Goal: Task Accomplishment & Management: Manage account settings

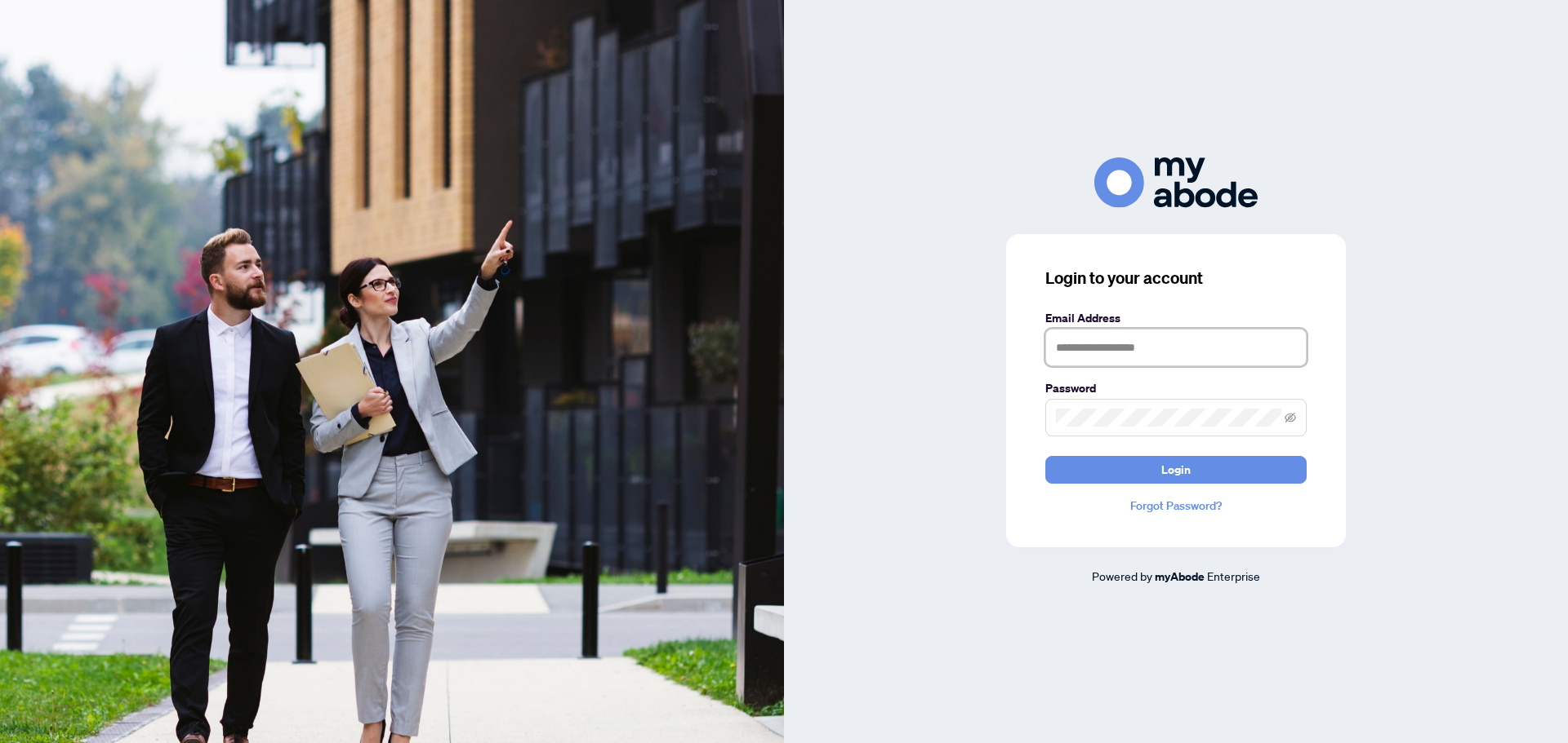
type input "**********"
click at [1201, 472] on button "Login" at bounding box center [1176, 469] width 261 height 28
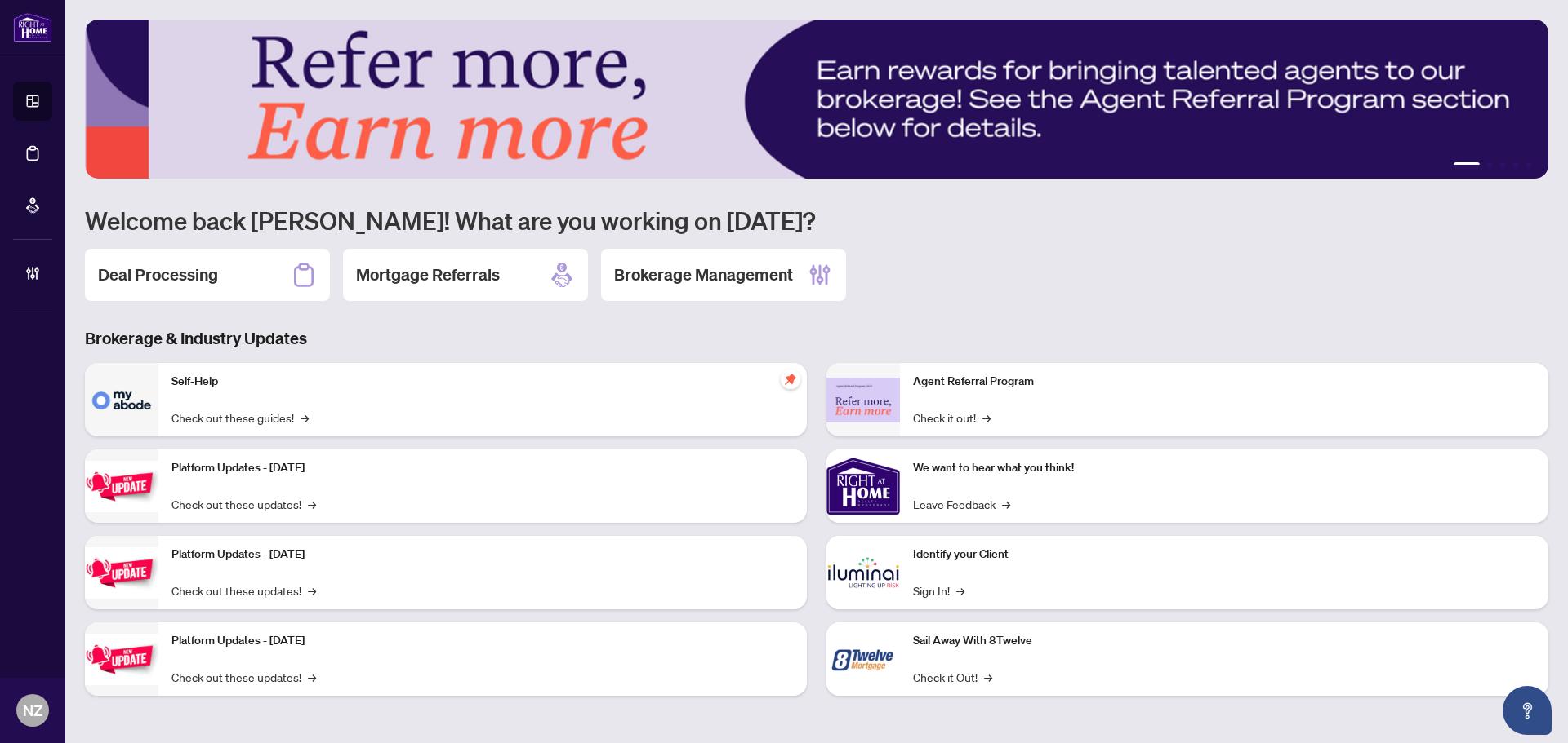
drag, startPoint x: 176, startPoint y: 283, endPoint x: 155, endPoint y: 283, distance: 21.0
click at [176, 283] on h2 "Deal Processing" at bounding box center [158, 274] width 120 height 23
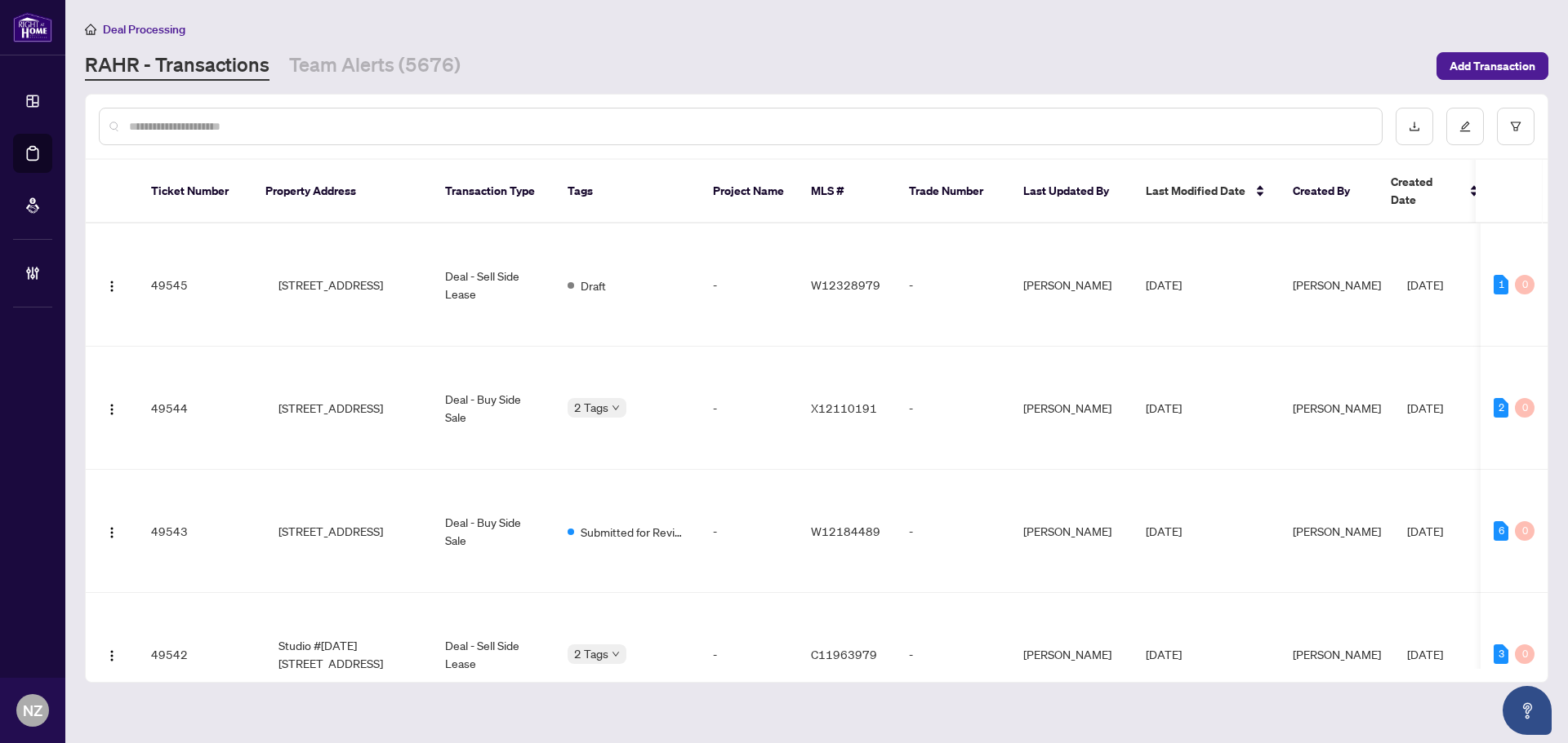
click at [191, 120] on input "text" at bounding box center [749, 126] width 1240 height 18
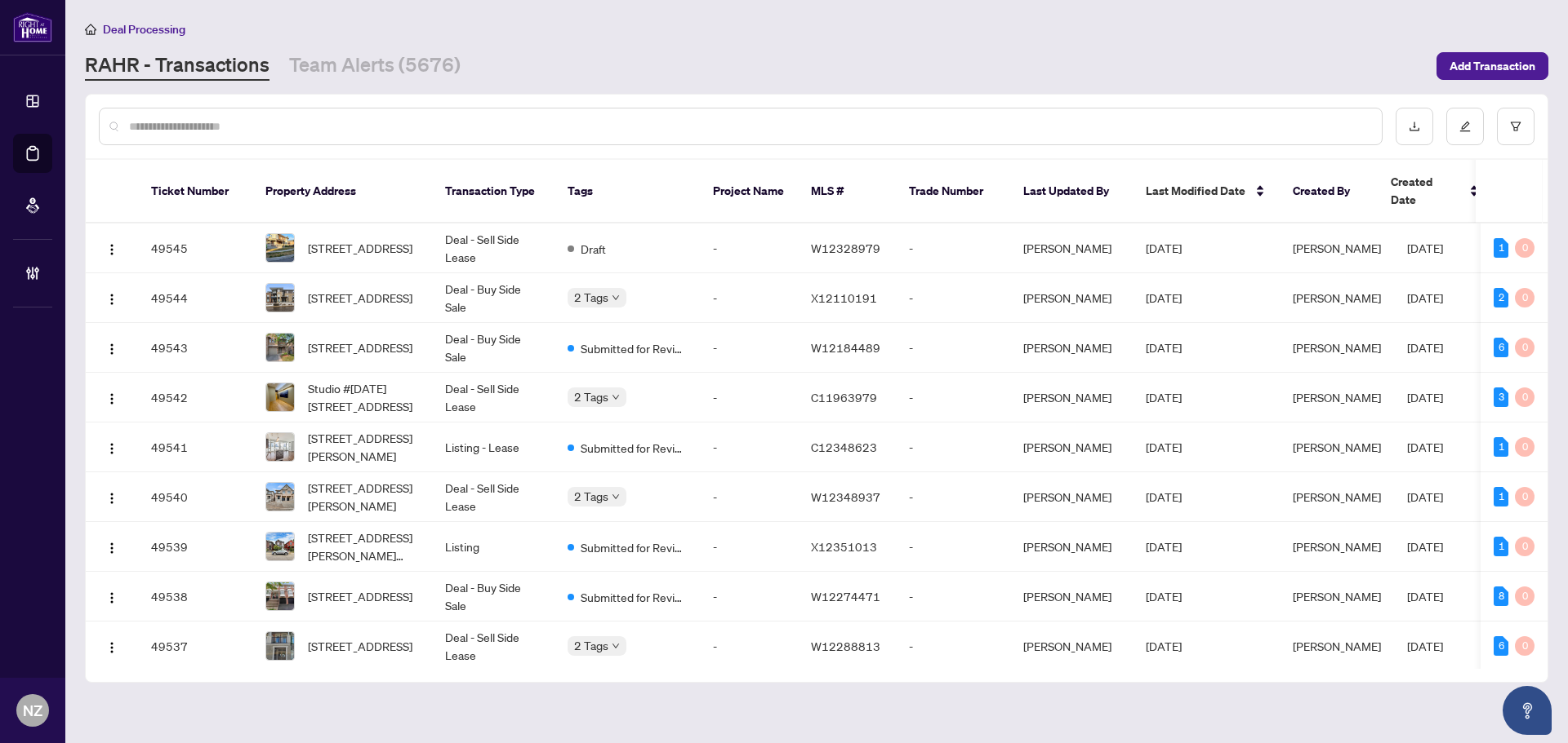
click at [236, 121] on input "text" at bounding box center [749, 126] width 1240 height 18
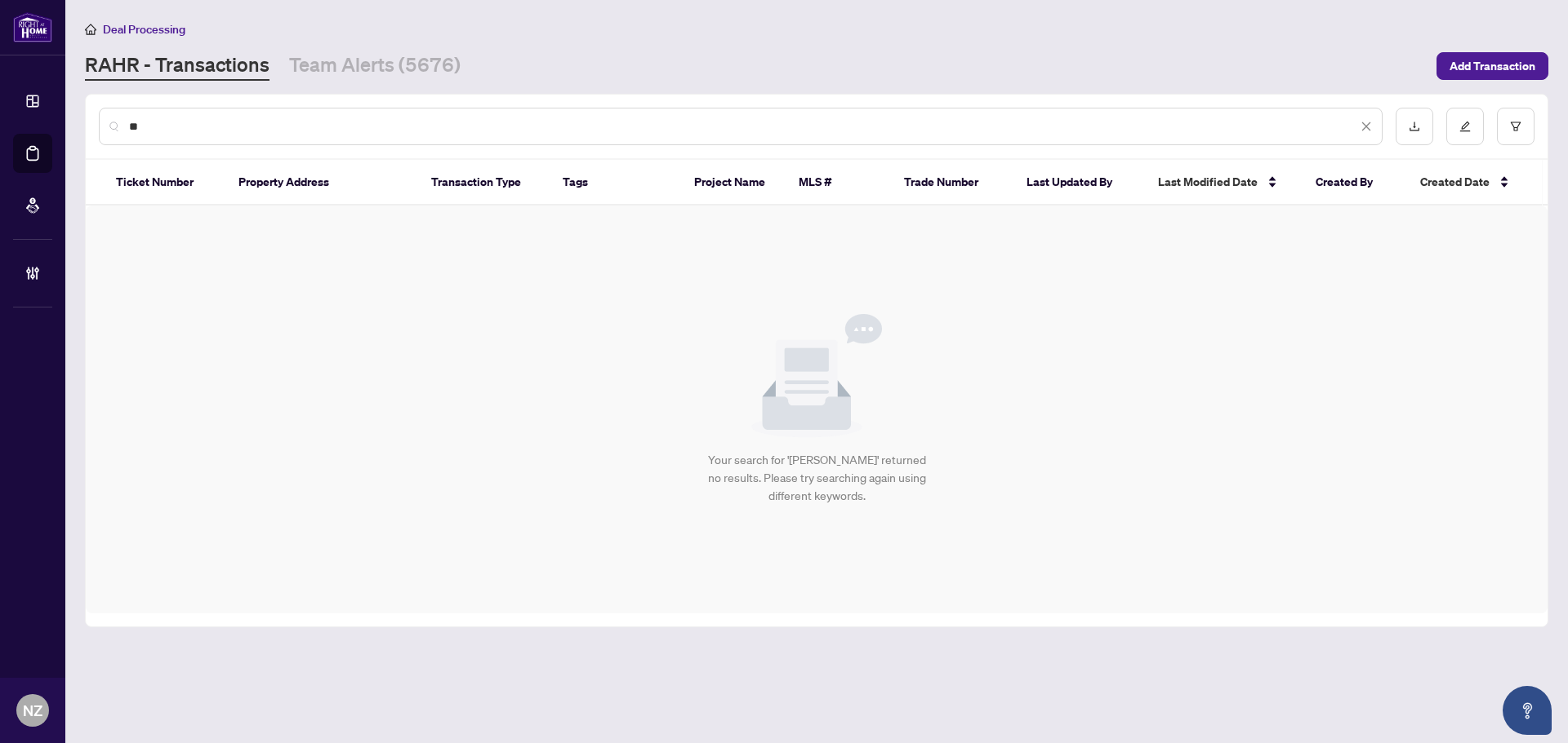
type input "*"
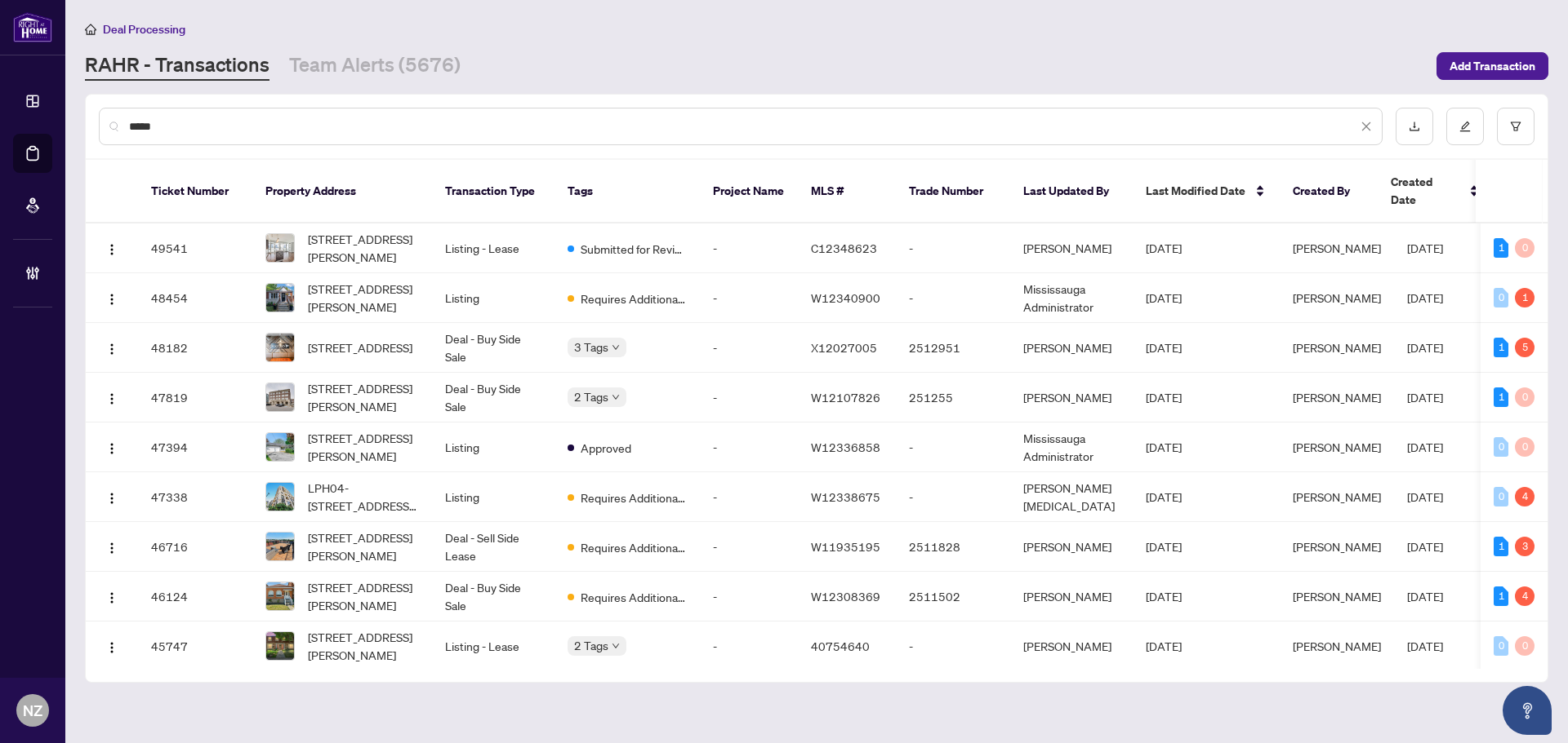
click at [299, 130] on input "*****" at bounding box center [743, 126] width 1228 height 18
type input "*"
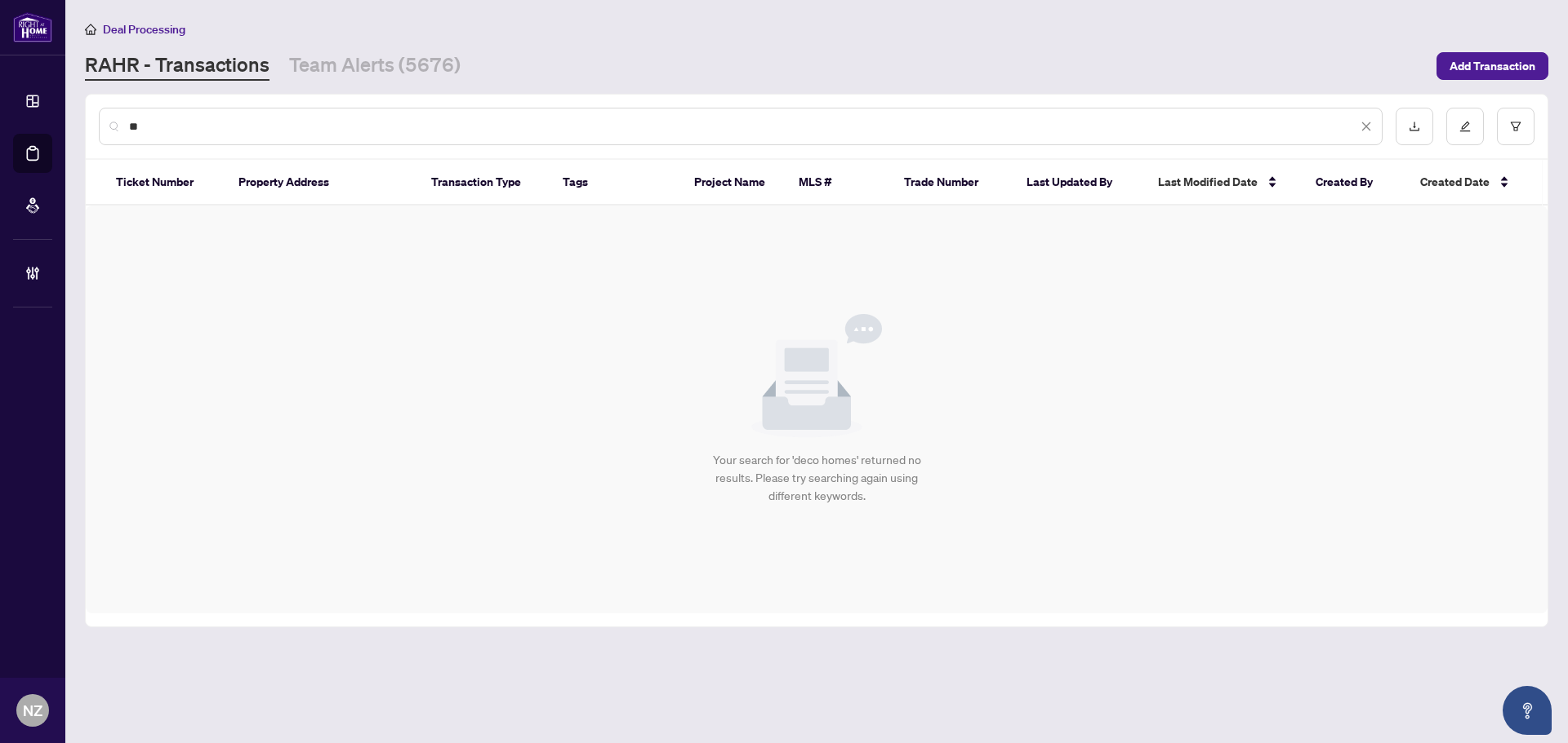
type input "*"
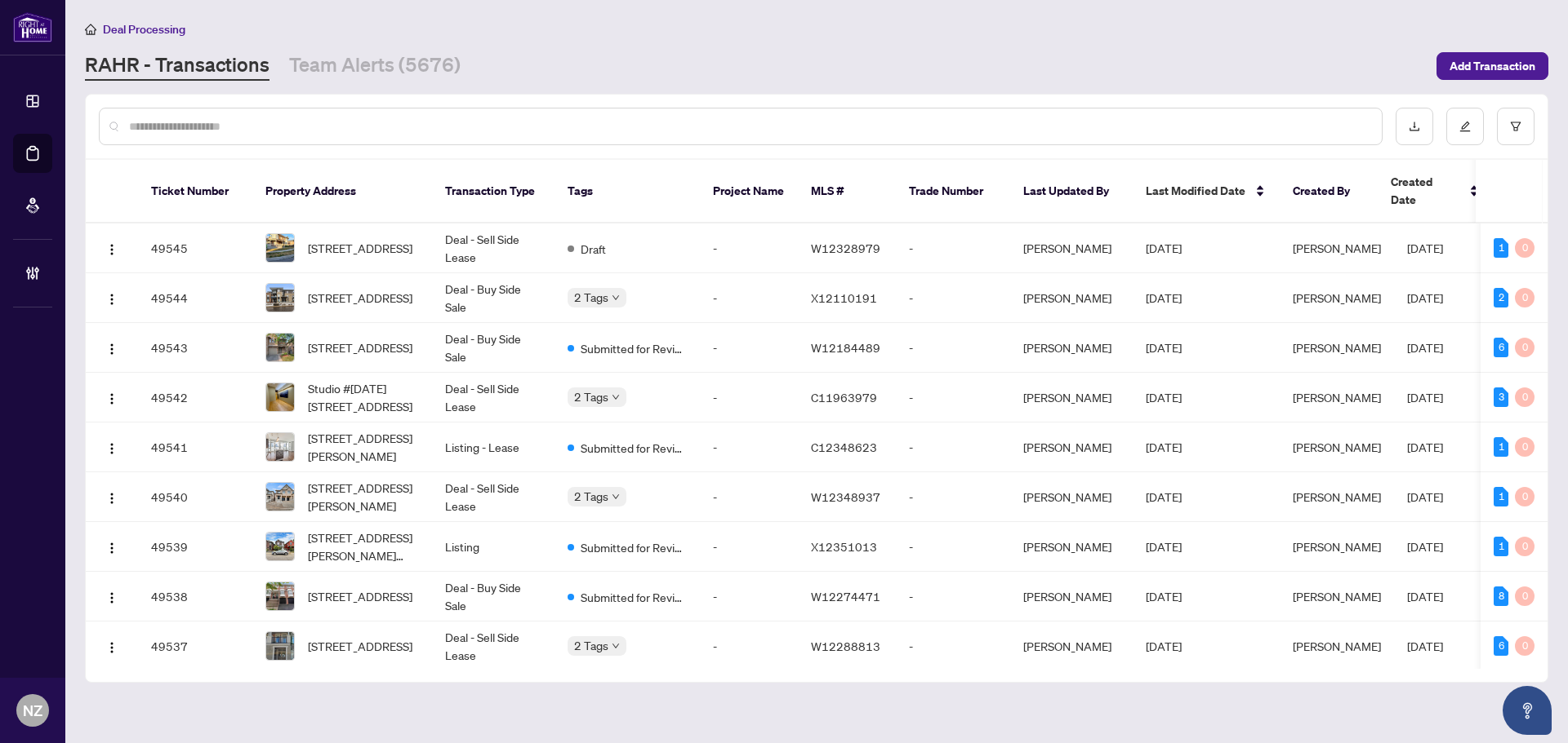
click at [176, 125] on input "text" at bounding box center [749, 126] width 1240 height 18
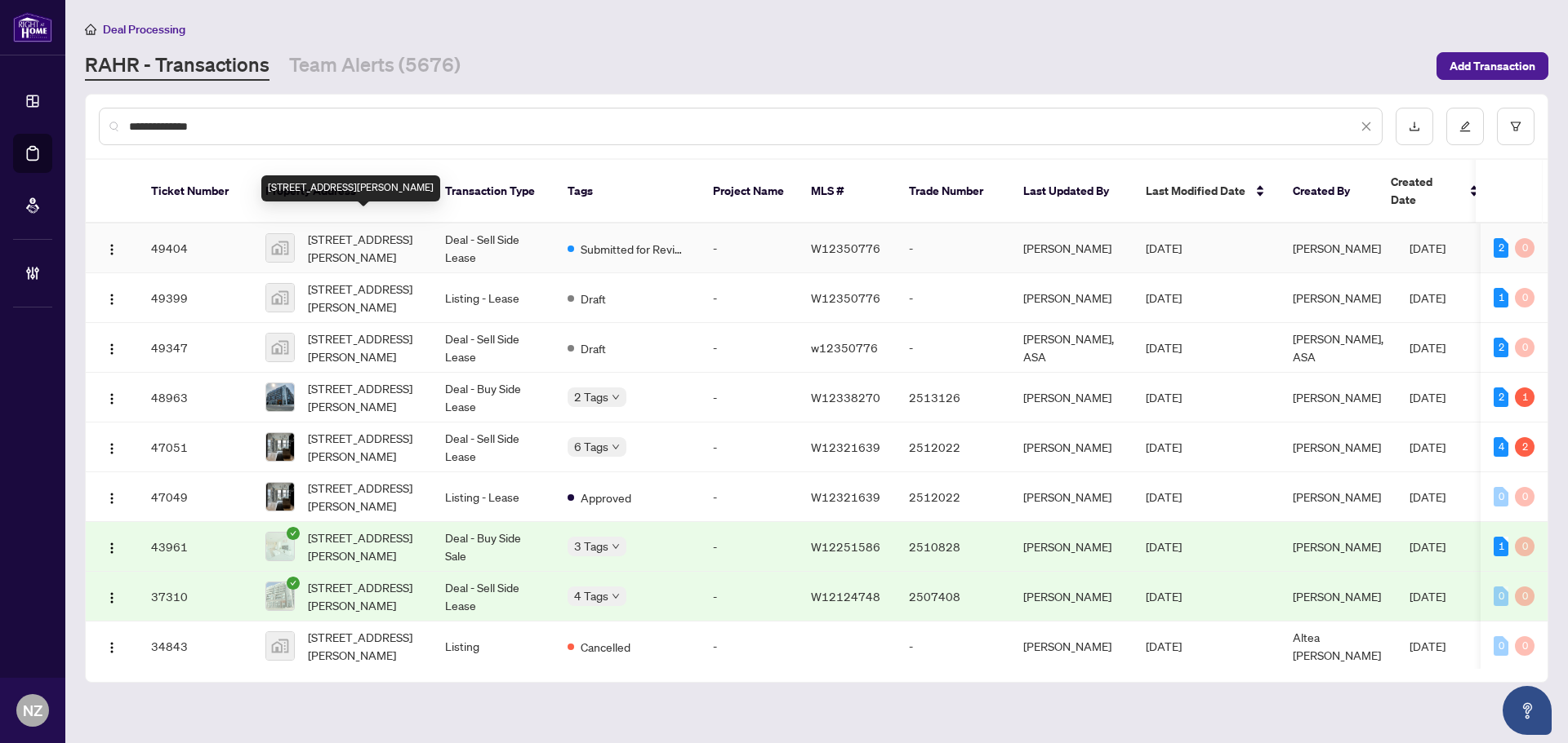
type input "**********"
click at [377, 237] on span "506-3005 Pine Glen Road #506, Oakville, ON, Canada" at bounding box center [363, 248] width 111 height 36
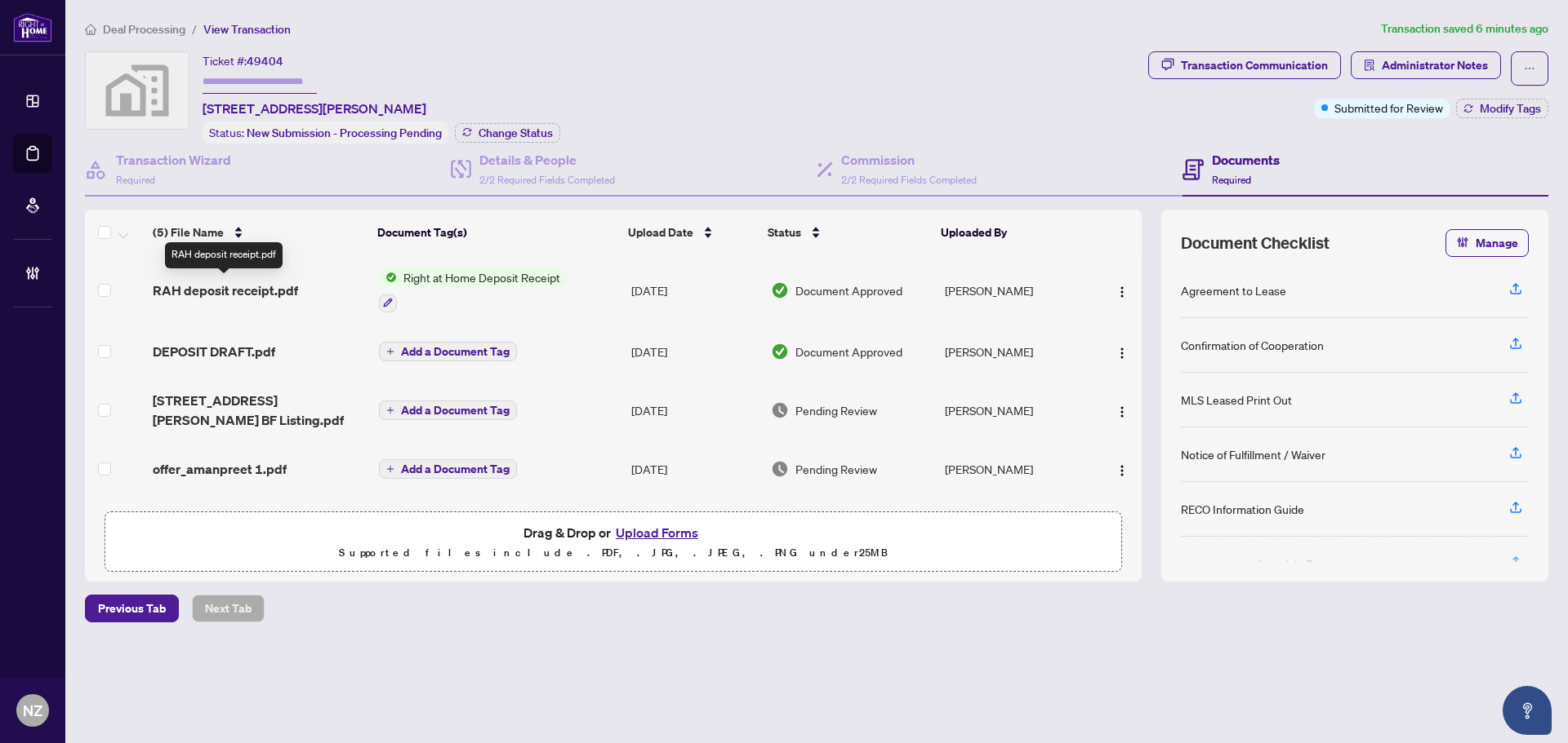
drag, startPoint x: 226, startPoint y: 290, endPoint x: 212, endPoint y: 264, distance: 29.5
click at [216, 268] on body "Dashboard Deal Processing Mortgage Referrals Brokerage Management NZ Nadia Zucc…" at bounding box center [784, 372] width 1568 height 743
drag, startPoint x: 140, startPoint y: 283, endPoint x: 182, endPoint y: 285, distance: 42.0
click at [146, 287] on td at bounding box center [116, 291] width 61 height 70
click at [182, 285] on span "RAH deposit receipt.pdf" at bounding box center [225, 290] width 145 height 20
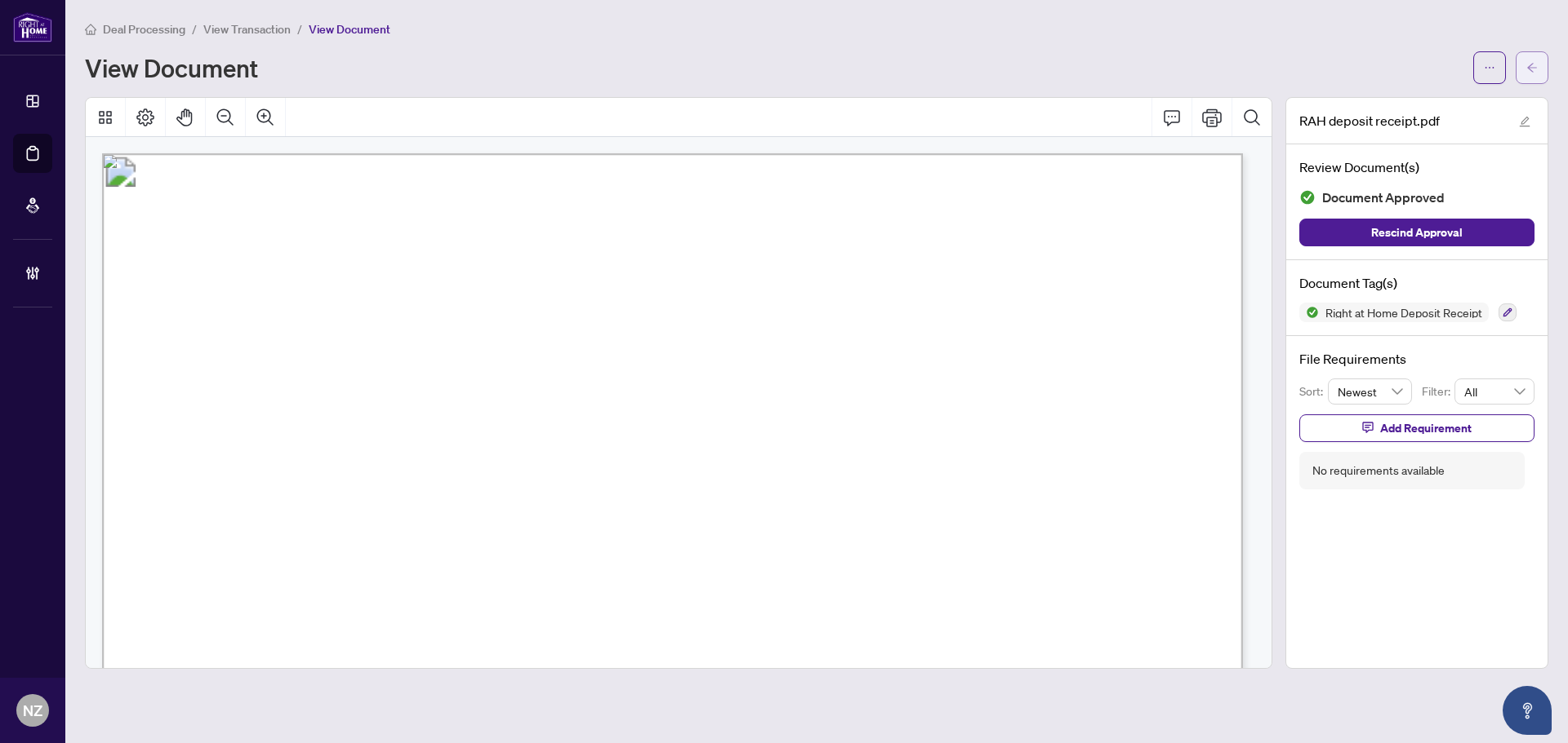
click at [1532, 66] on icon "arrow-left" at bounding box center [1531, 67] width 11 height 11
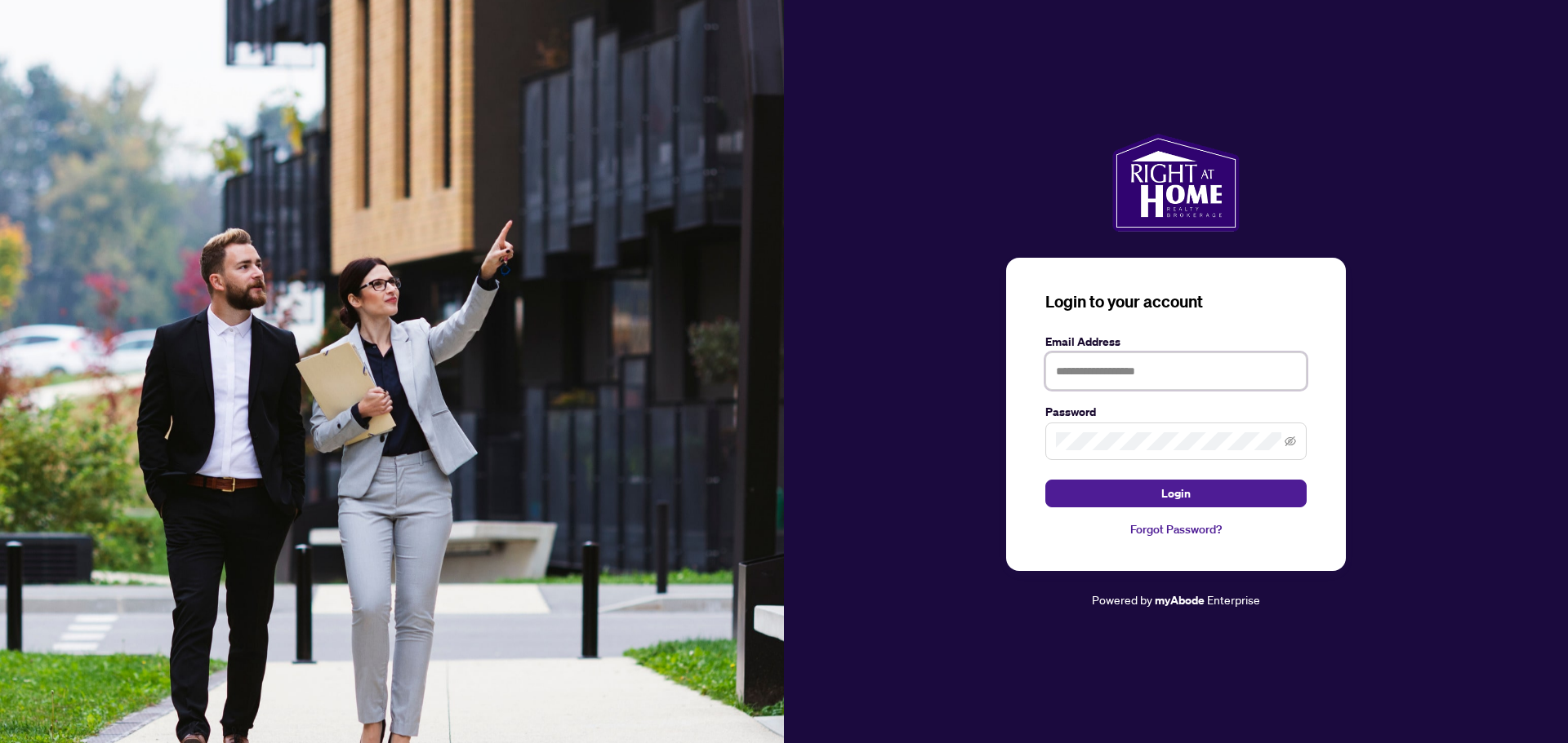
type input "**********"
click at [1127, 499] on button "Login" at bounding box center [1176, 493] width 261 height 28
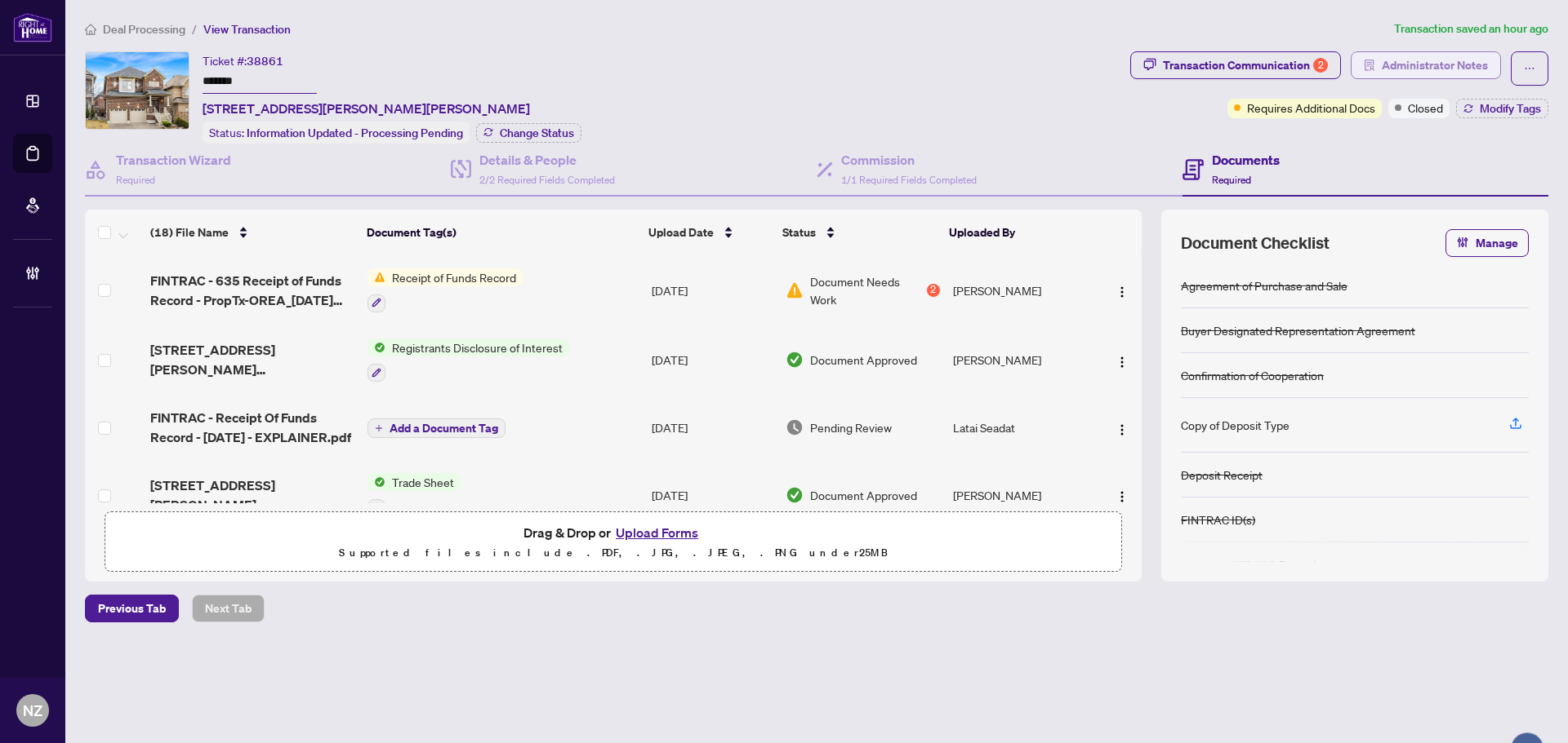
click at [1373, 66] on icon "solution" at bounding box center [1368, 65] width 11 height 11
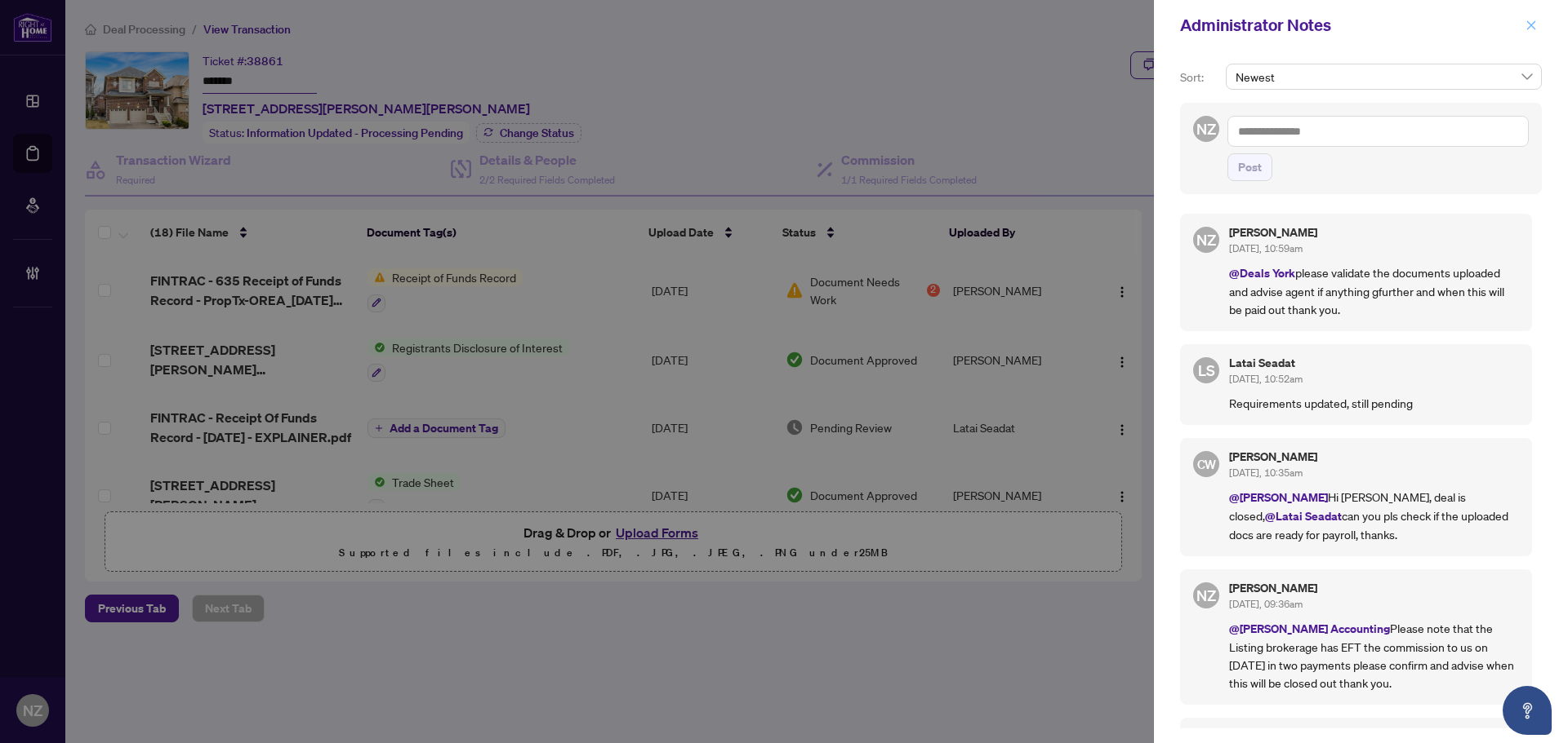
click at [1525, 30] on icon "close" at bounding box center [1530, 25] width 11 height 11
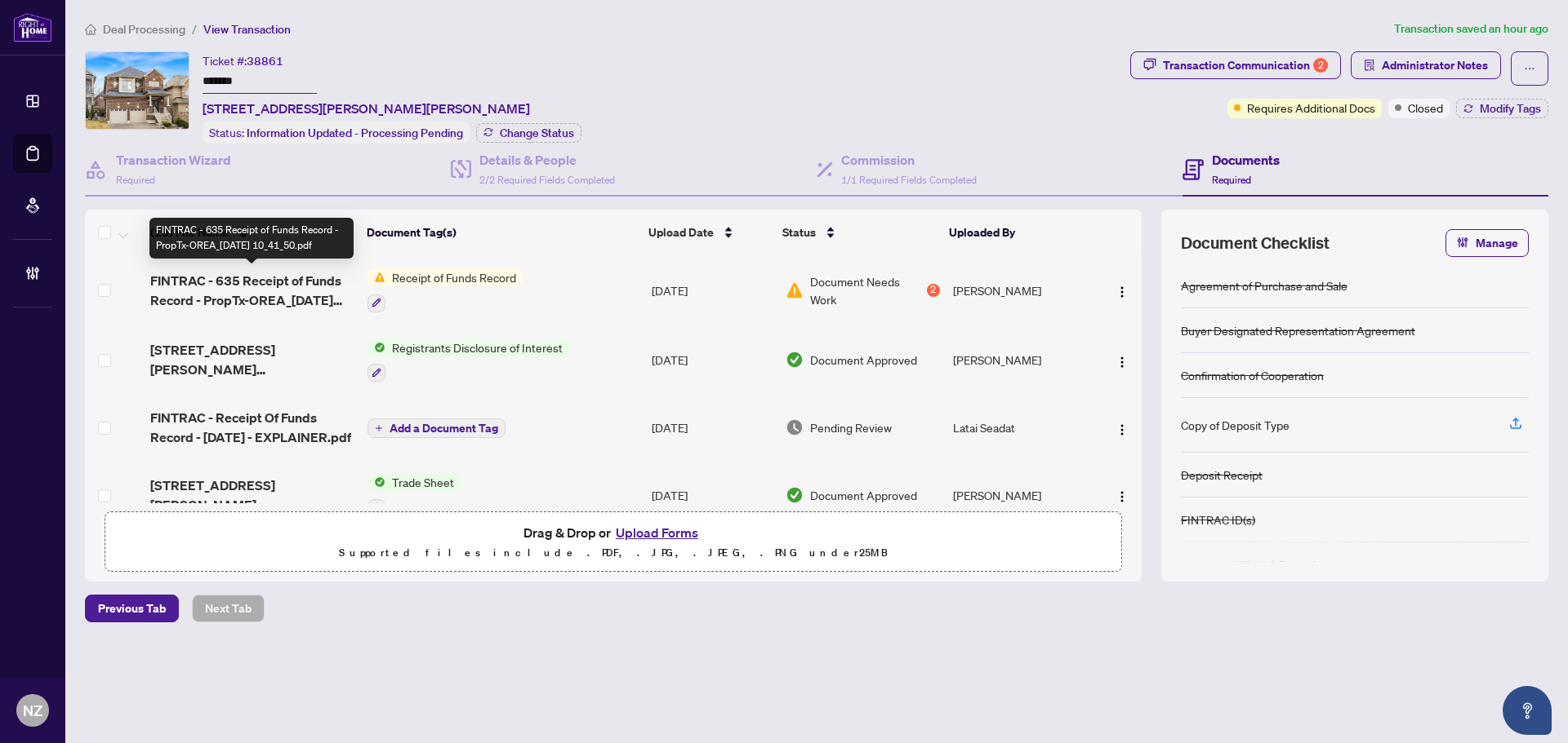
click at [292, 287] on span "FINTRAC - 635 Receipt of Funds Record - PropTx-OREA_[DATE] 10_41_50.pdf" at bounding box center [252, 291] width 204 height 39
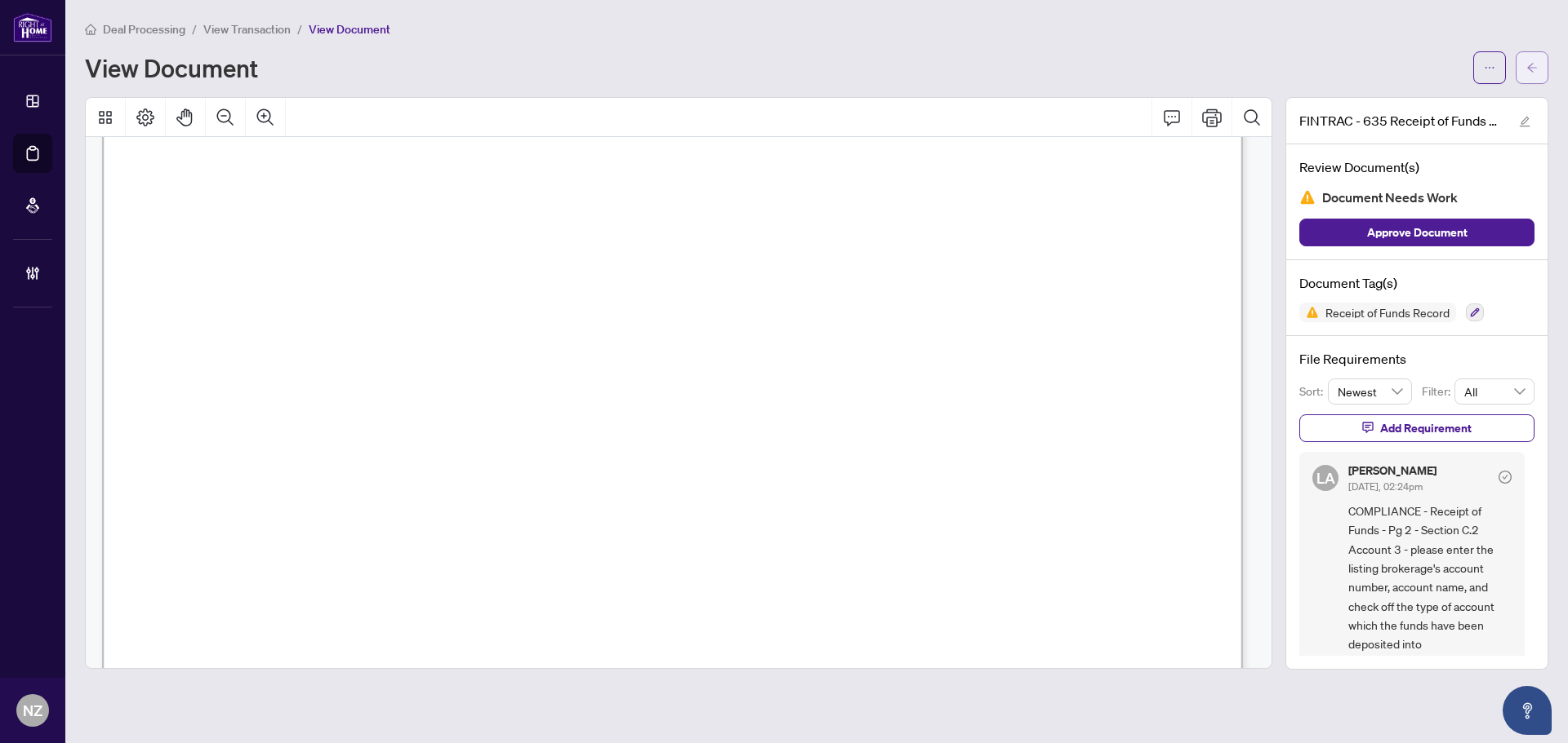
click at [1536, 67] on icon "arrow-left" at bounding box center [1531, 67] width 11 height 11
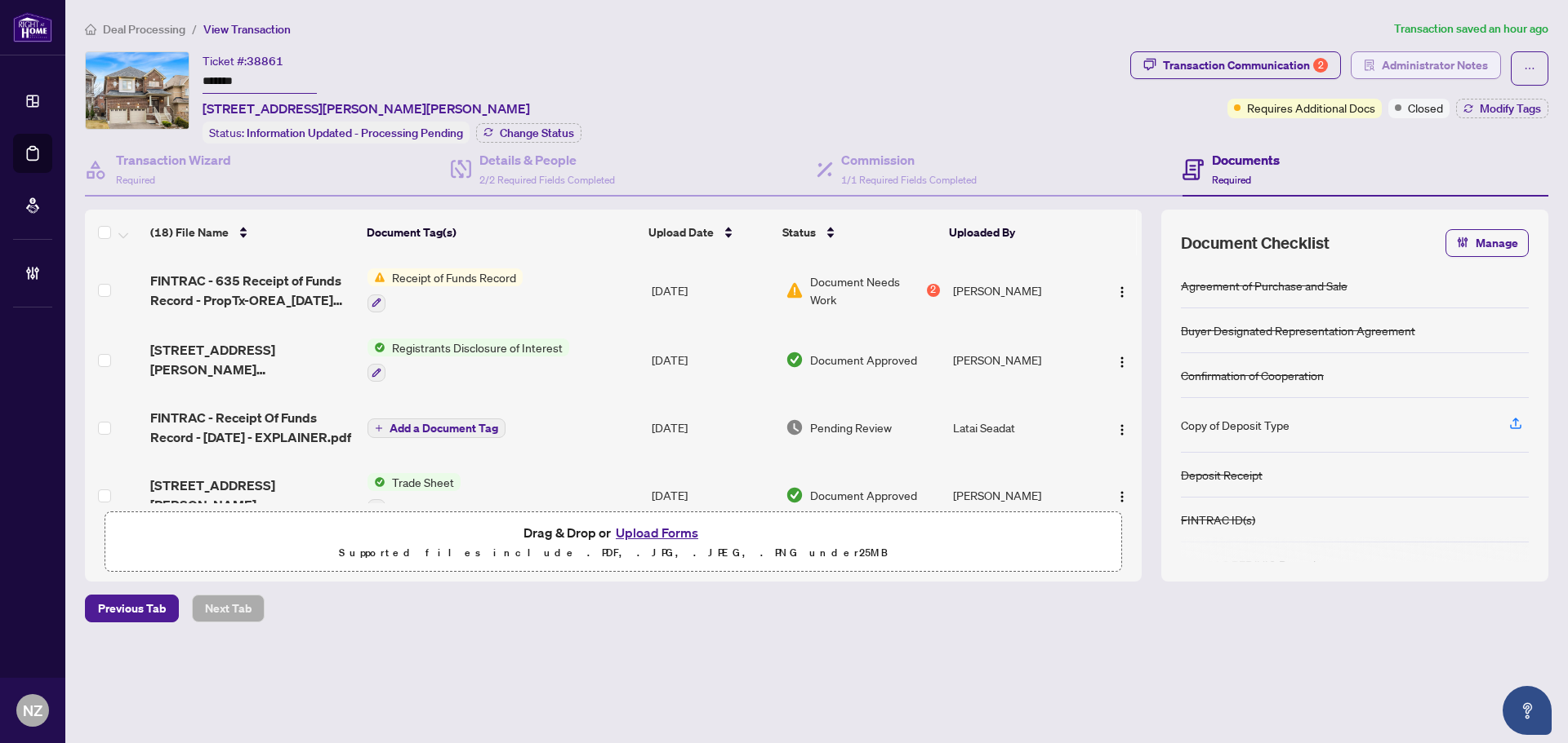
click at [1426, 68] on span "Administrator Notes" at bounding box center [1434, 65] width 107 height 26
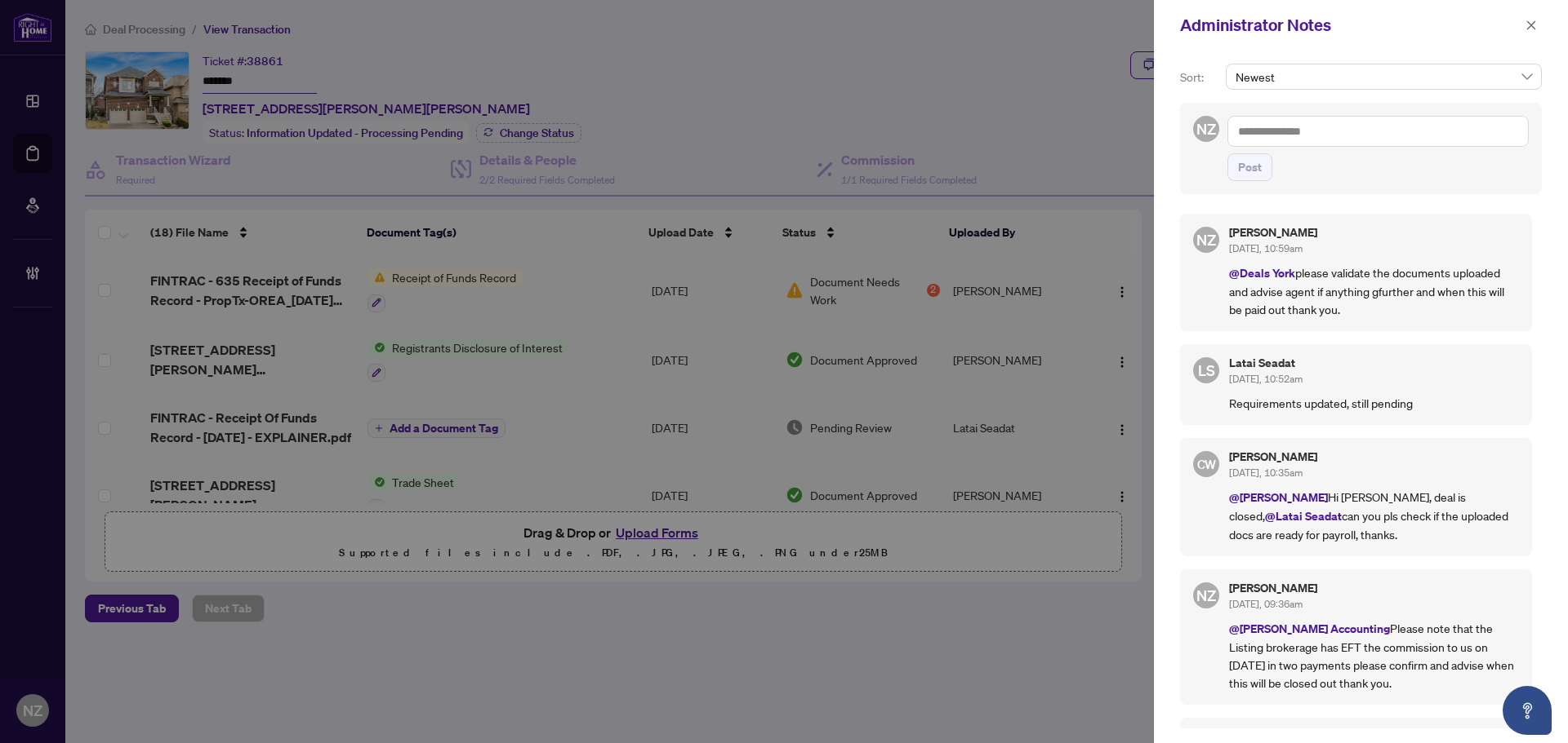
click at [1269, 141] on textarea at bounding box center [1377, 131] width 301 height 31
click at [1284, 144] on b "[PERSON_NAME]" at bounding box center [1316, 142] width 88 height 14
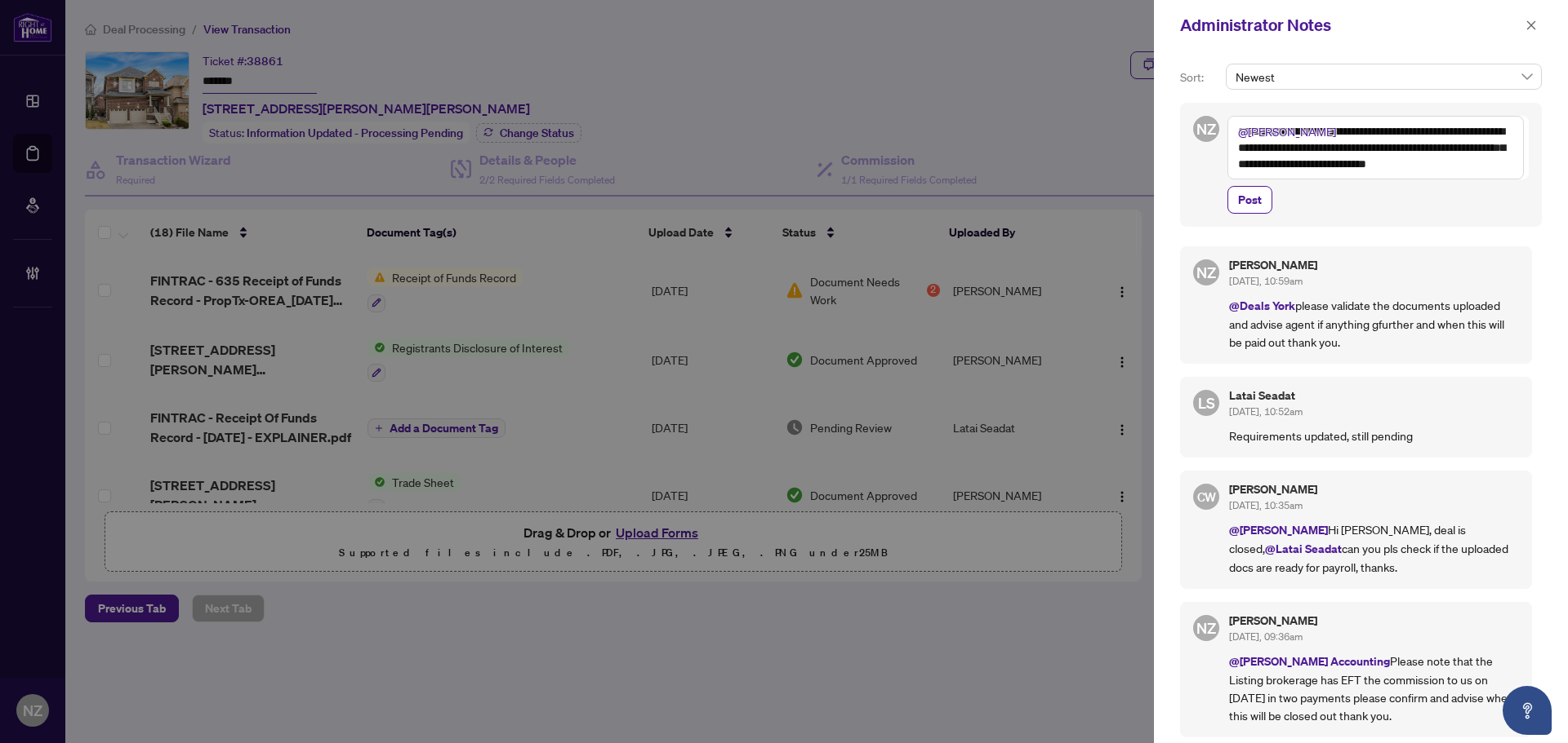
click at [1506, 164] on textarea "**********" at bounding box center [1375, 147] width 297 height 64
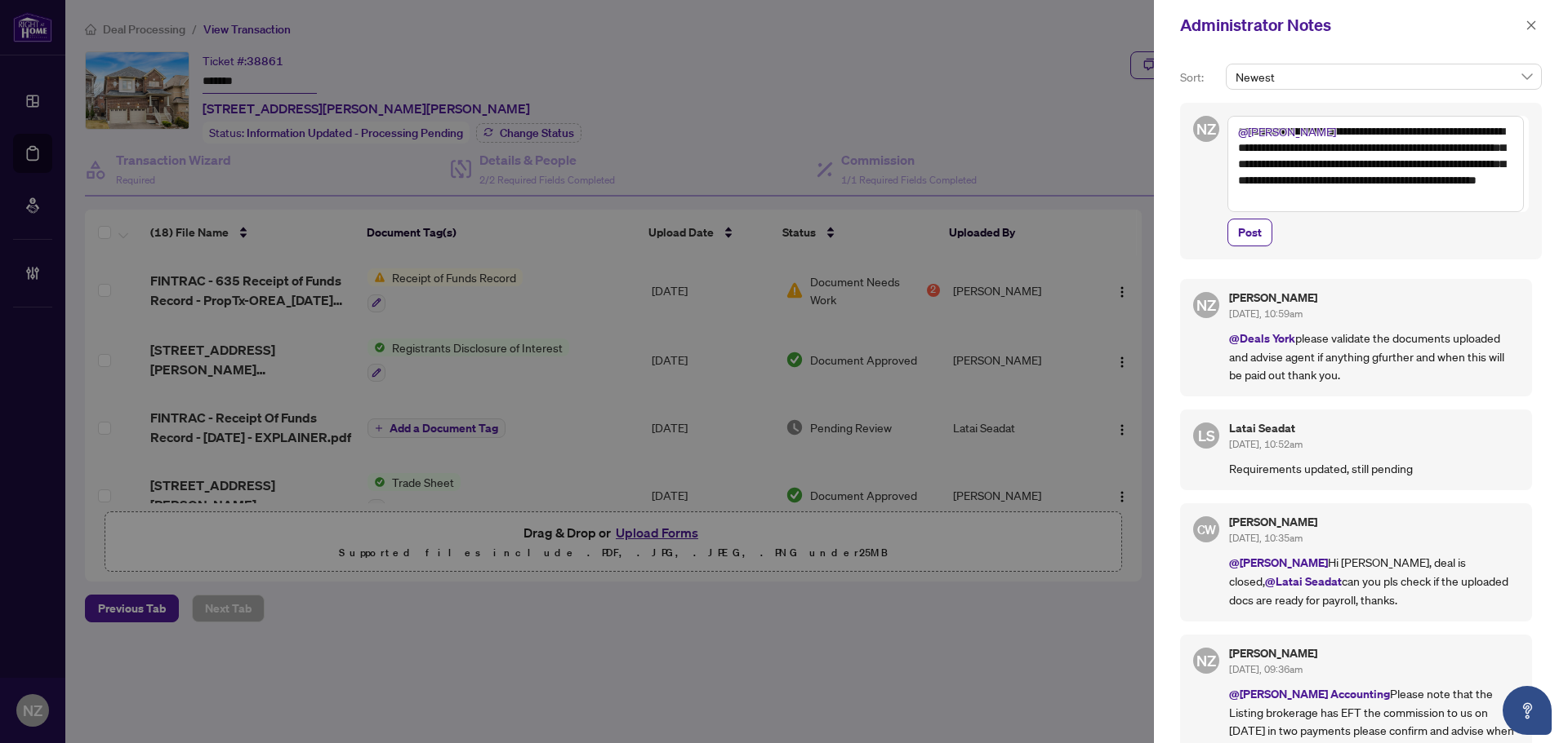
click at [1239, 130] on textarea "**********" at bounding box center [1375, 164] width 297 height 96
click at [1262, 197] on textarea "**********" at bounding box center [1375, 164] width 297 height 96
click at [1273, 191] on textarea "**********" at bounding box center [1375, 164] width 297 height 96
click at [1473, 197] on textarea "**********" at bounding box center [1375, 164] width 297 height 96
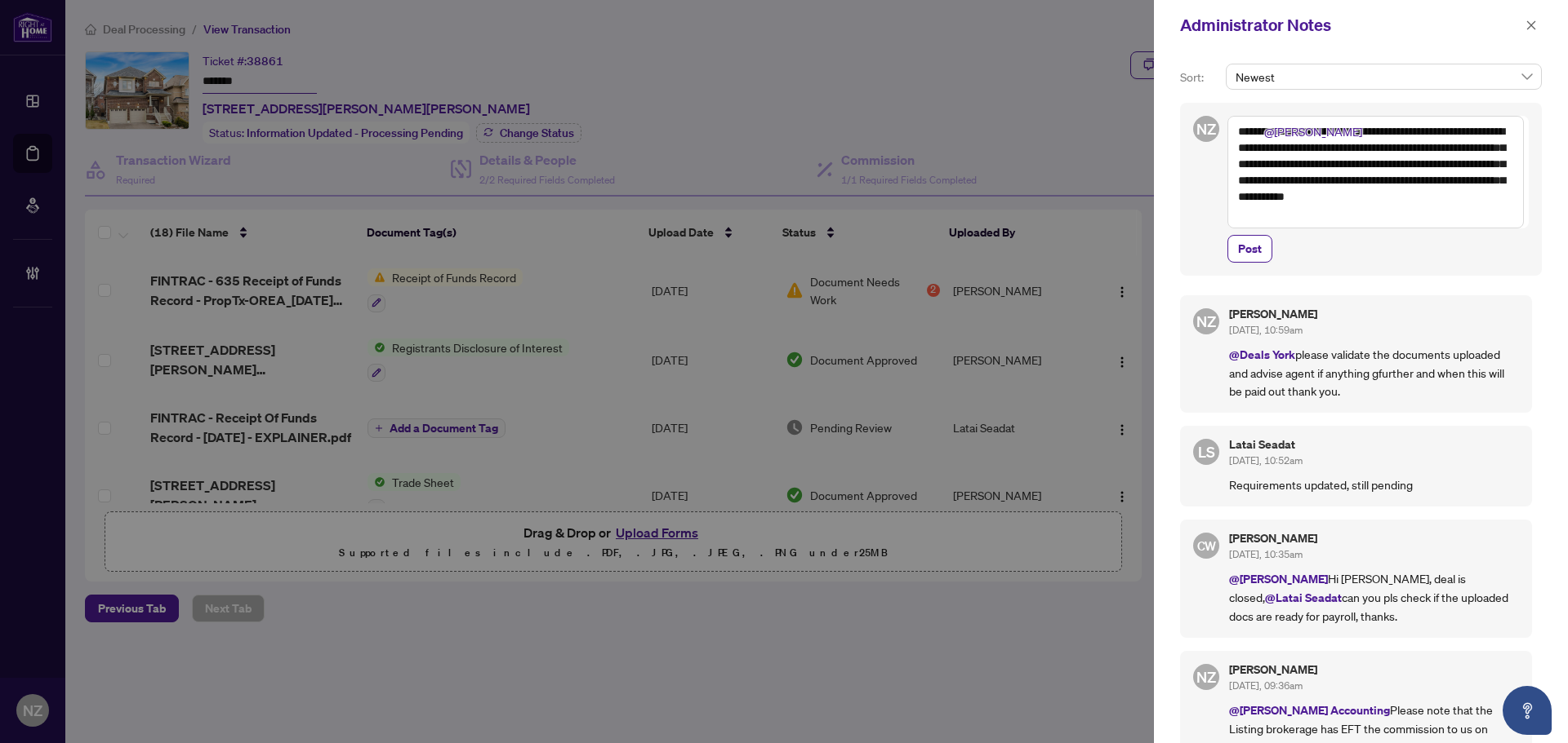
drag, startPoint x: 1463, startPoint y: 199, endPoint x: 1499, endPoint y: 215, distance: 39.4
click at [1499, 215] on textarea "**********" at bounding box center [1375, 172] width 297 height 112
type textarea "**********"
click at [1243, 250] on span "Post" at bounding box center [1250, 249] width 24 height 26
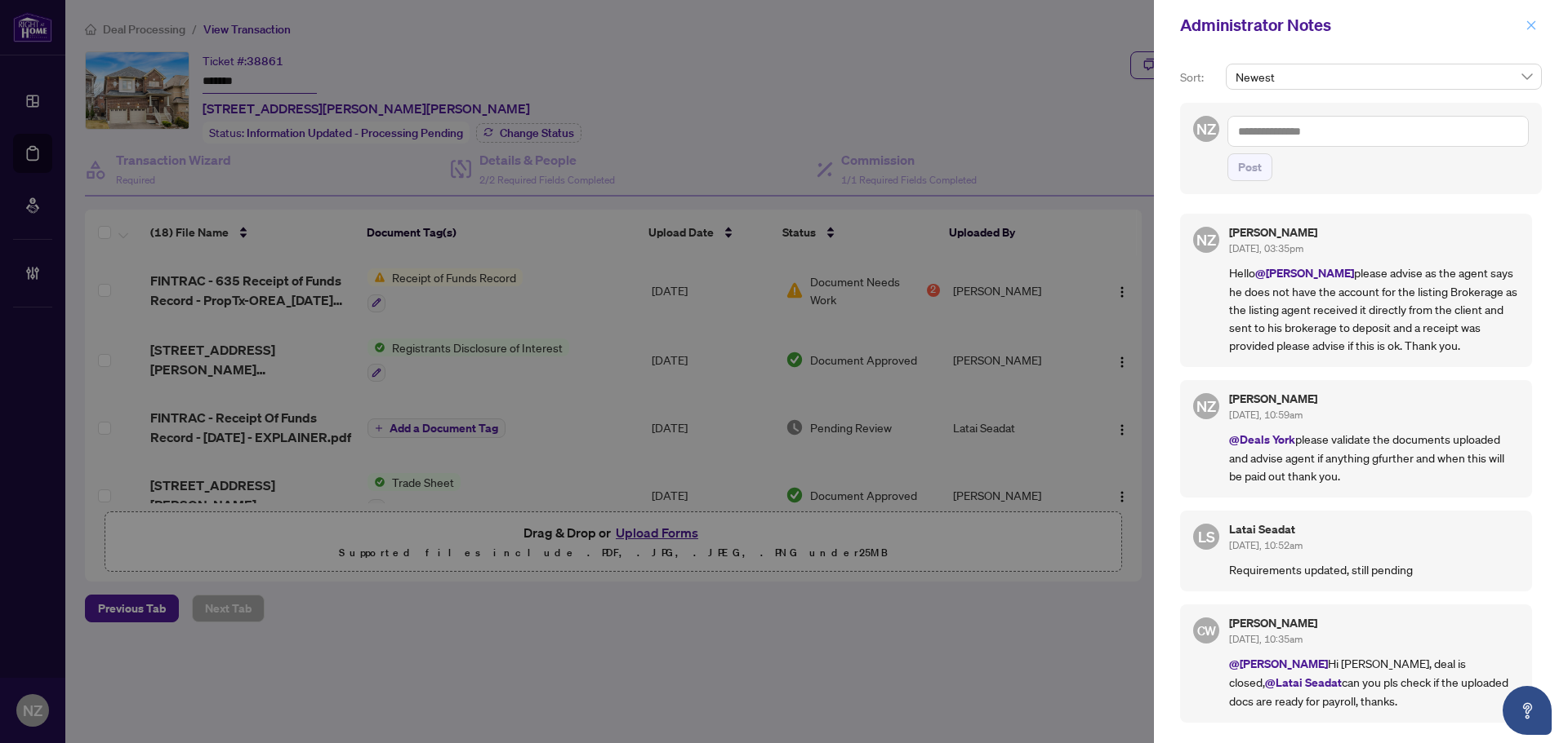
click at [1534, 20] on icon "close" at bounding box center [1530, 25] width 11 height 11
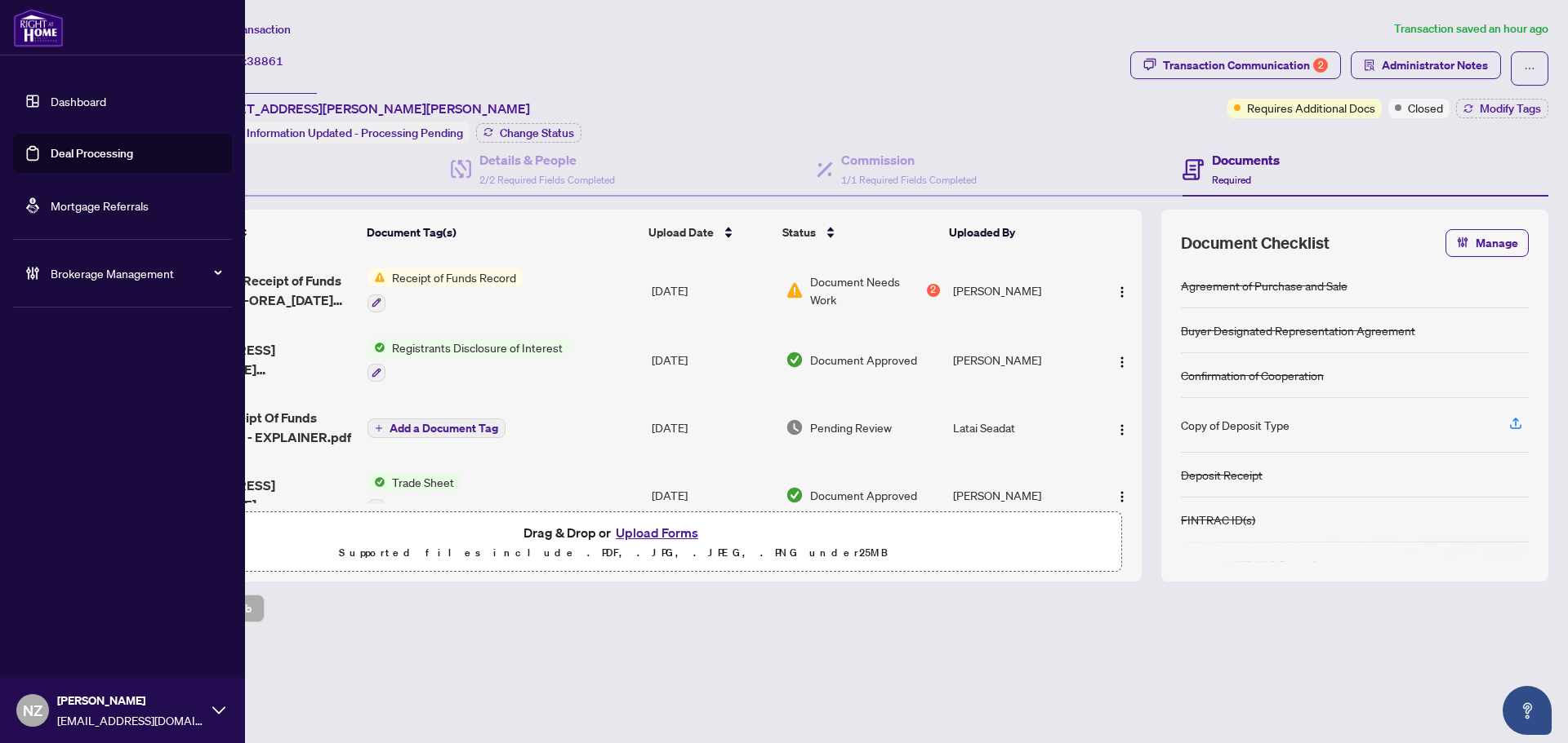
click at [84, 277] on span "Brokerage Management" at bounding box center [135, 273] width 170 height 18
click at [87, 395] on link "Manage Agents" at bounding box center [74, 390] width 81 height 14
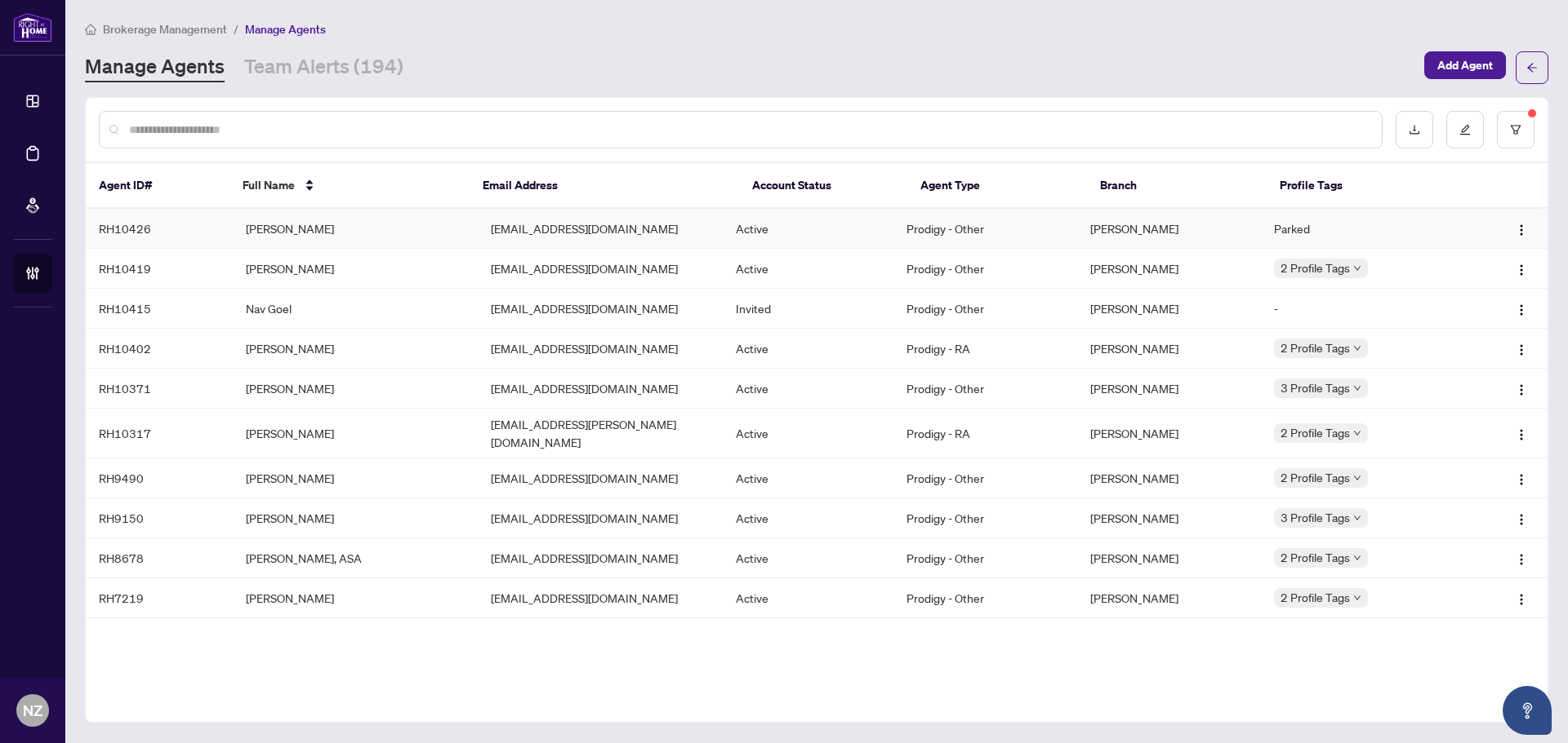
click at [342, 219] on td "[PERSON_NAME]" at bounding box center [355, 228] width 245 height 40
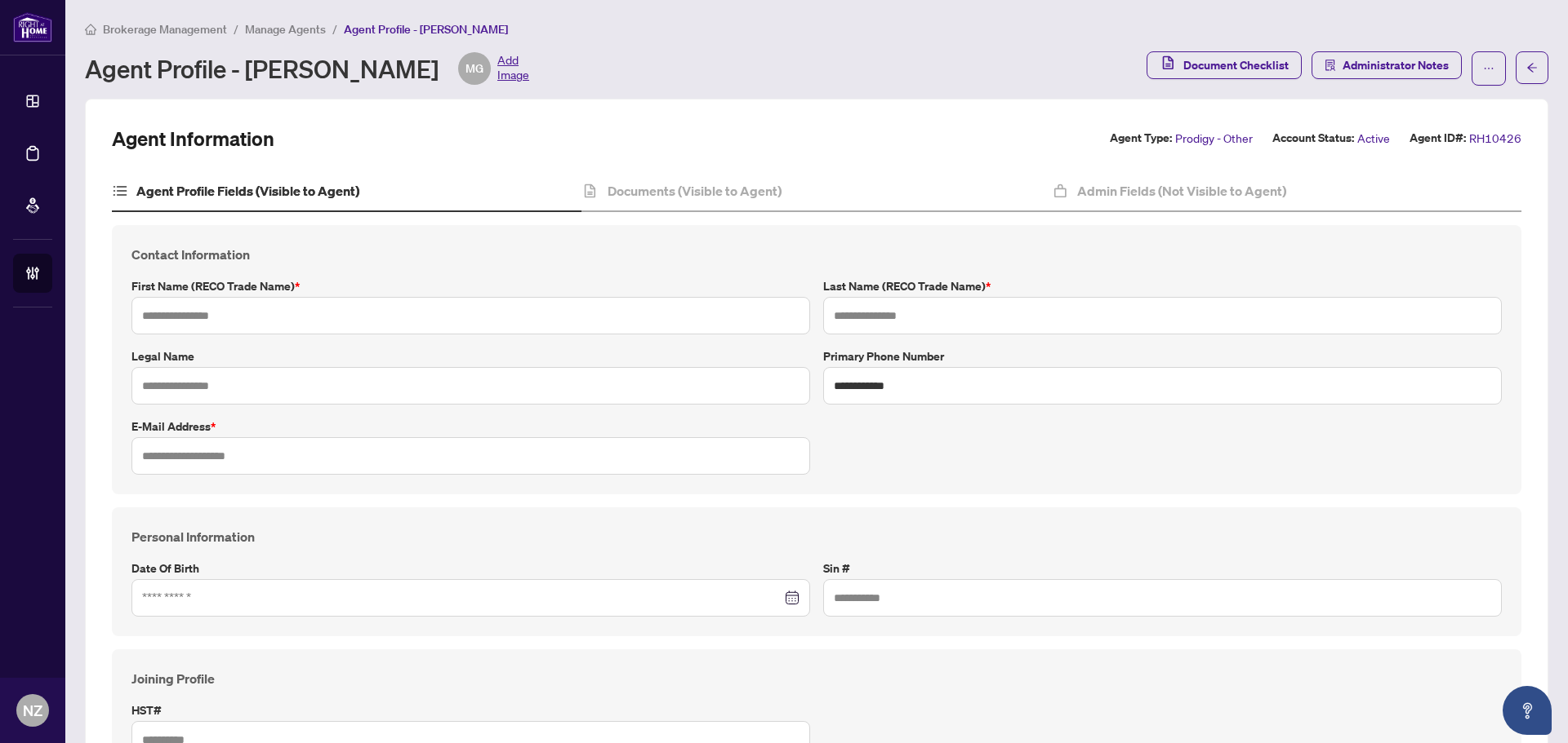
type input "********"
type input "**********"
type input "*********"
type input "***"
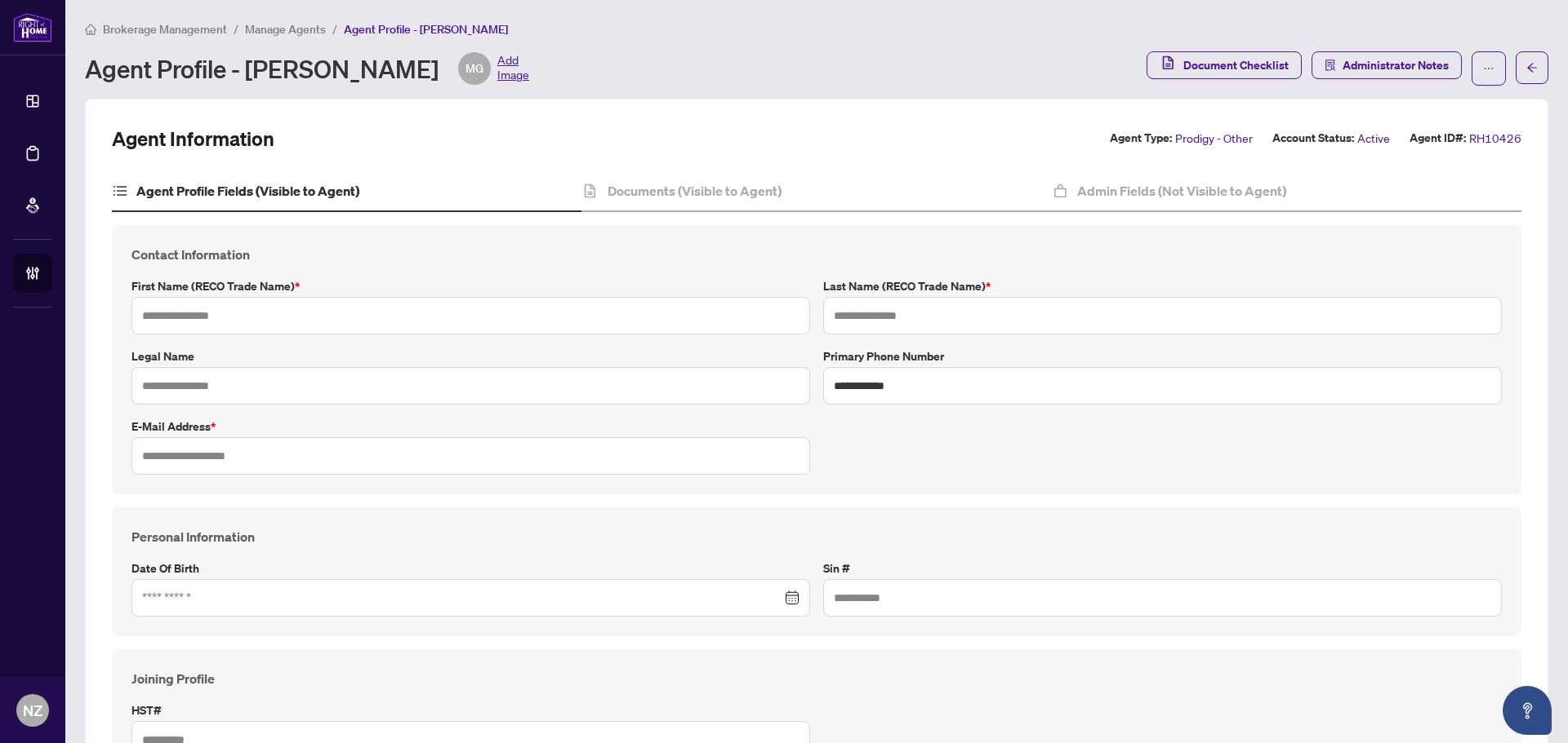
type input "*******"
type input "**********"
type input "****"
type input "**********"
click at [666, 177] on div "Documents (Visible to Agent)" at bounding box center [816, 192] width 470 height 41
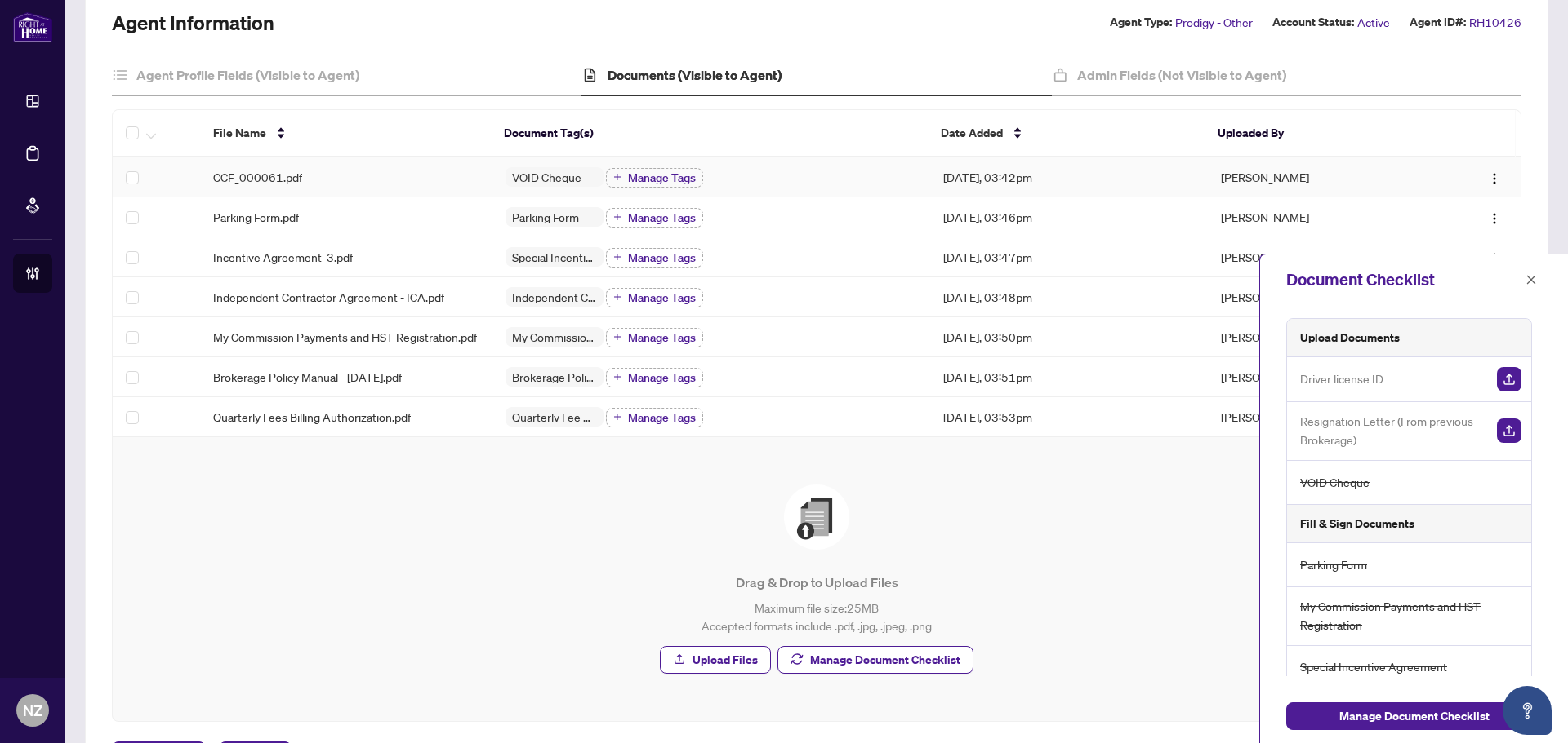
scroll to position [164, 0]
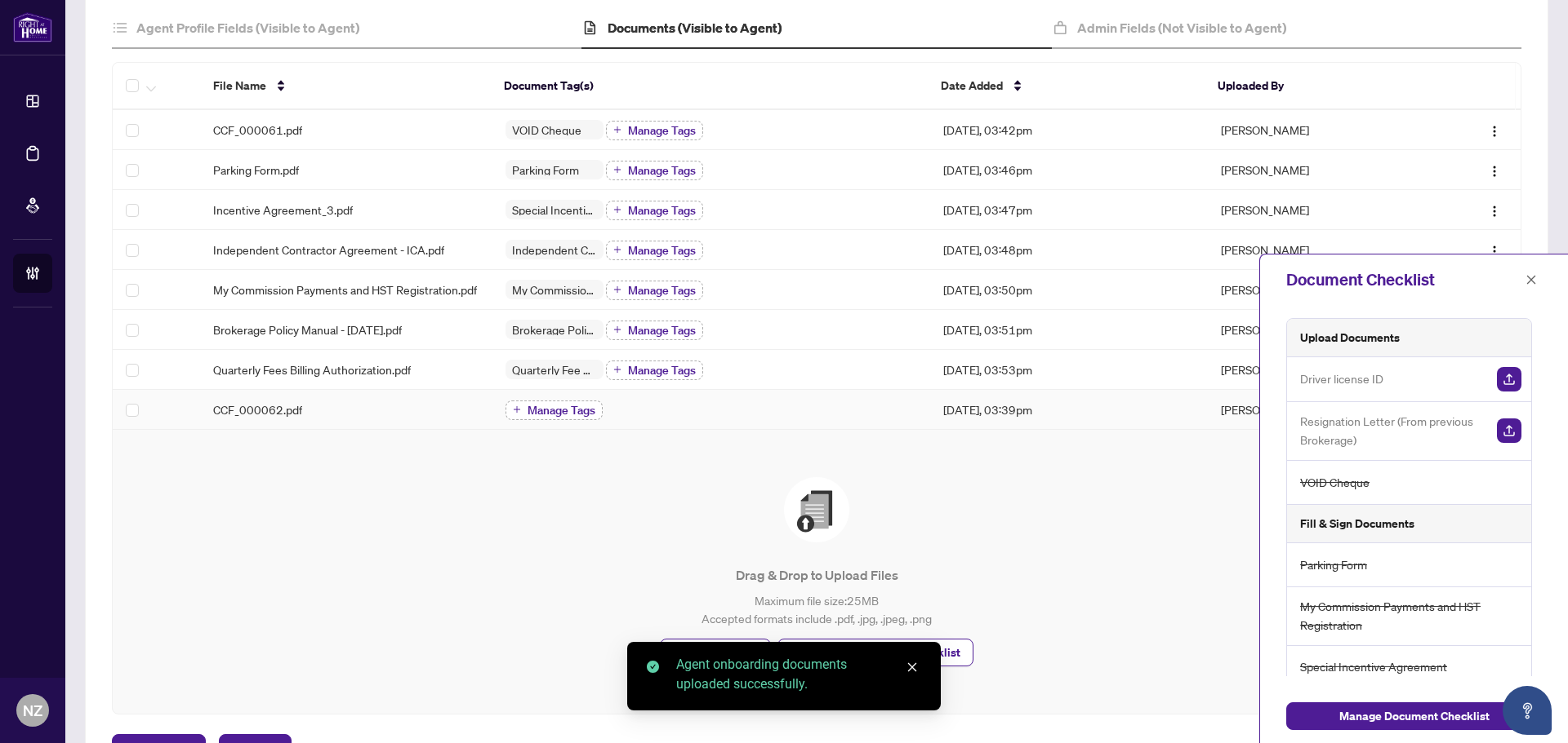
click at [578, 416] on span "Manage Tags" at bounding box center [561, 410] width 67 height 11
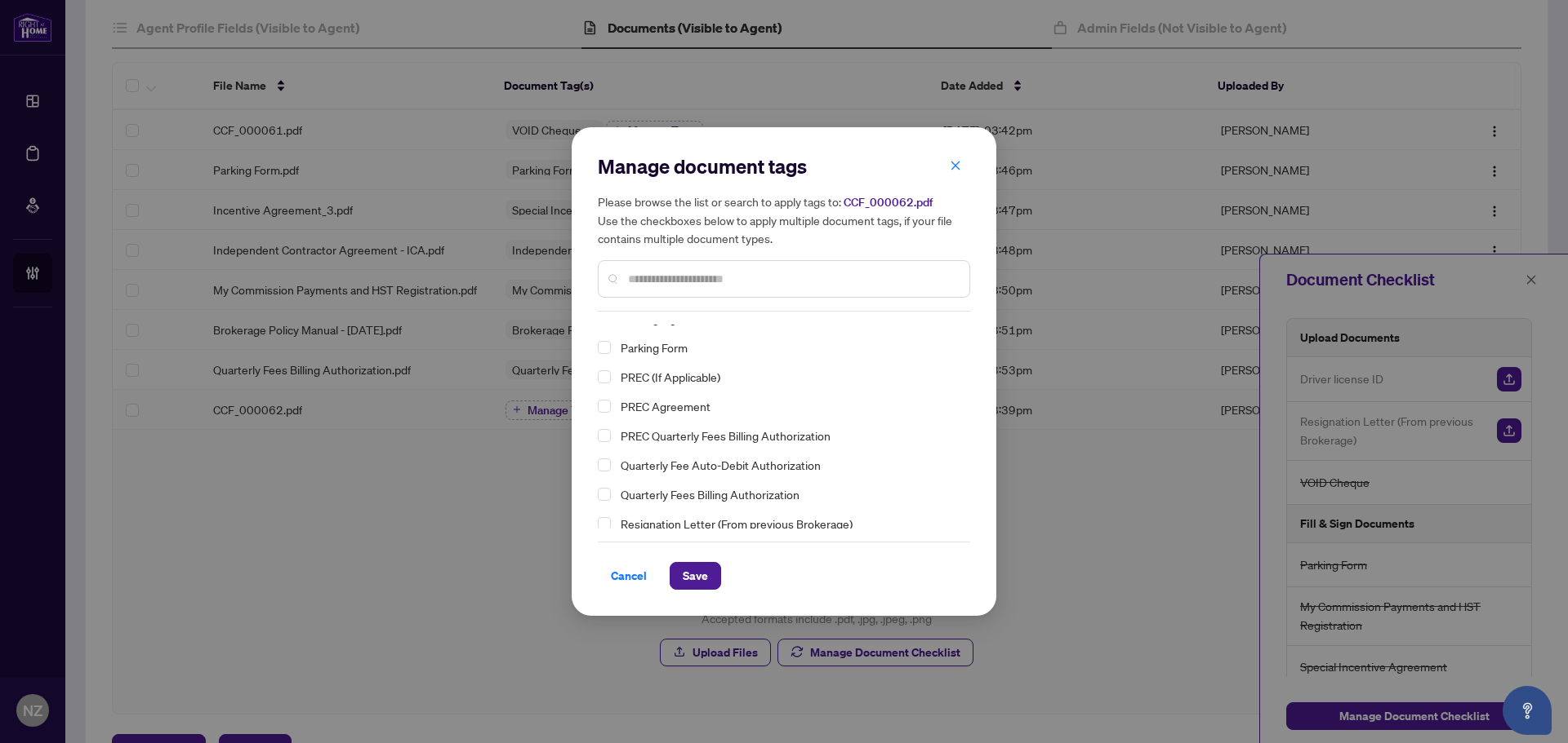
scroll to position [230, 0]
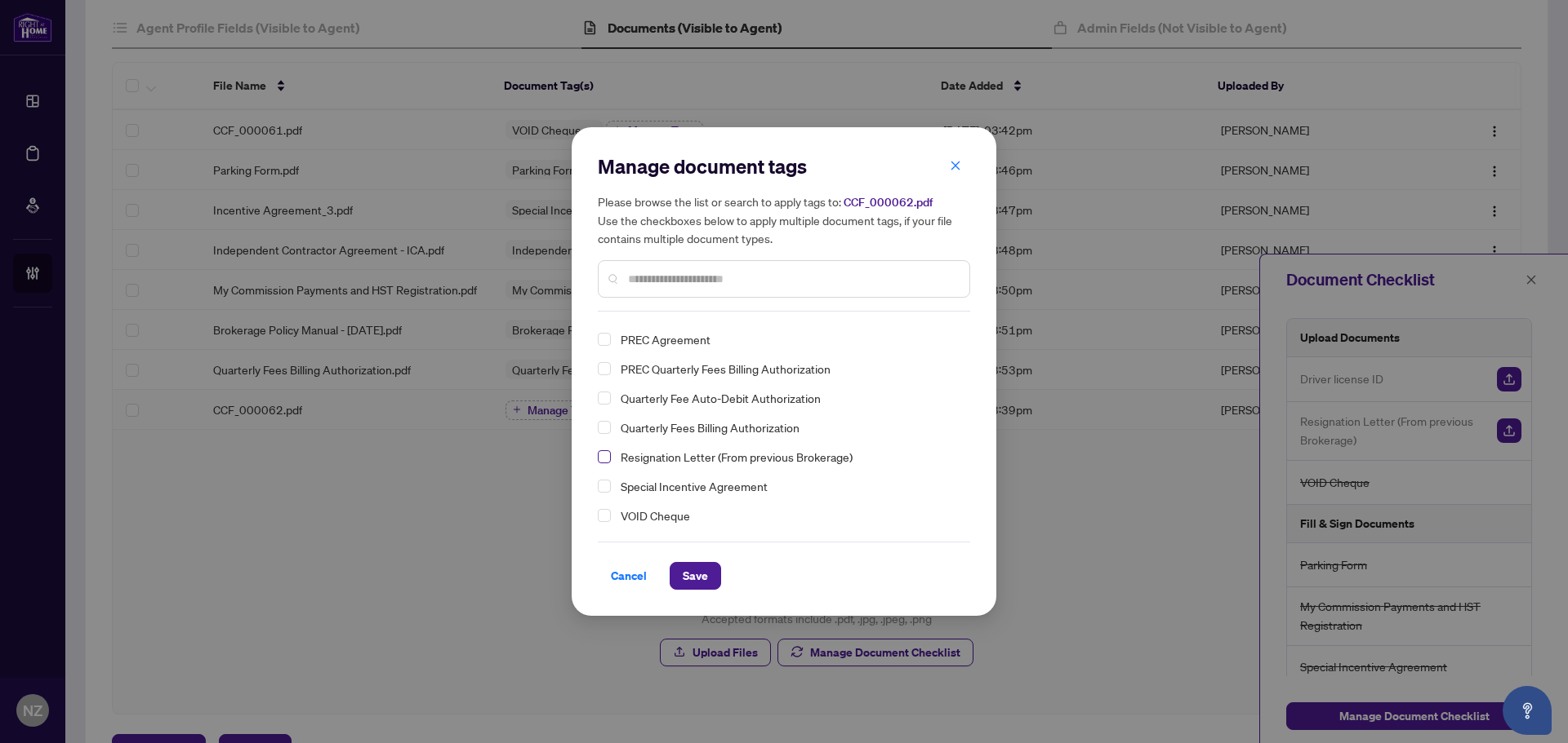
click at [605, 459] on span "Select Resignation Letter (From previous Brokerage)" at bounding box center [604, 457] width 13 height 13
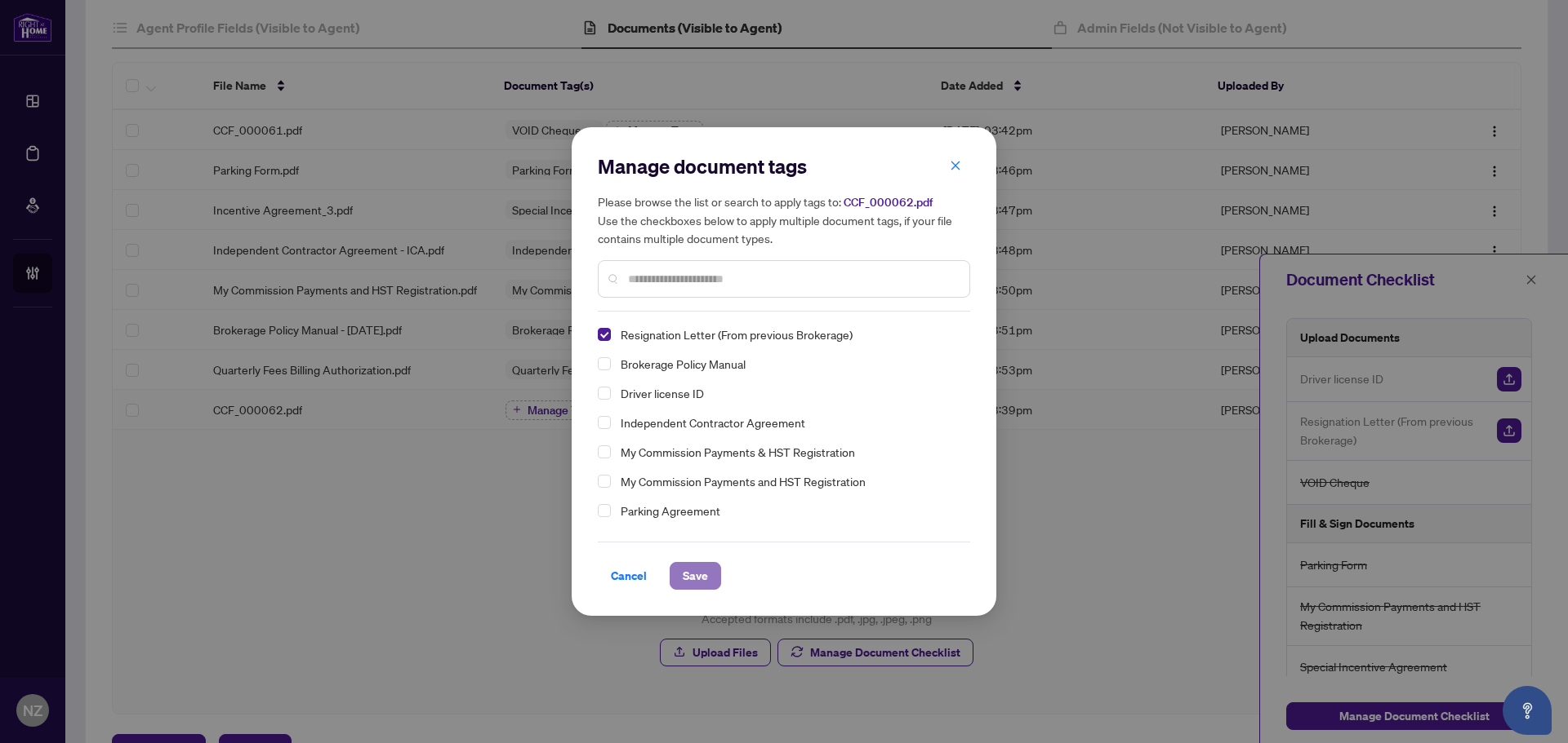
click at [697, 579] on span "Save" at bounding box center [696, 576] width 26 height 26
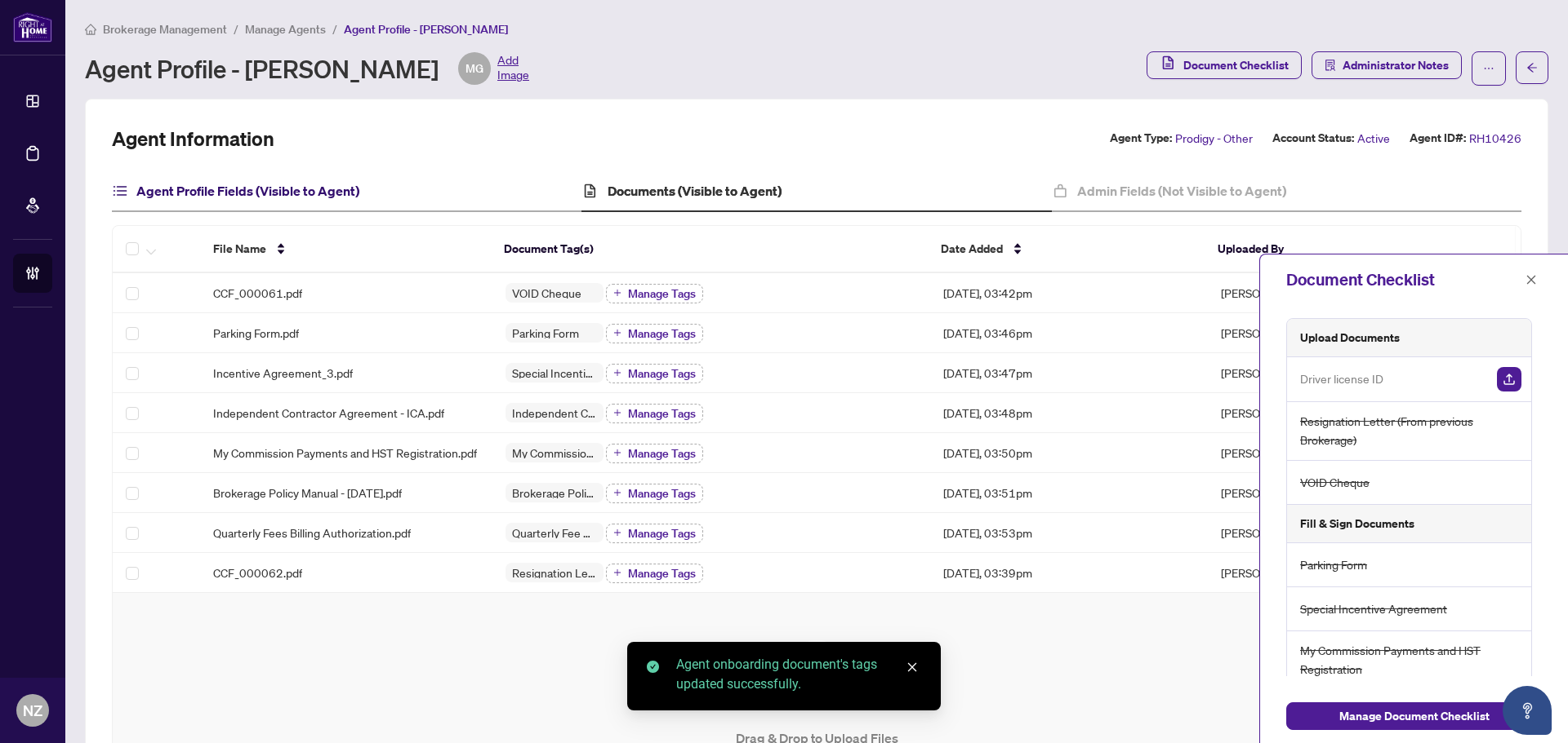
click at [257, 187] on h4 "Agent Profile Fields (Visible to Agent)" at bounding box center [247, 191] width 223 height 20
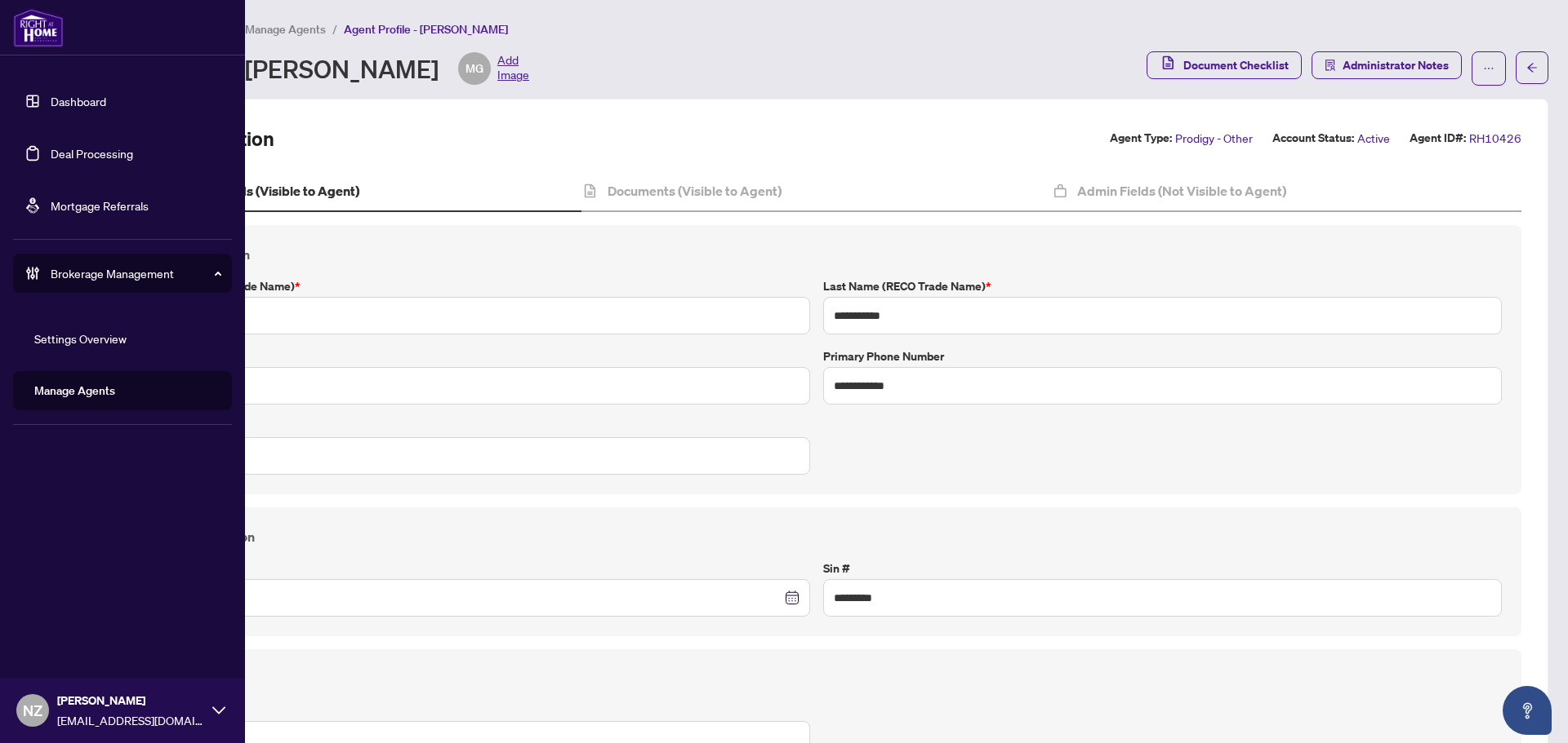
click at [84, 157] on link "Deal Processing" at bounding box center [91, 153] width 83 height 14
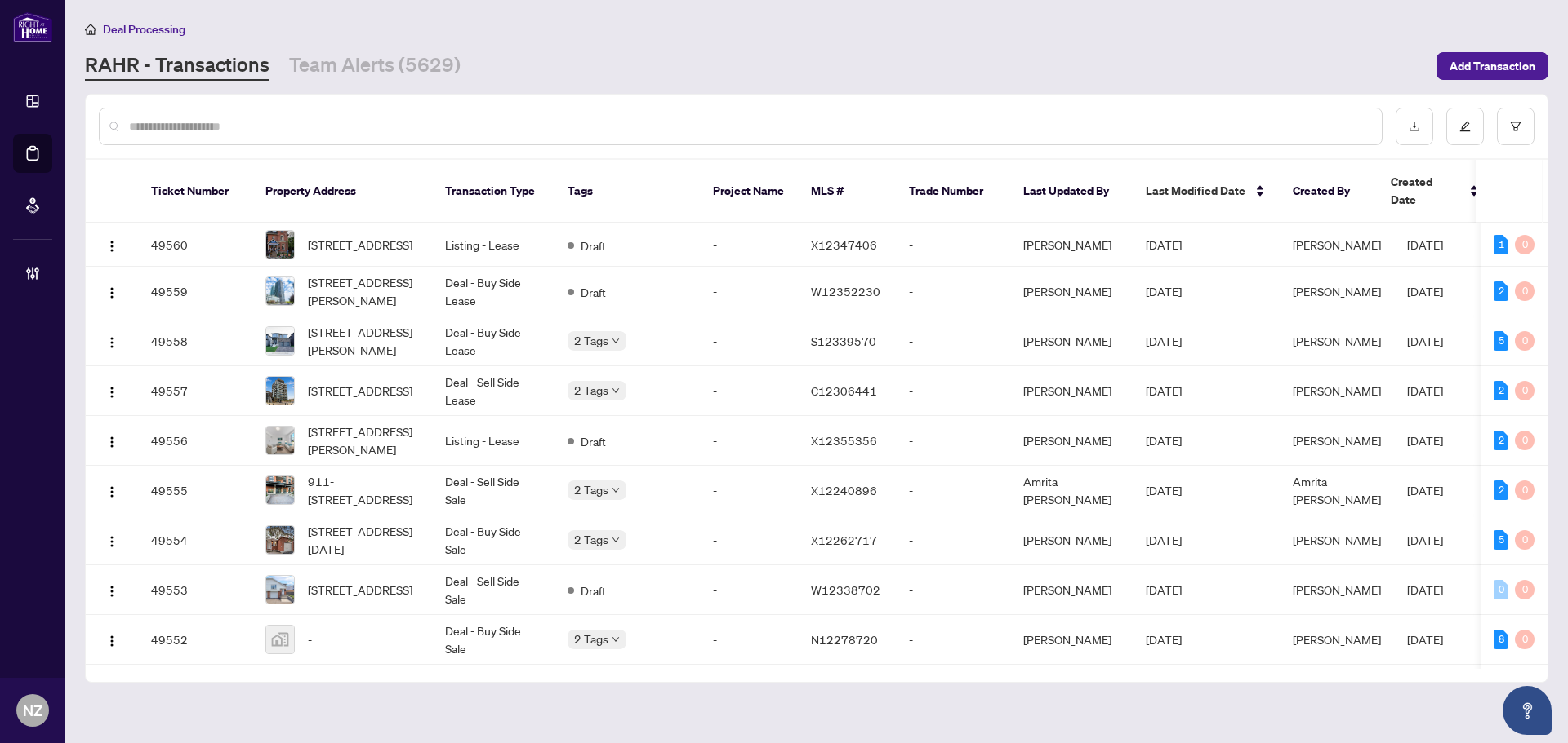
click at [187, 128] on input "text" at bounding box center [749, 126] width 1240 height 18
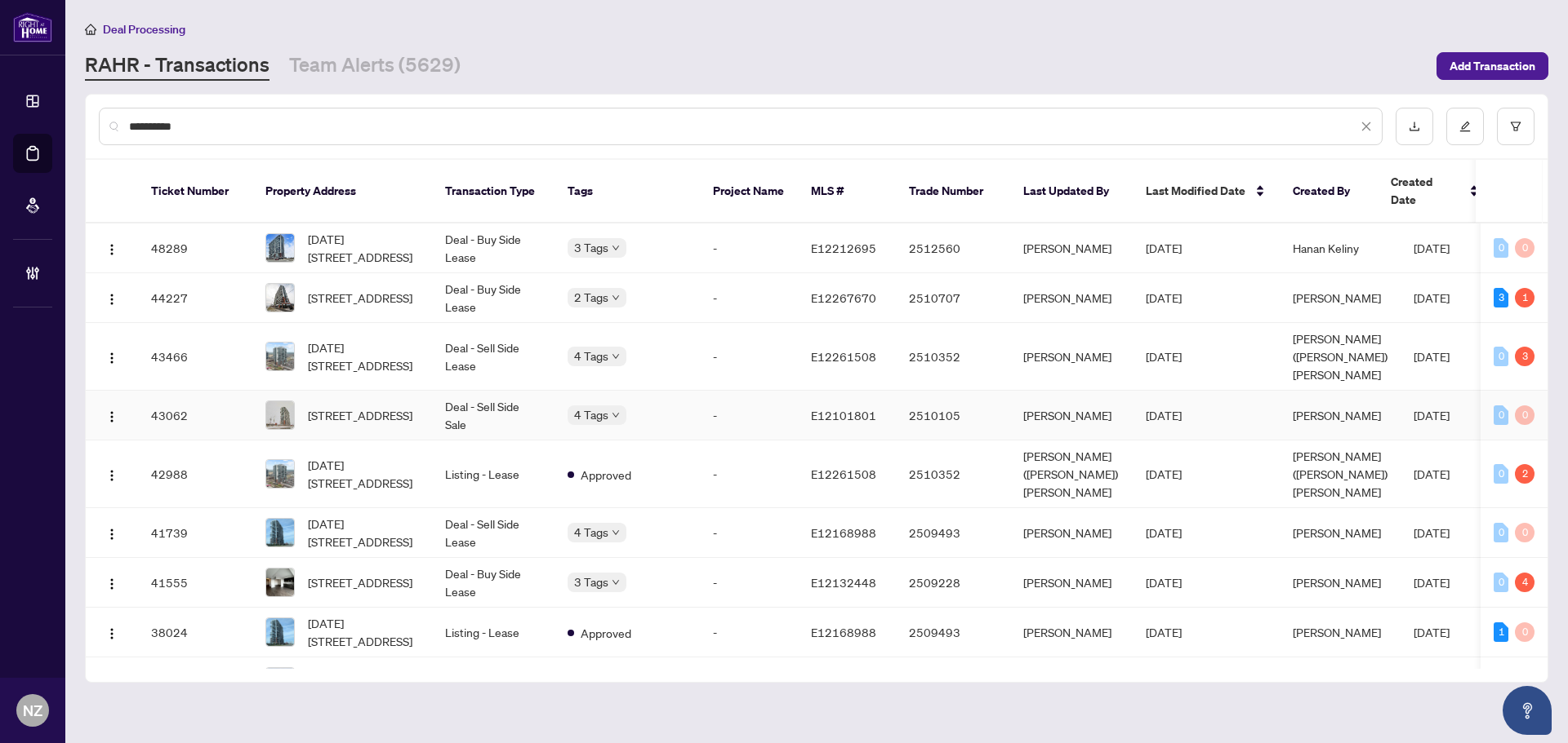
type input "**********"
click at [353, 406] on span "[STREET_ADDRESS]" at bounding box center [360, 415] width 105 height 18
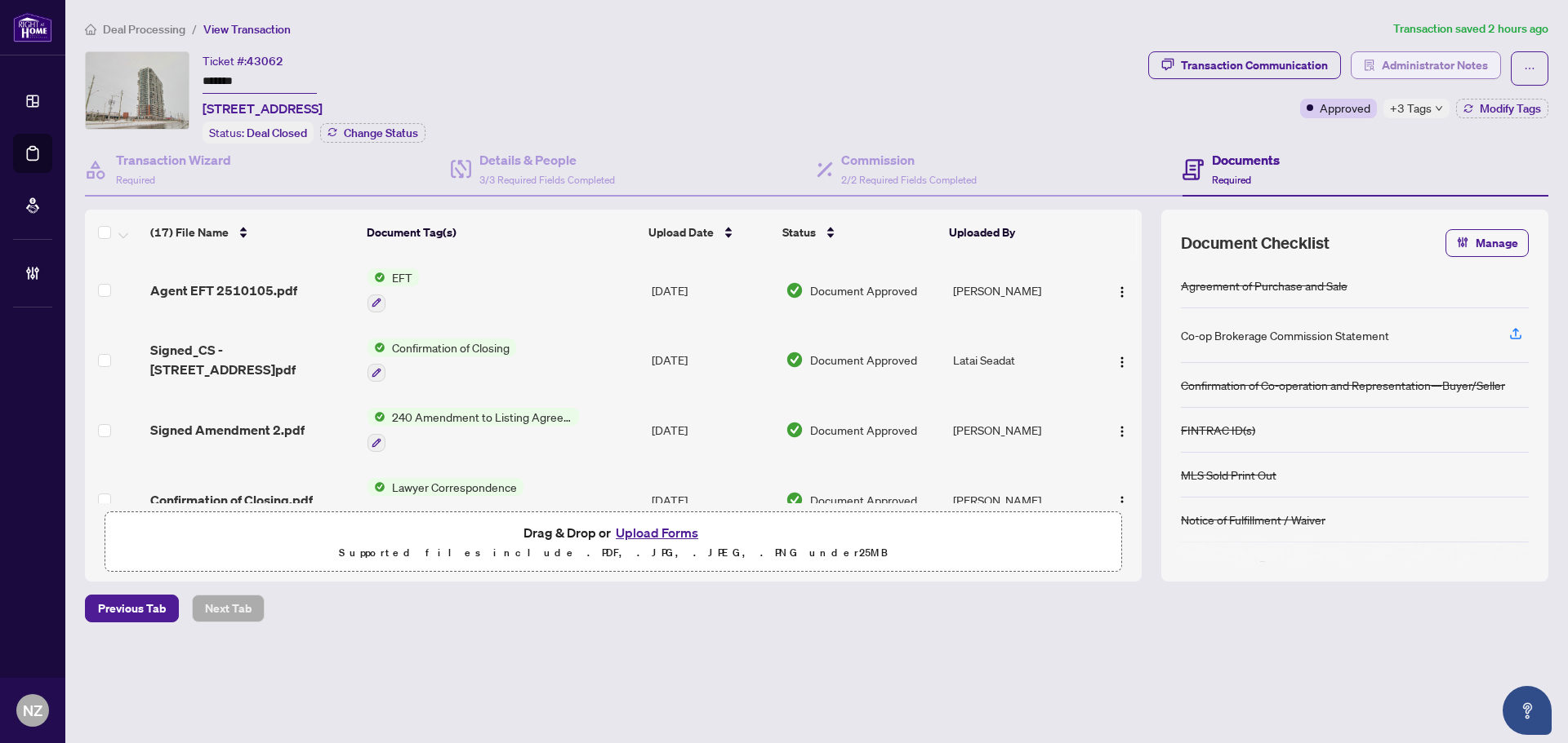
click at [1450, 67] on span "Administrator Notes" at bounding box center [1434, 65] width 107 height 26
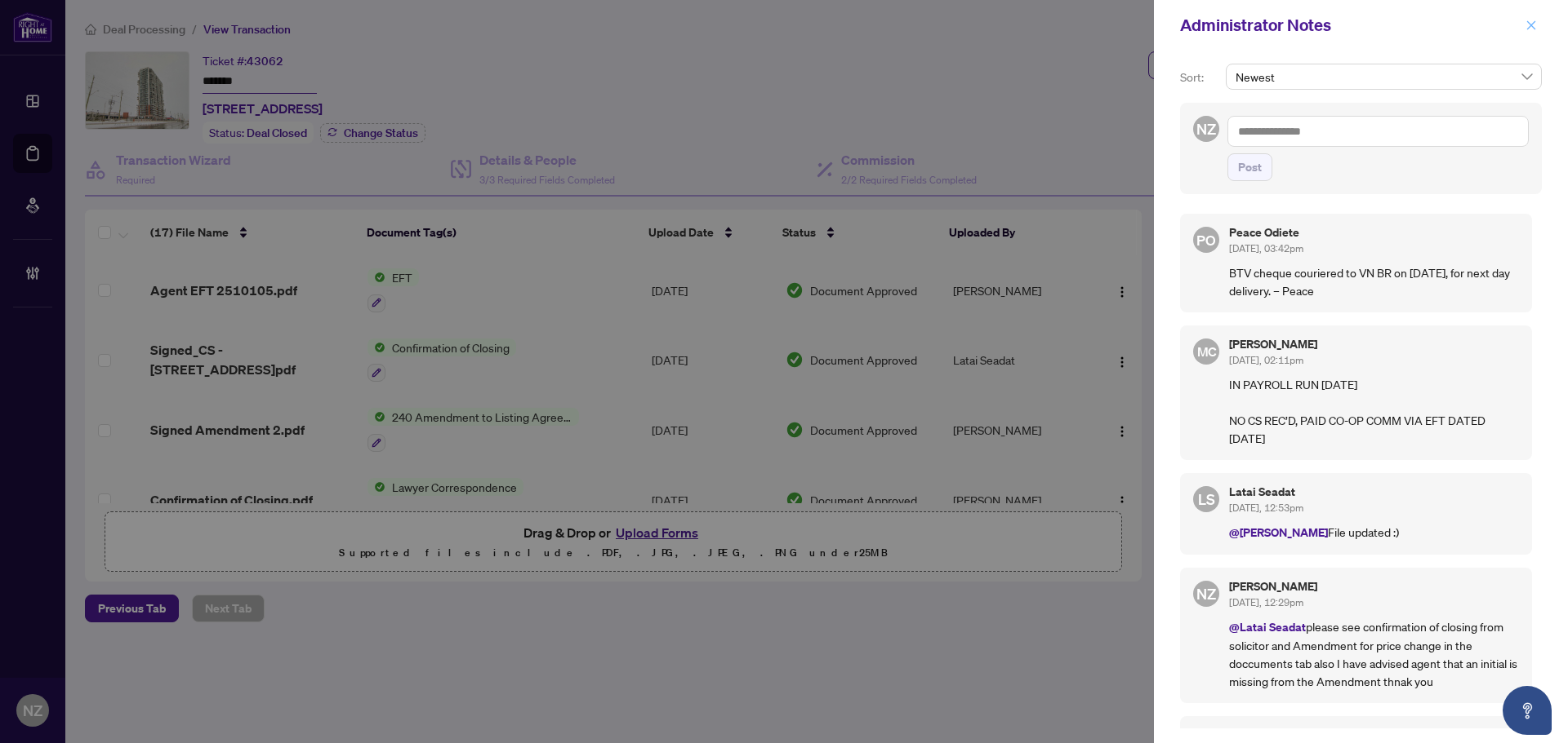
click at [1529, 26] on icon "close" at bounding box center [1530, 25] width 11 height 11
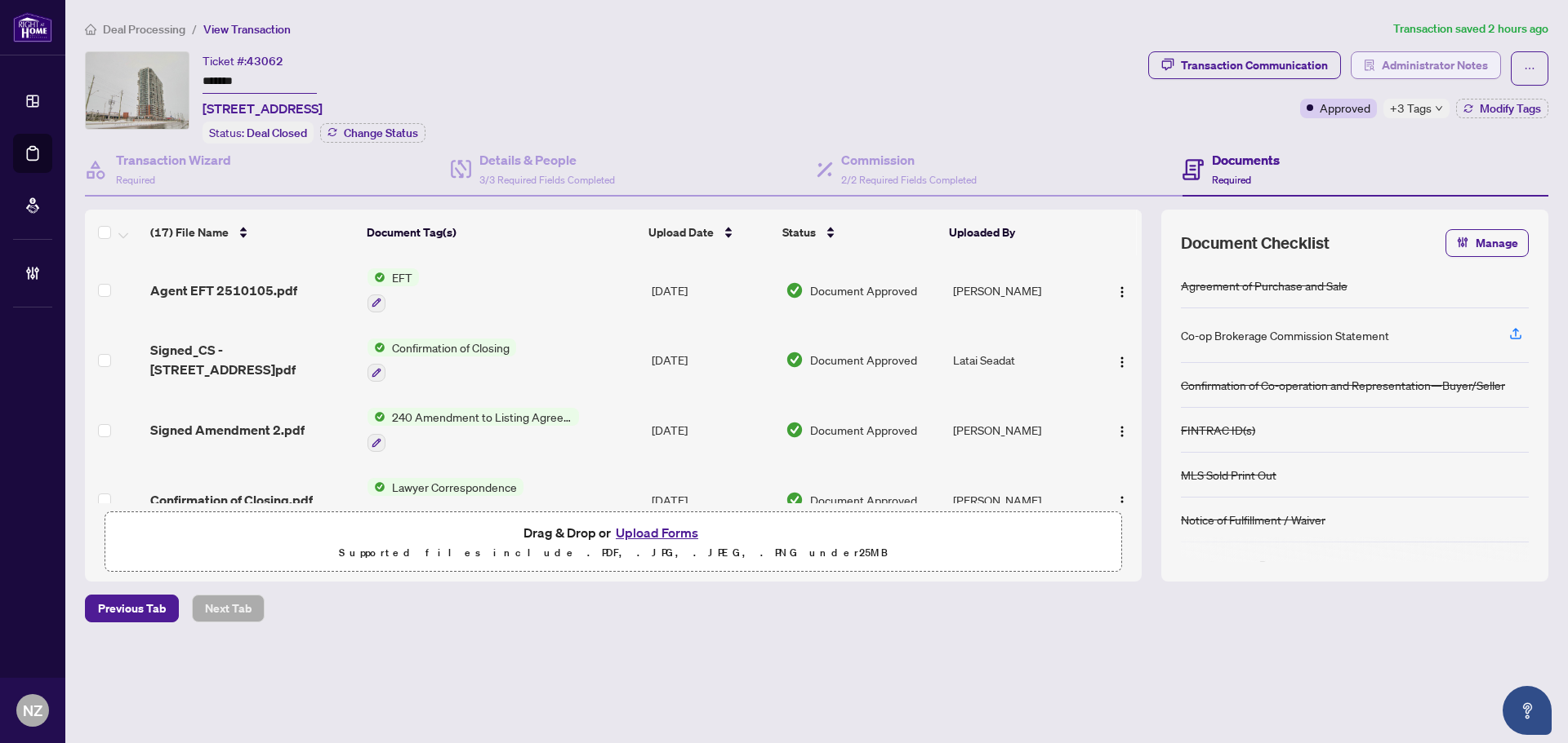
click at [1419, 55] on span "Administrator Notes" at bounding box center [1434, 65] width 107 height 26
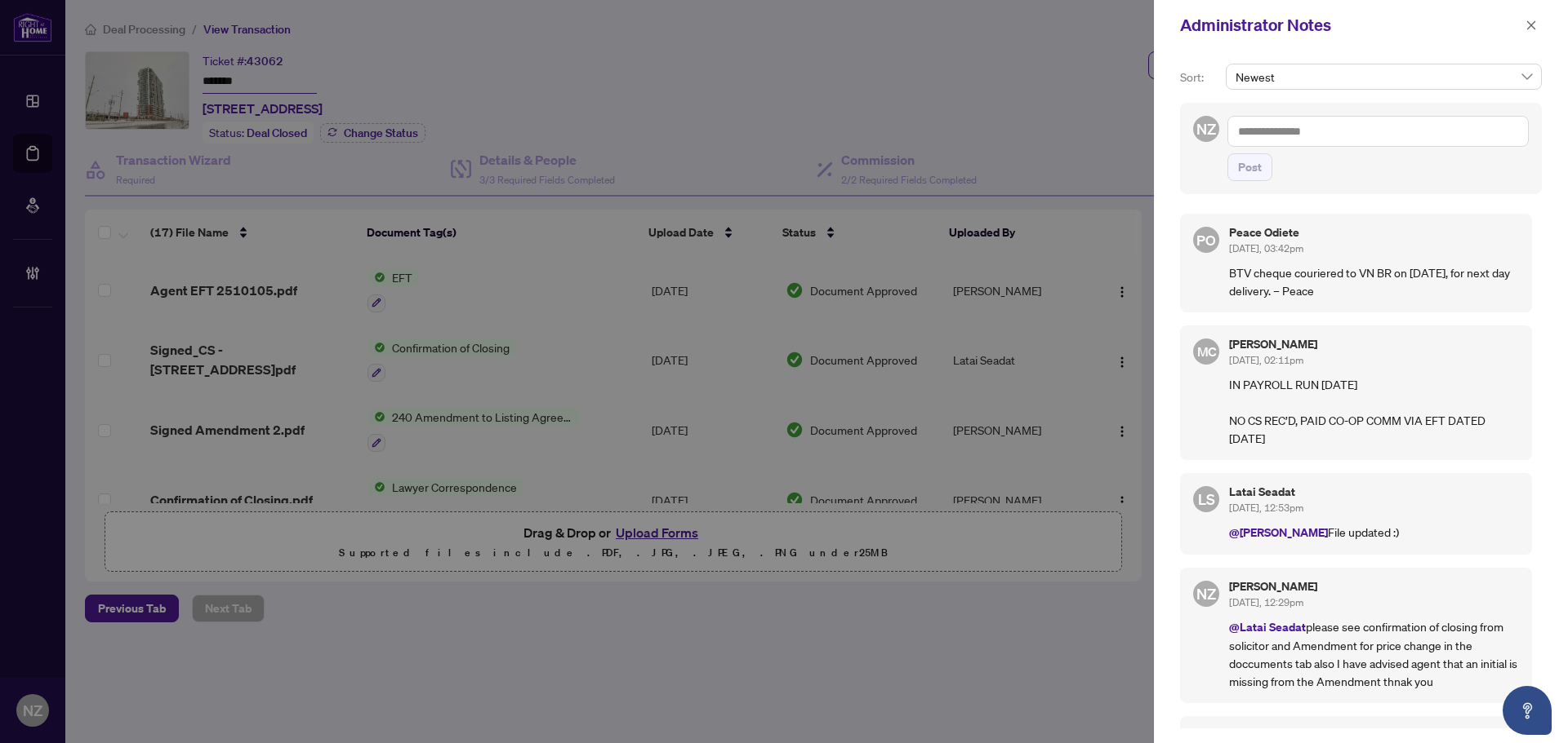
drag, startPoint x: 1536, startPoint y: 28, endPoint x: 1312, endPoint y: 101, distance: 235.6
click at [1533, 28] on button "button" at bounding box center [1530, 25] width 21 height 20
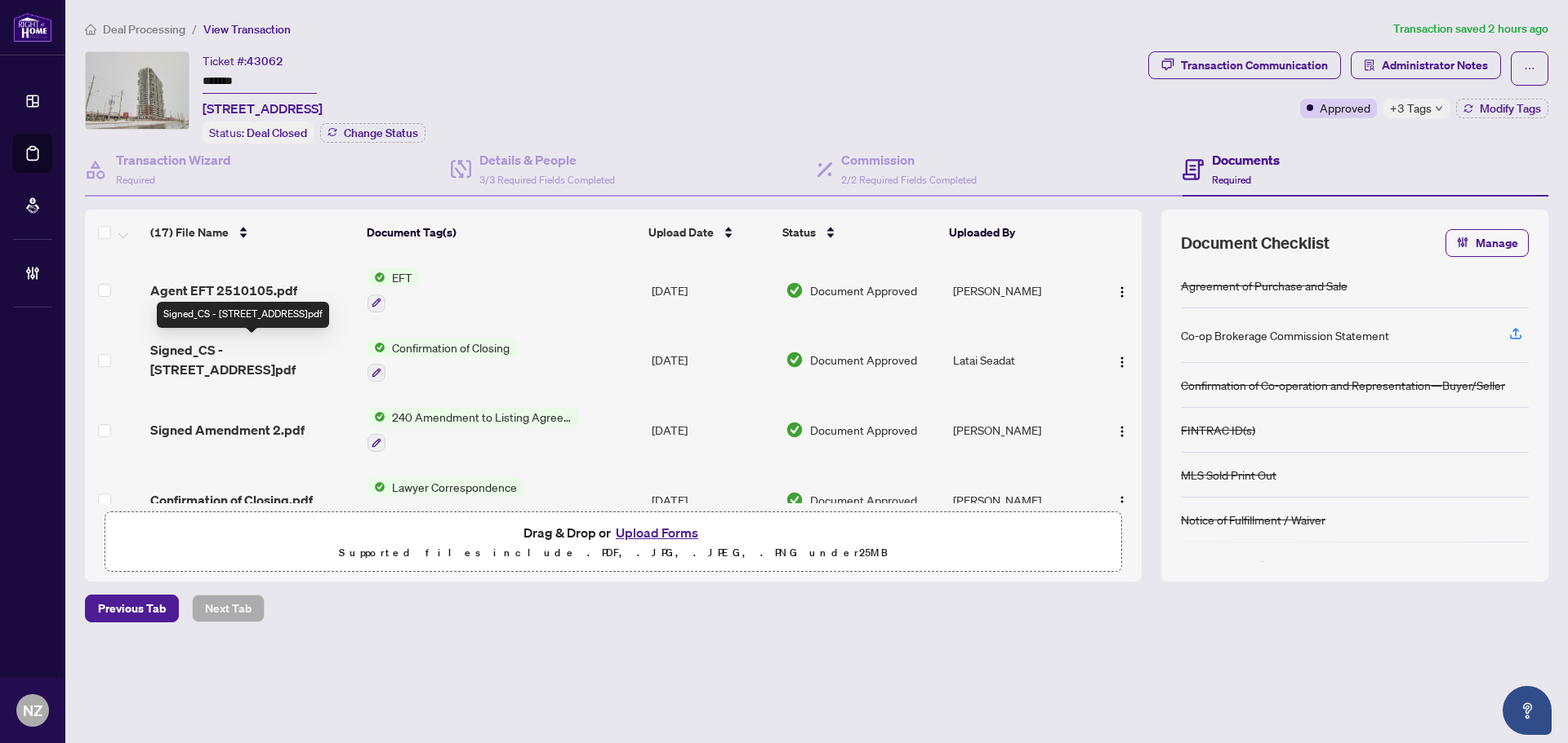
click at [263, 356] on span "Signed_CS - 2550 Simcoe St N 2407.pdf" at bounding box center [252, 360] width 204 height 39
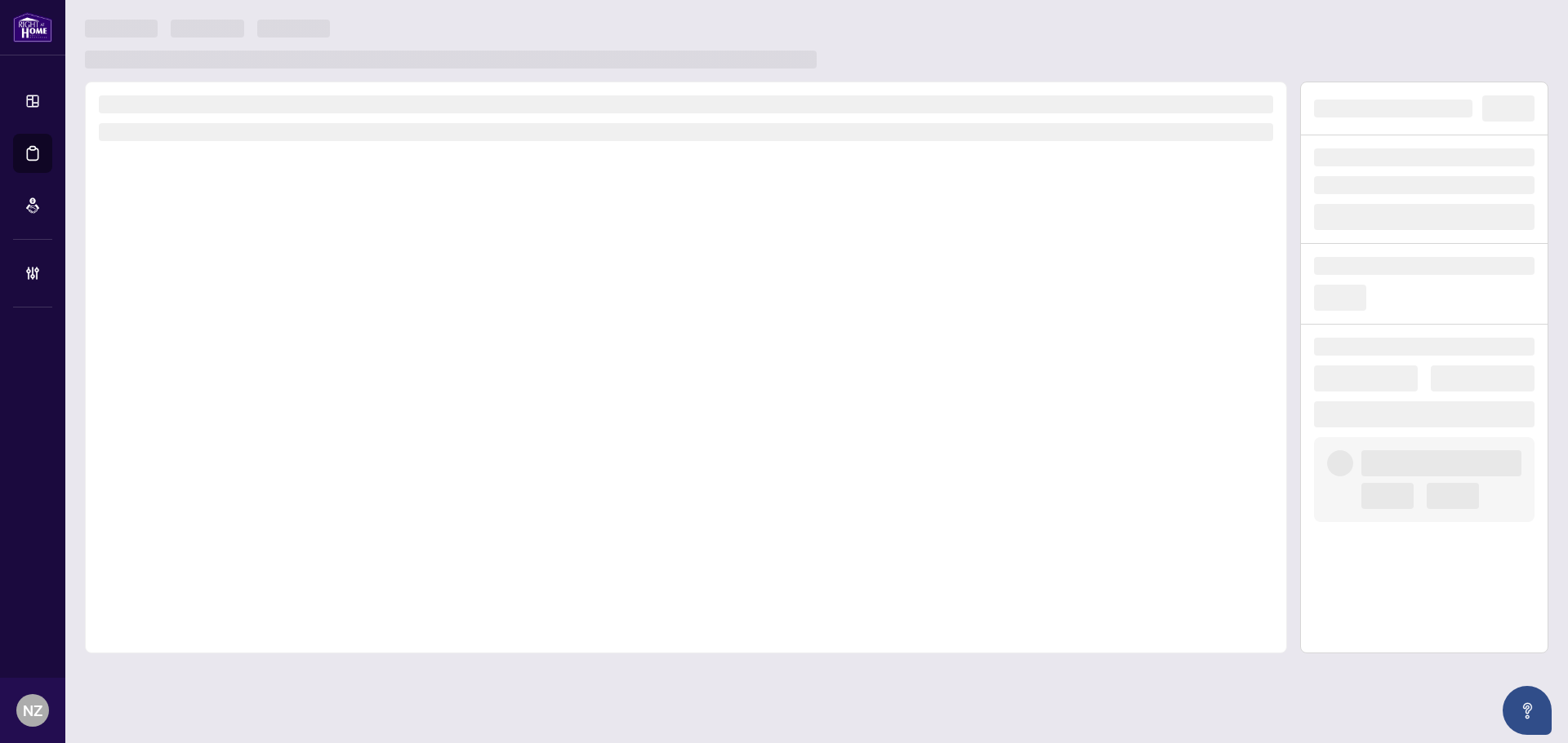
click at [263, 356] on div at bounding box center [686, 367] width 1202 height 572
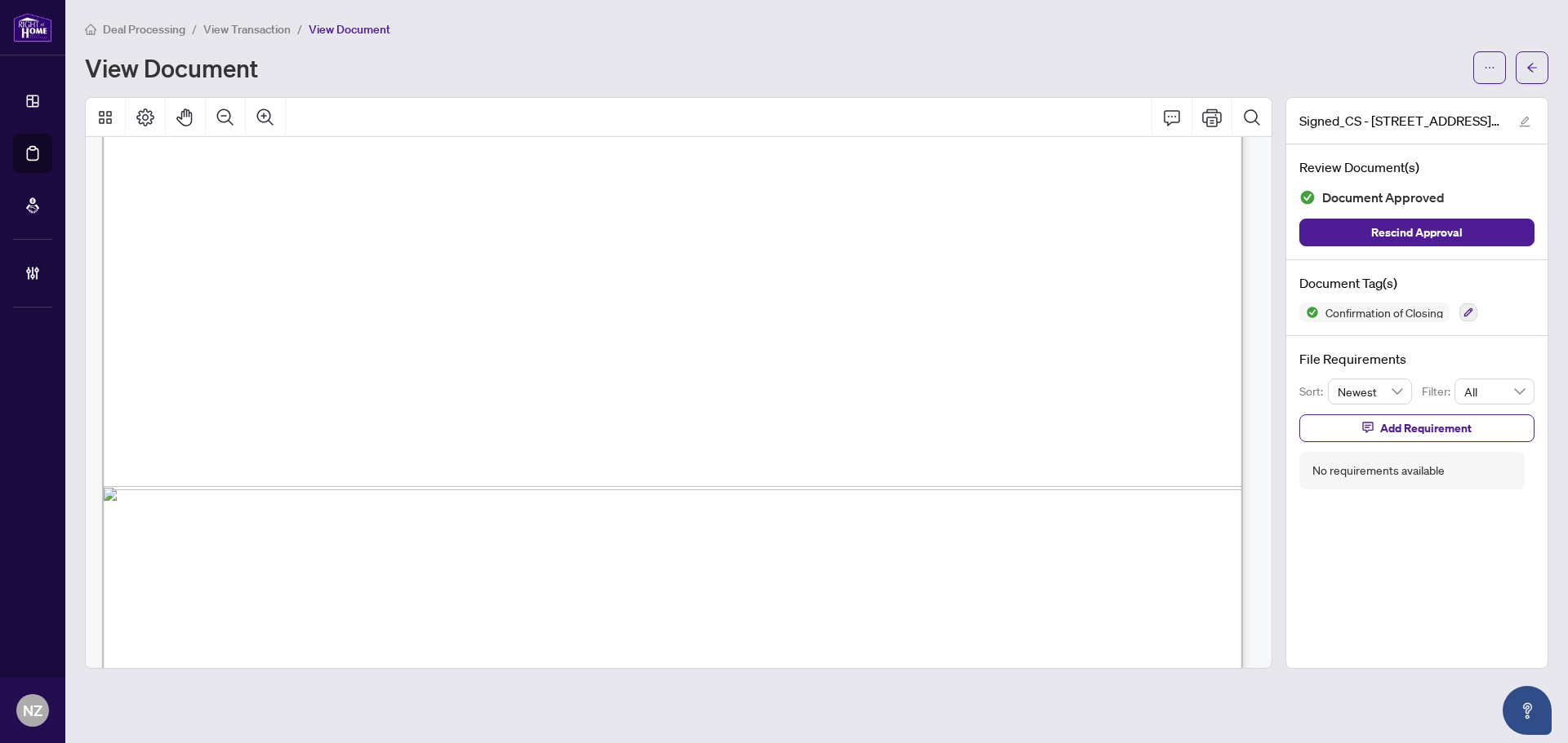
scroll to position [976, 0]
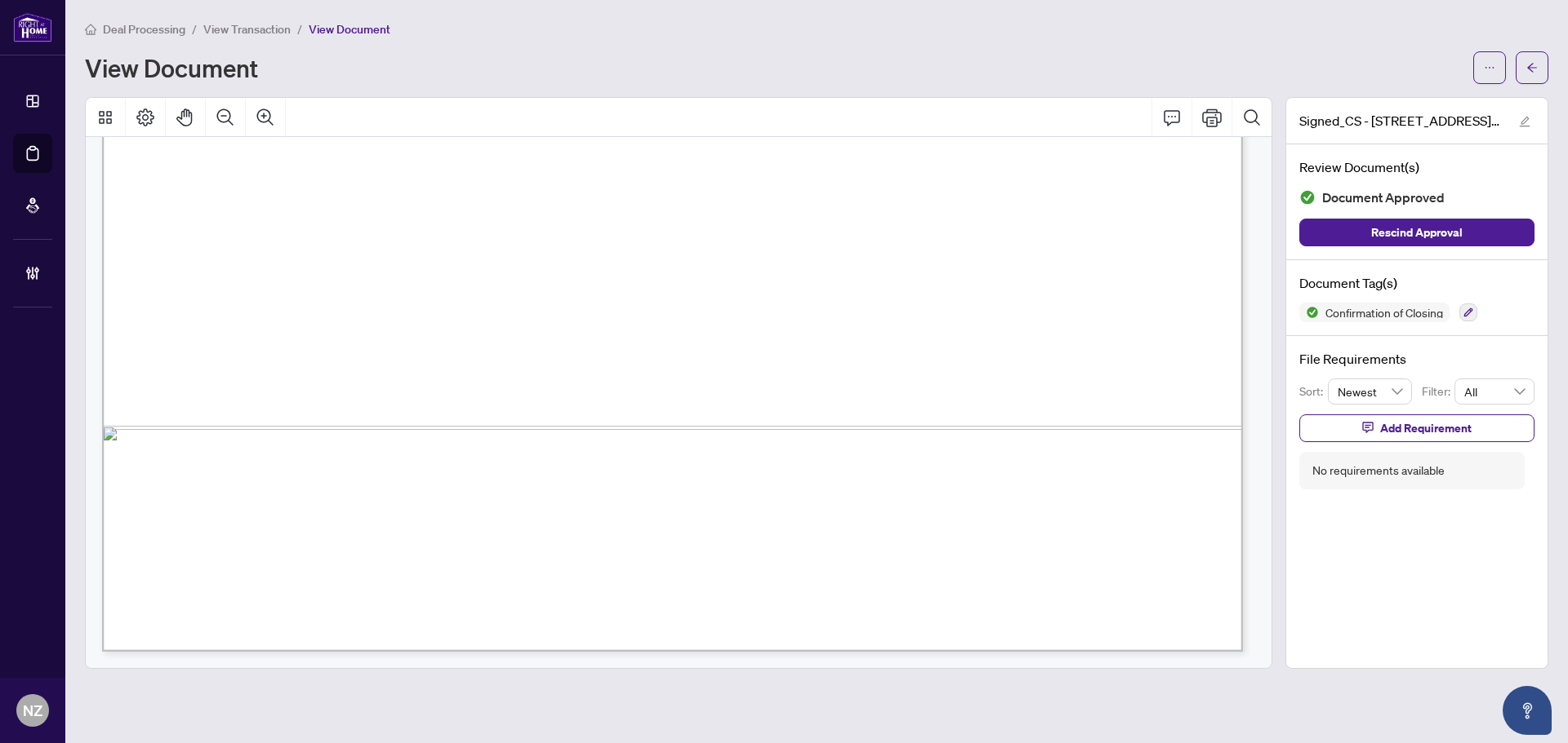
click at [1513, 61] on div at bounding box center [1511, 67] width 75 height 32
click at [1529, 65] on icon "arrow-left" at bounding box center [1531, 67] width 11 height 11
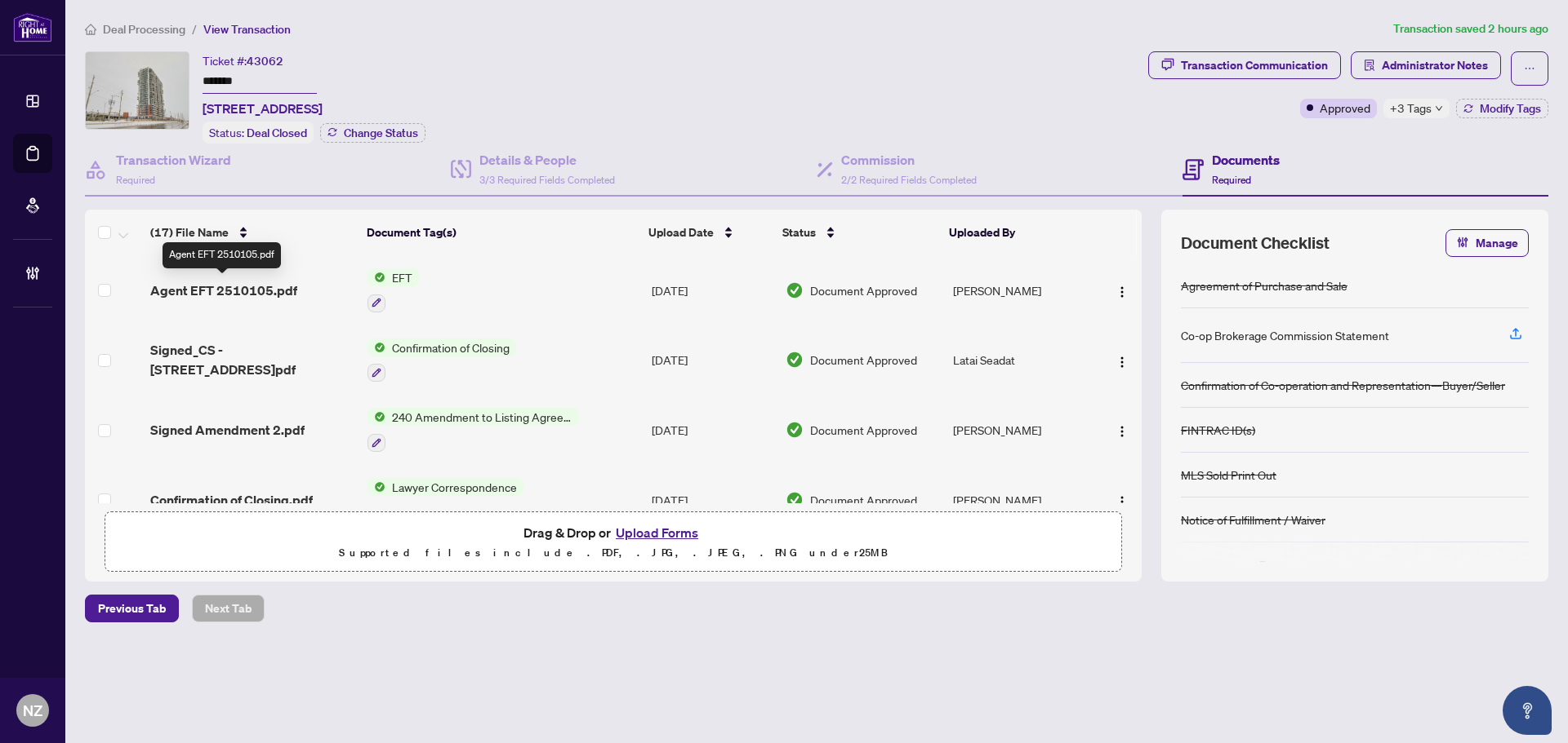
click at [249, 288] on span "Agent EFT 2510105.pdf" at bounding box center [223, 290] width 147 height 20
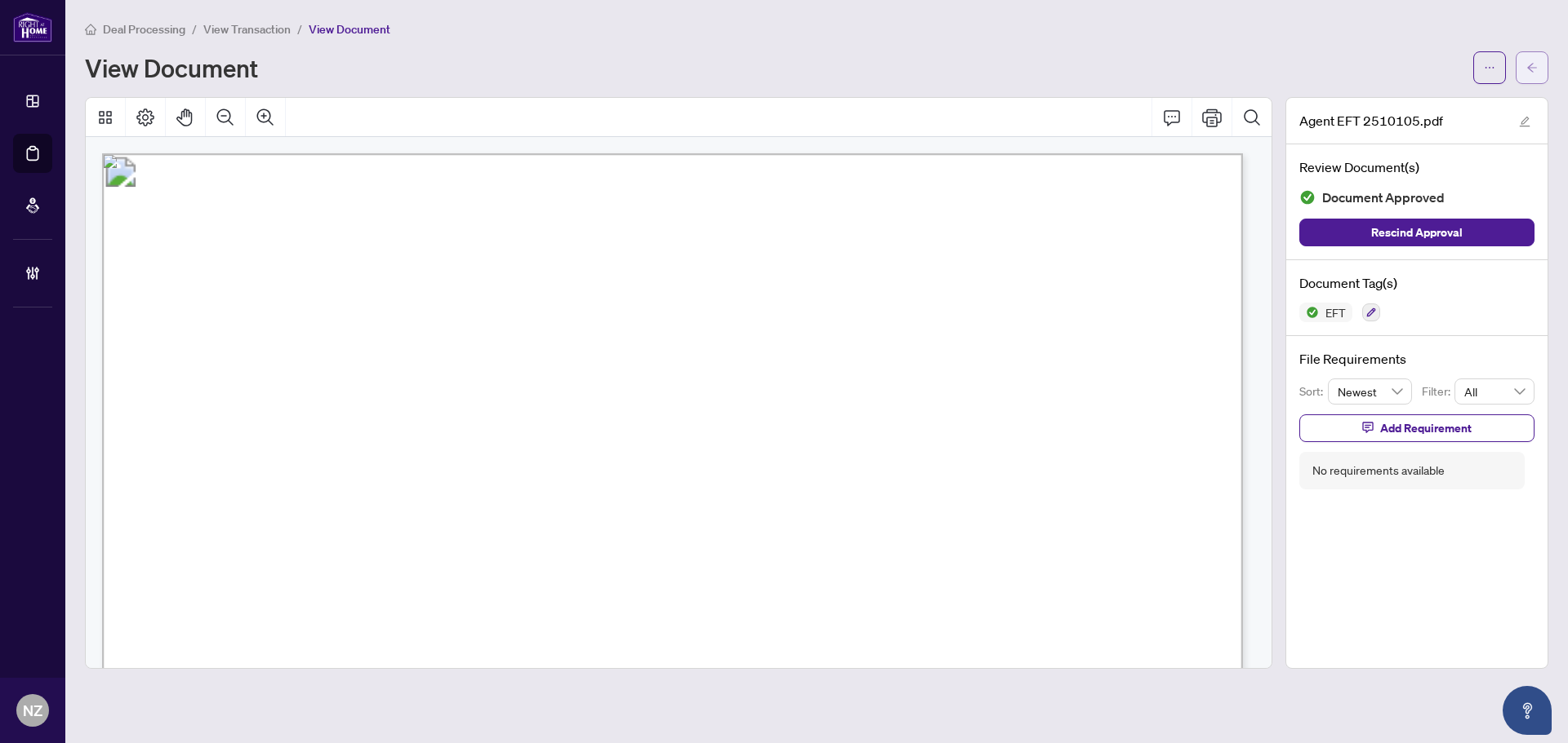
click at [1522, 79] on button "button" at bounding box center [1532, 67] width 32 height 32
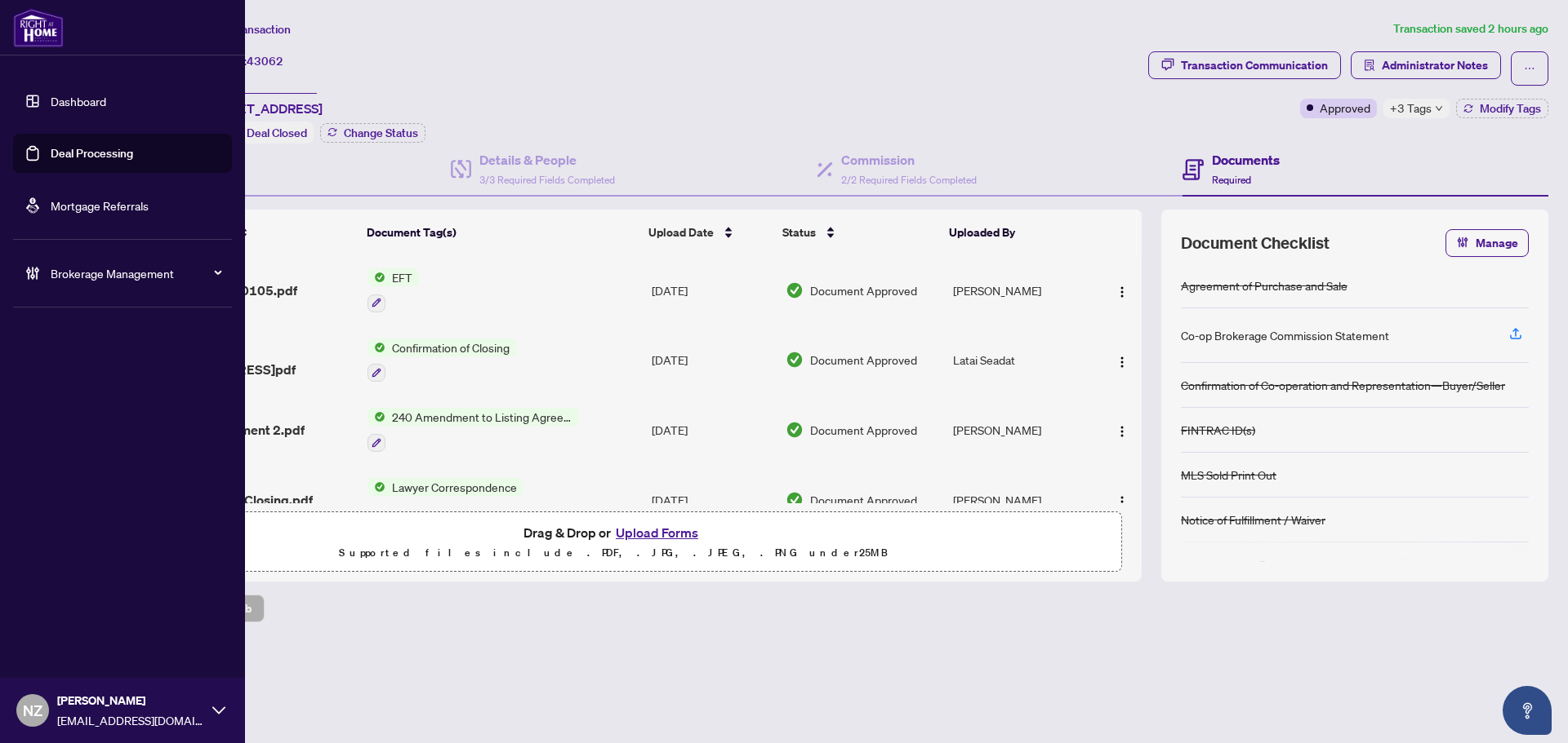
drag, startPoint x: 67, startPoint y: 158, endPoint x: 91, endPoint y: 176, distance: 30.0
click at [67, 158] on link "Deal Processing" at bounding box center [91, 153] width 83 height 14
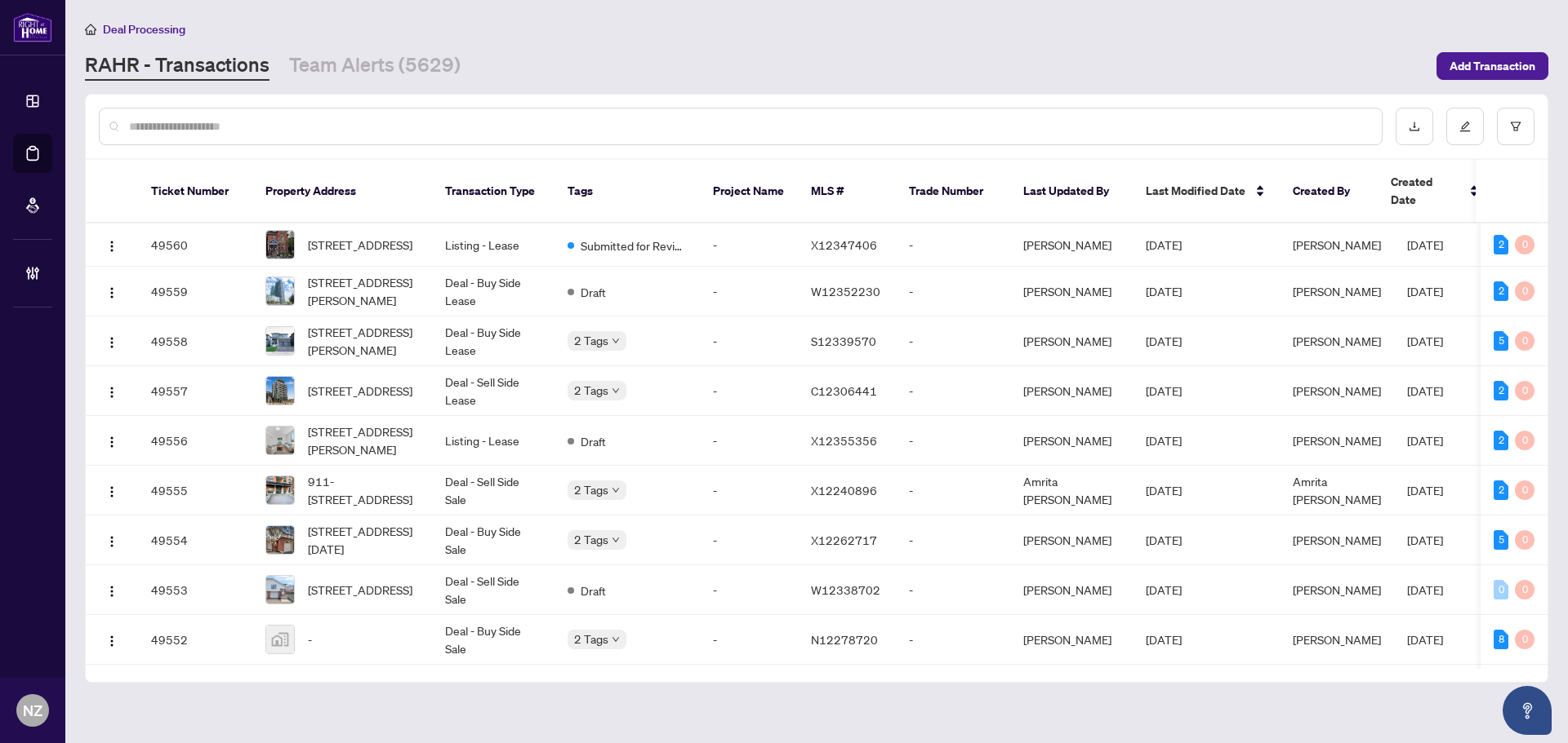
click at [239, 136] on div at bounding box center [741, 126] width 1284 height 37
click at [230, 125] on input "text" at bounding box center [749, 126] width 1240 height 18
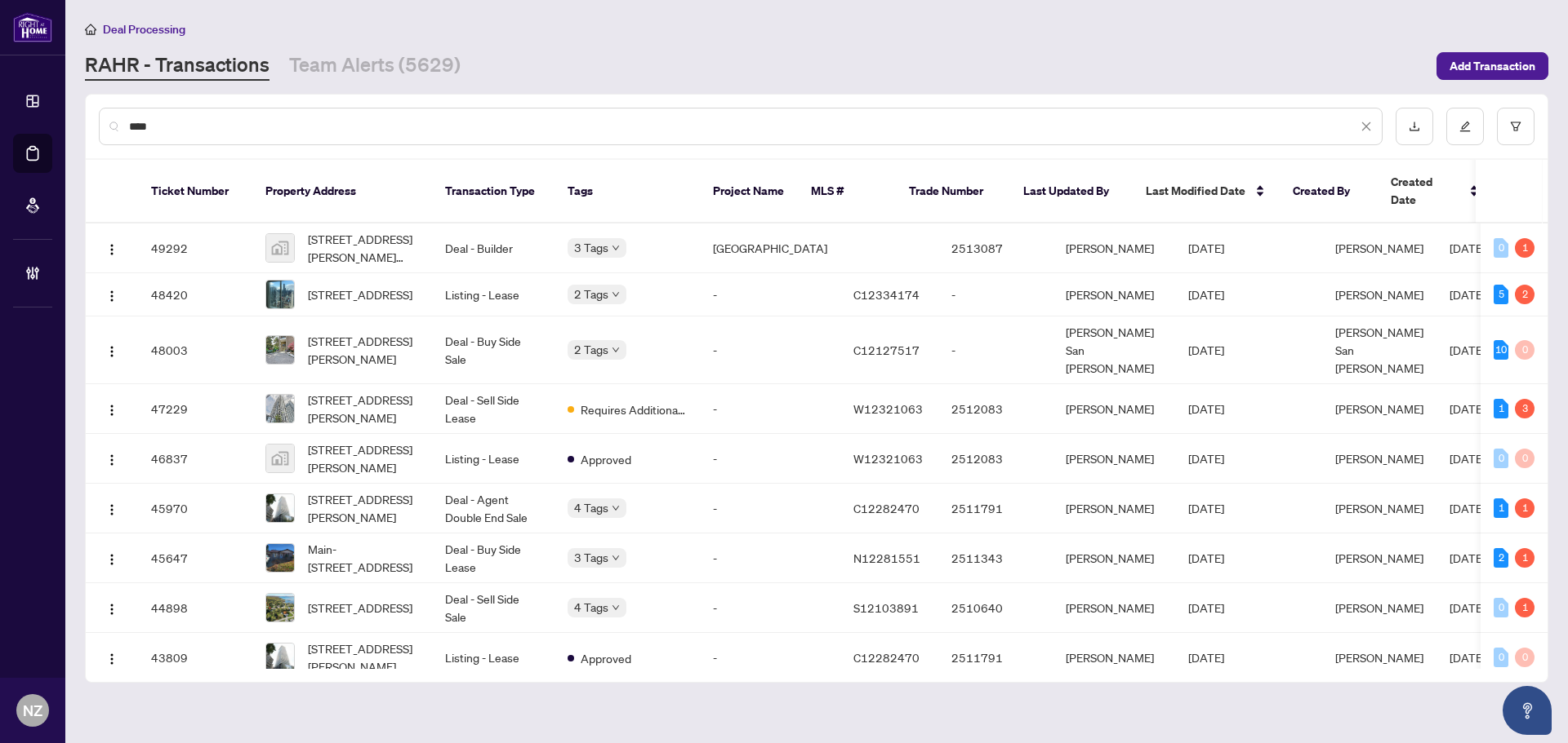
click at [248, 126] on input "****" at bounding box center [743, 126] width 1228 height 18
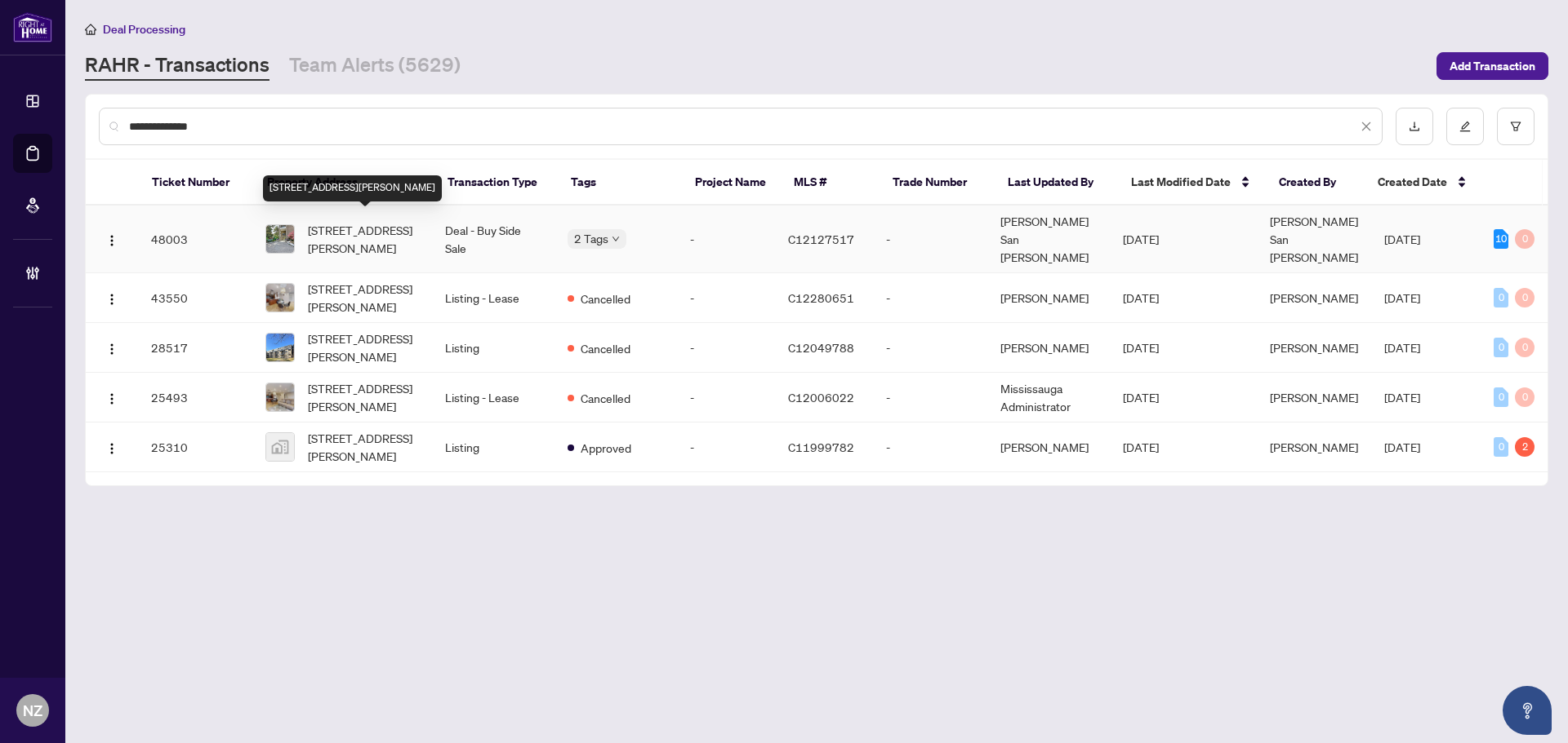
type input "**********"
click at [406, 234] on span "233-4001 Don Mills Rd, Toronto, Ontario M2H 3J8, Canada" at bounding box center [363, 239] width 111 height 36
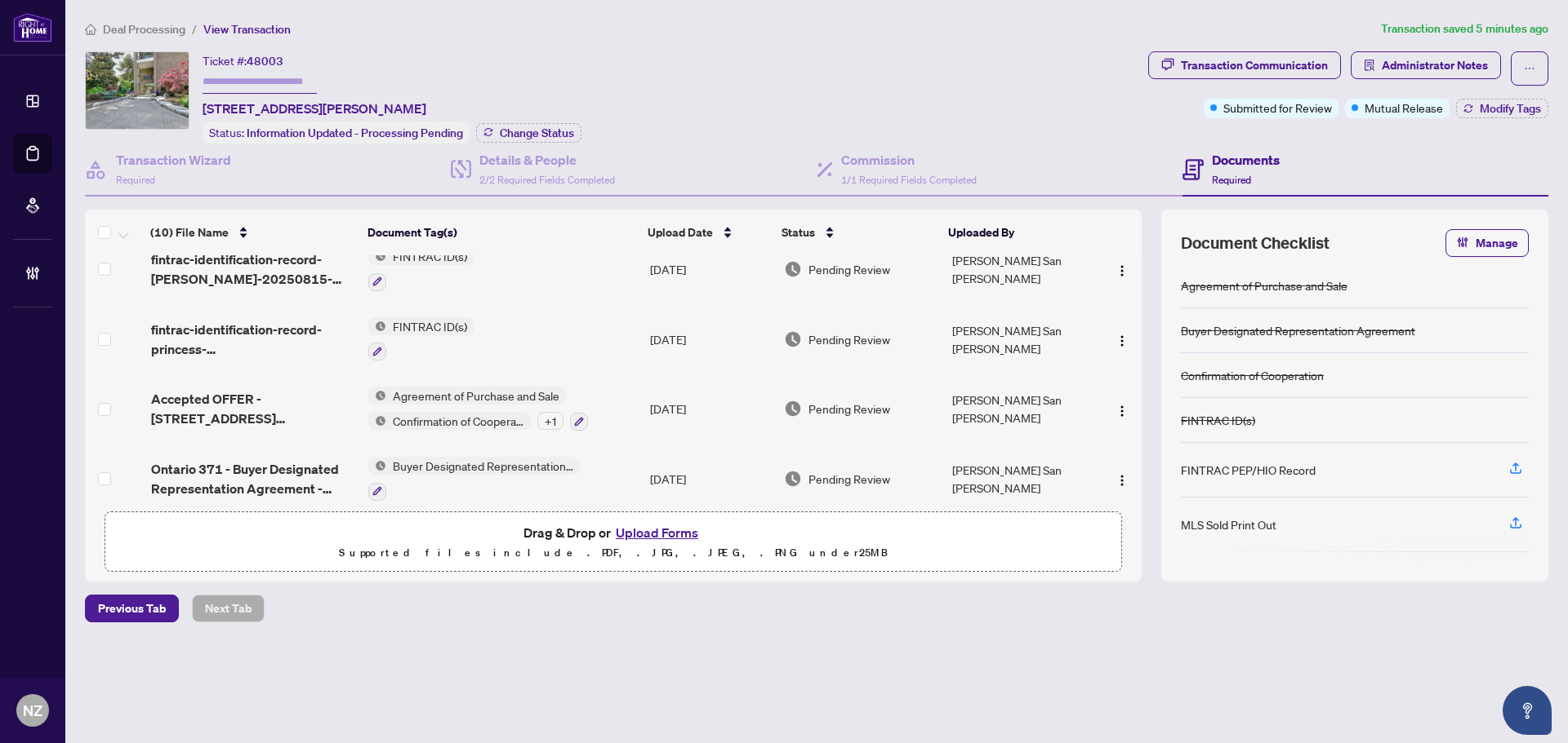
scroll to position [408, 0]
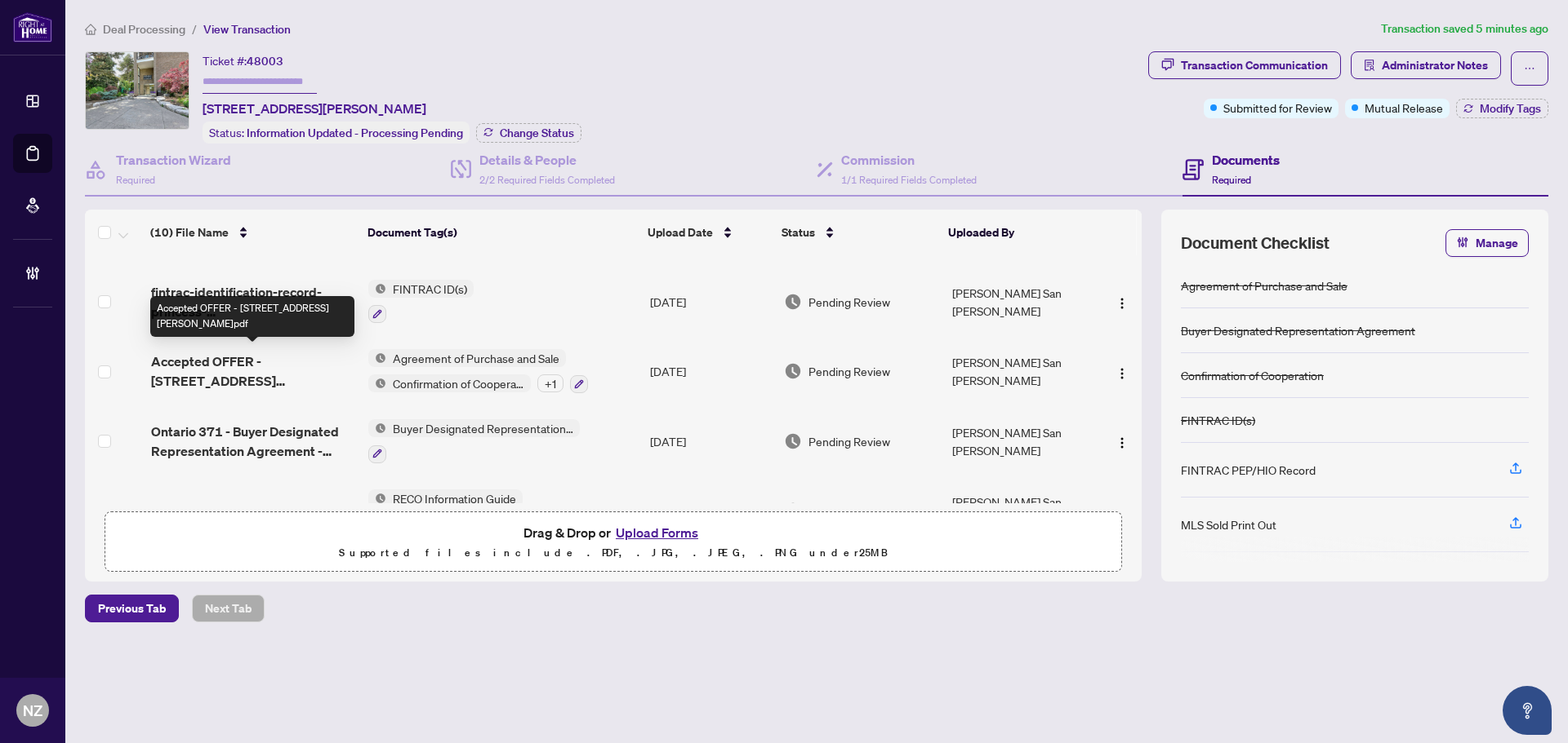
click at [257, 355] on span "Accepted OFFER - 4001 Don Mills Rd 233.pdf" at bounding box center [252, 372] width 204 height 39
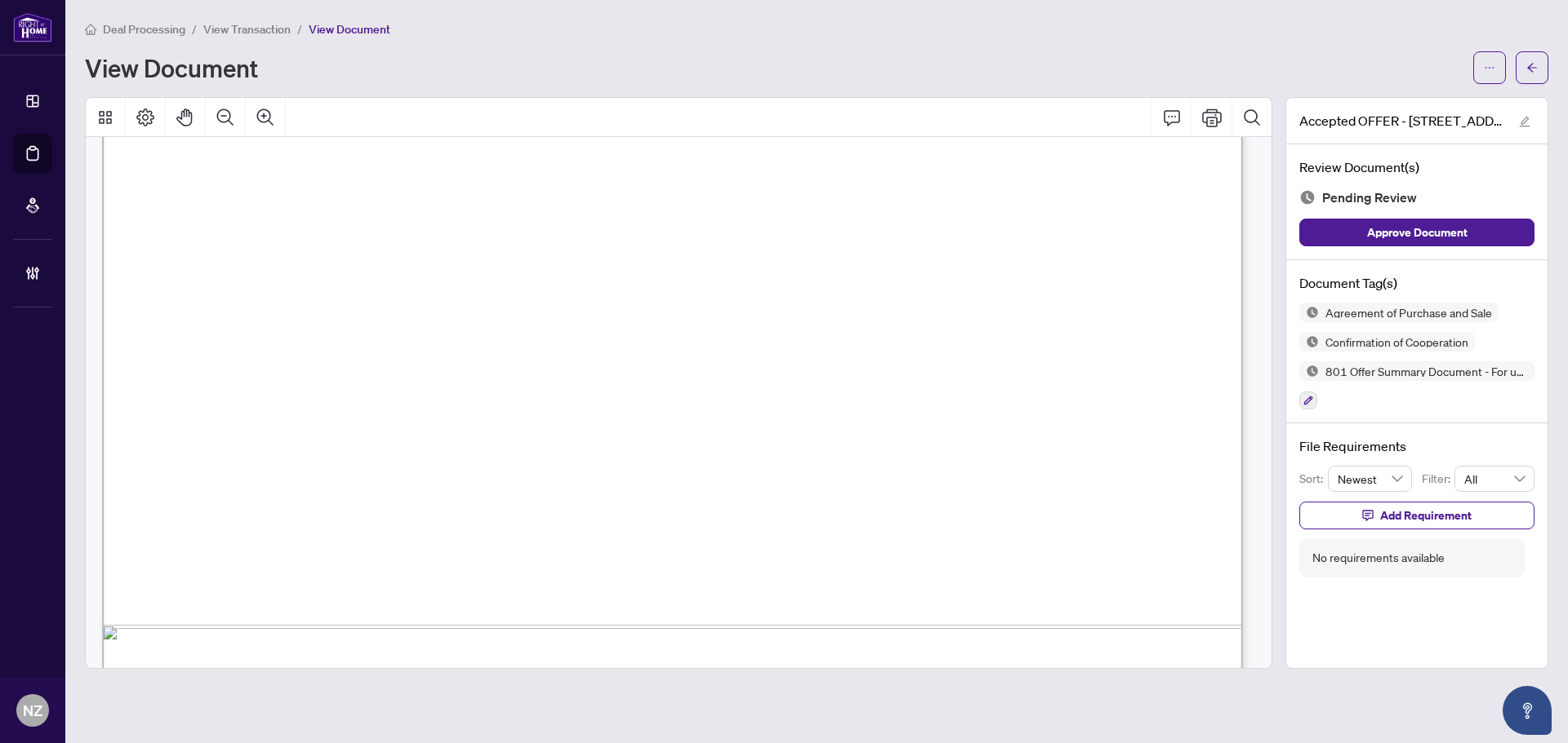
scroll to position [2285, 0]
drag, startPoint x: 1536, startPoint y: 72, endPoint x: 1364, endPoint y: 11, distance: 182.5
click at [1536, 72] on icon "arrow-left" at bounding box center [1531, 67] width 11 height 11
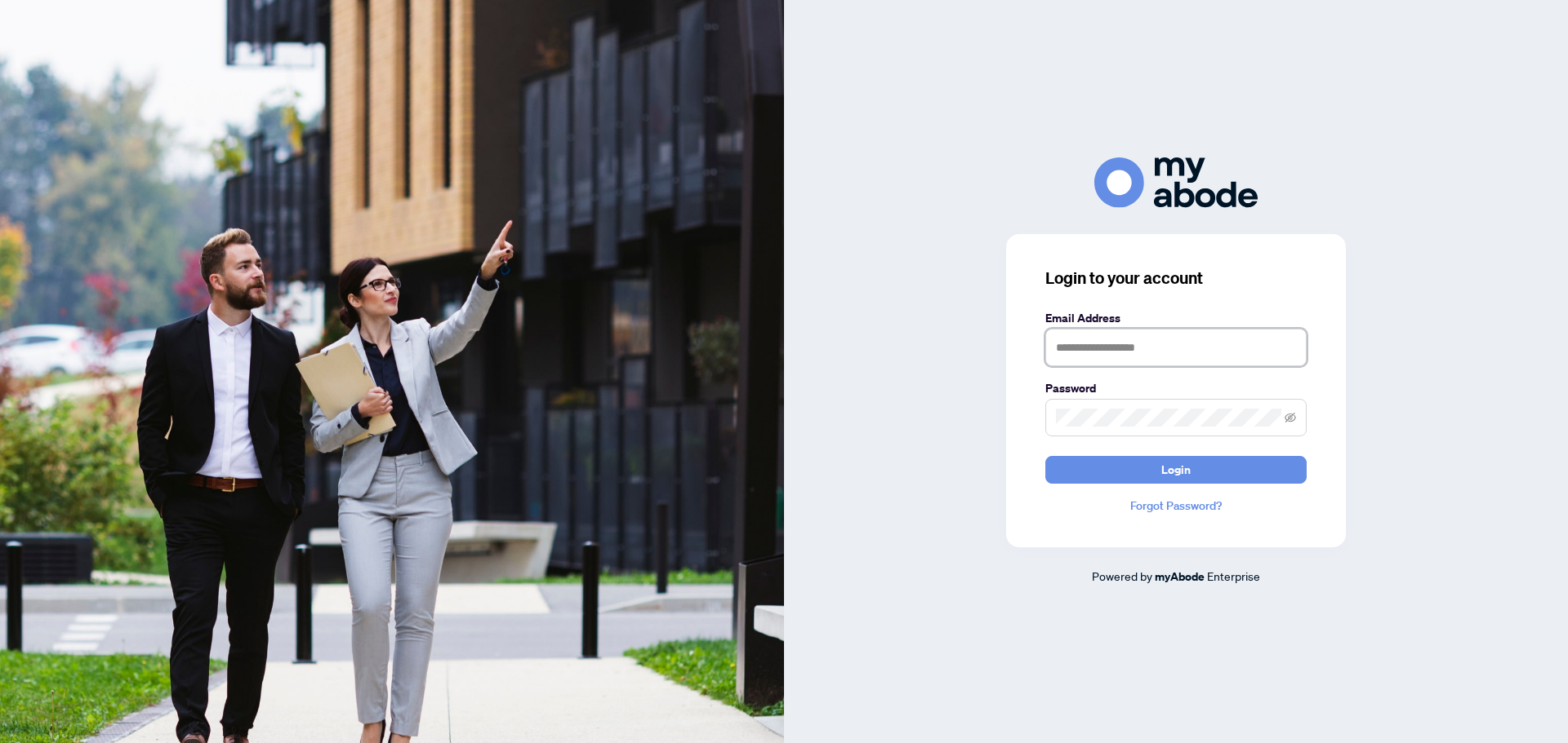
type input "**********"
click at [1151, 471] on button "Login" at bounding box center [1176, 469] width 261 height 28
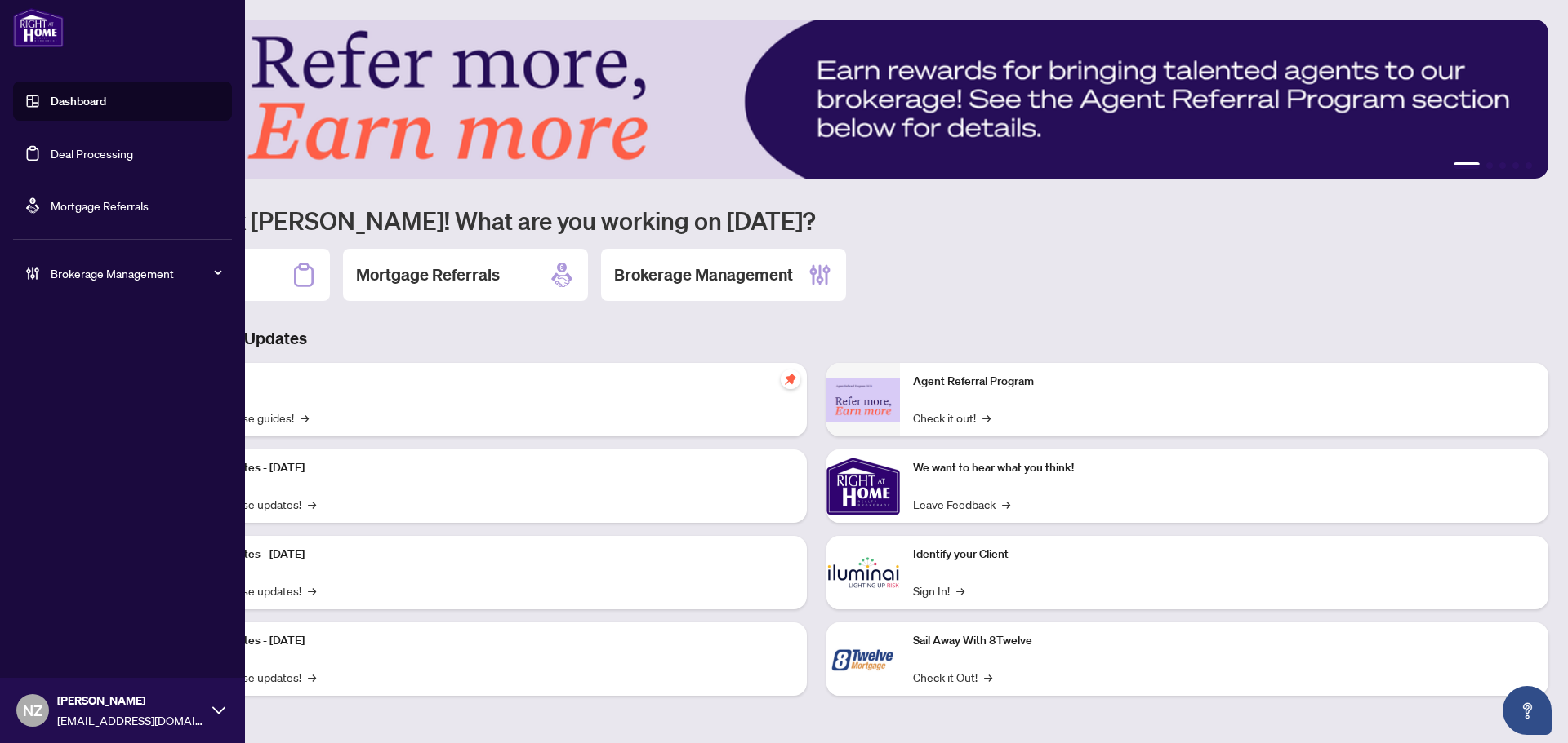
click at [90, 272] on span "Brokerage Management" at bounding box center [135, 273] width 170 height 18
click at [79, 390] on link "Manage Agents" at bounding box center [74, 390] width 81 height 14
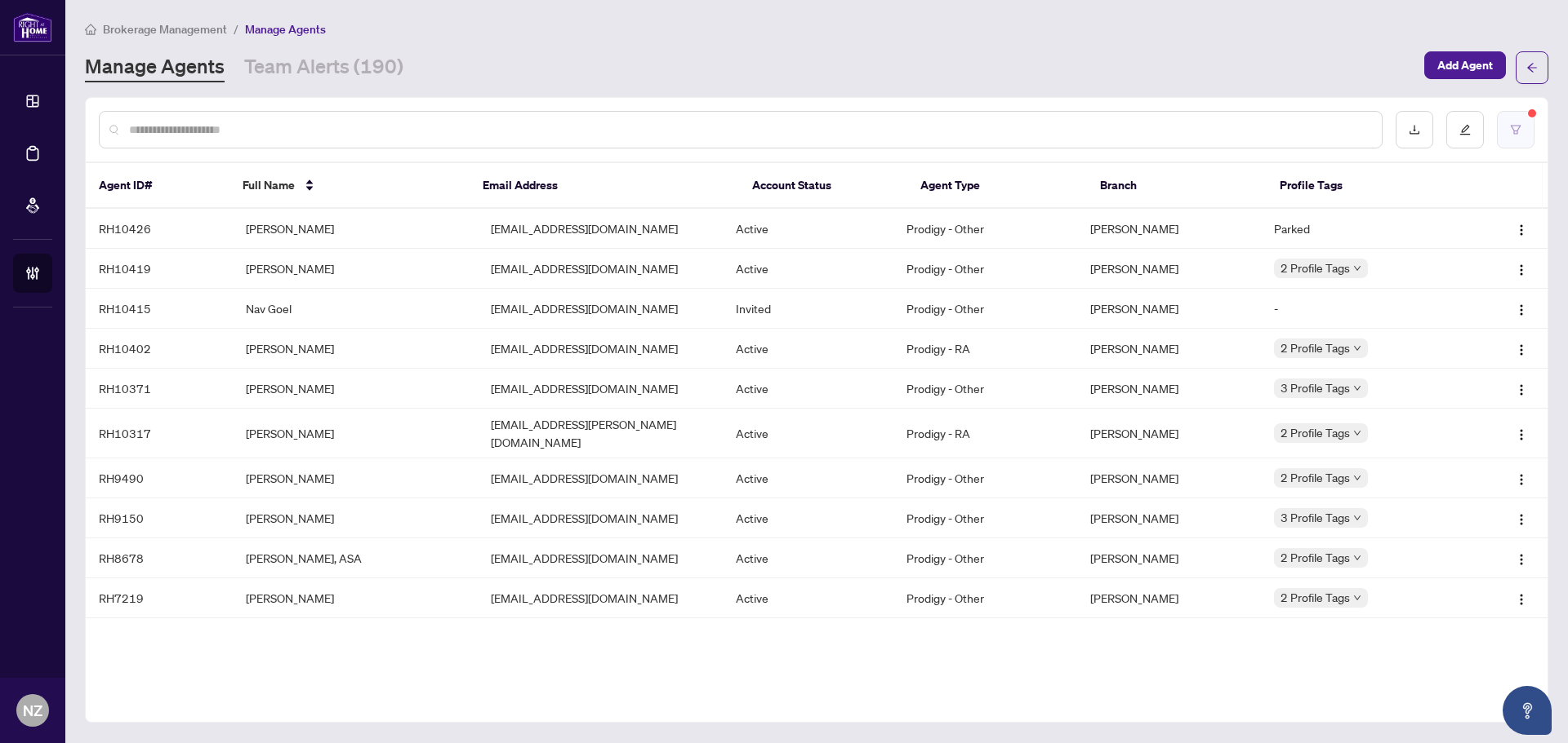
click at [1513, 133] on icon "filter" at bounding box center [1515, 130] width 11 height 11
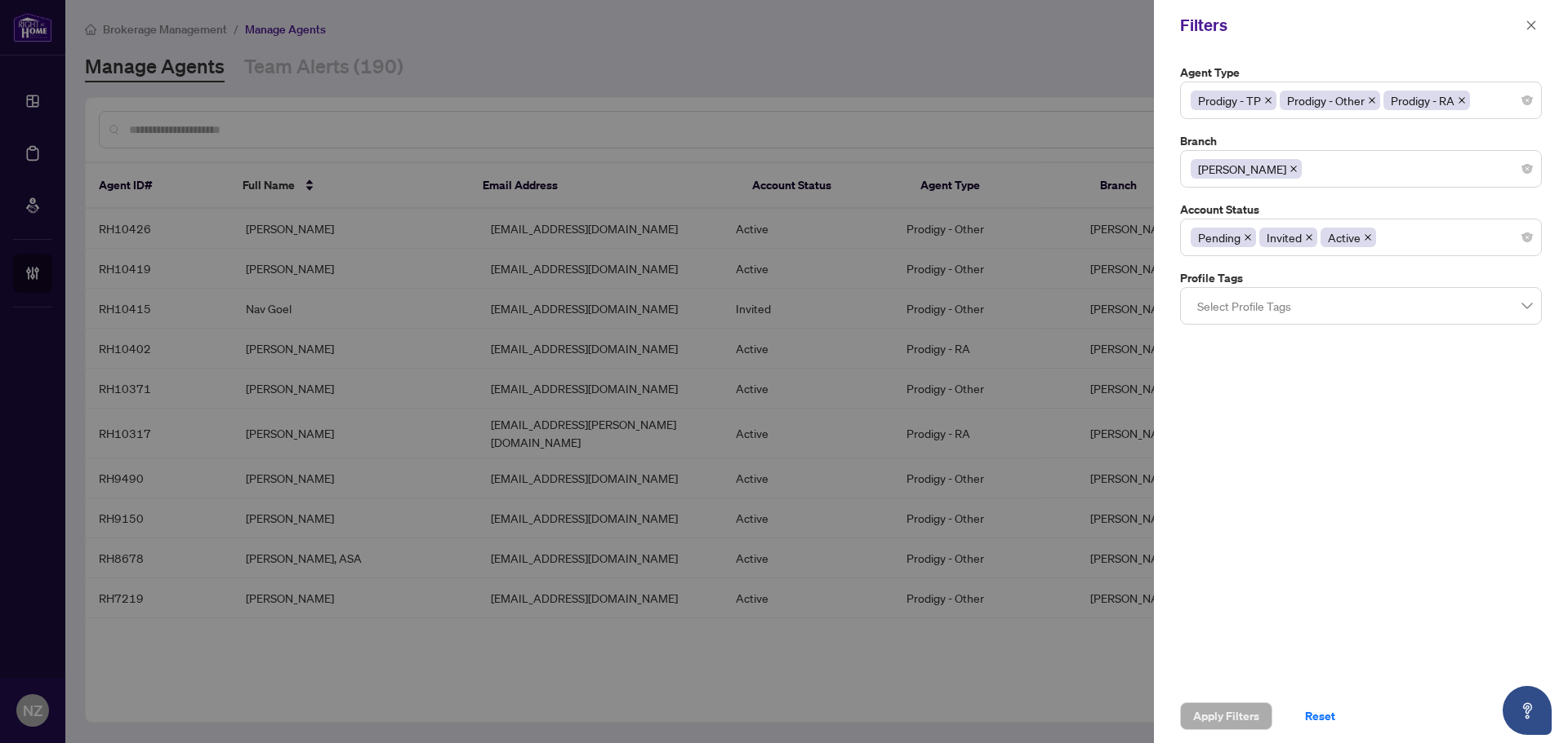
click at [1424, 245] on div "Pending Invited Active" at bounding box center [1360, 237] width 340 height 29
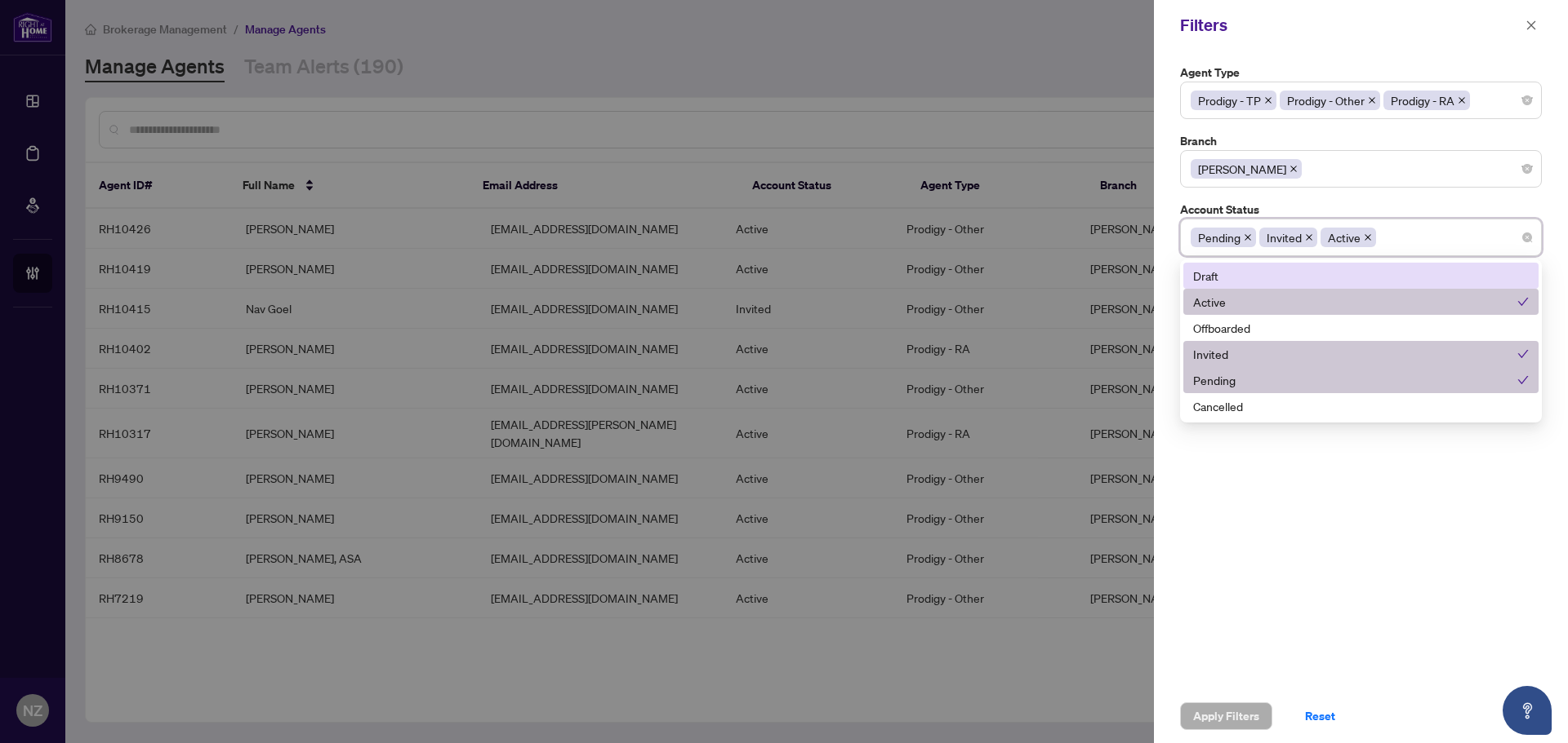
click at [1424, 245] on div "Pending Invited Active" at bounding box center [1360, 237] width 340 height 29
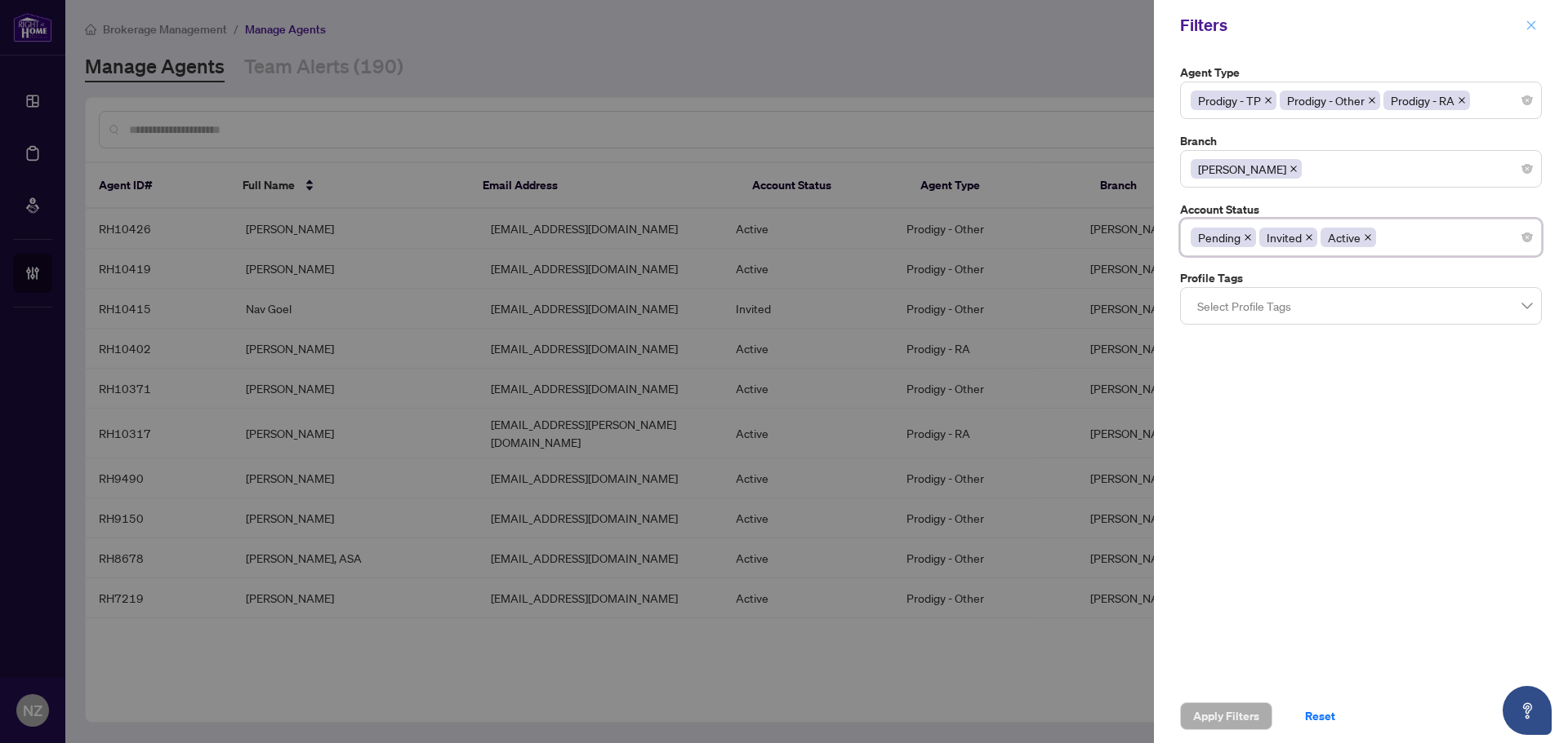
click at [1529, 28] on icon "close" at bounding box center [1531, 25] width 9 height 9
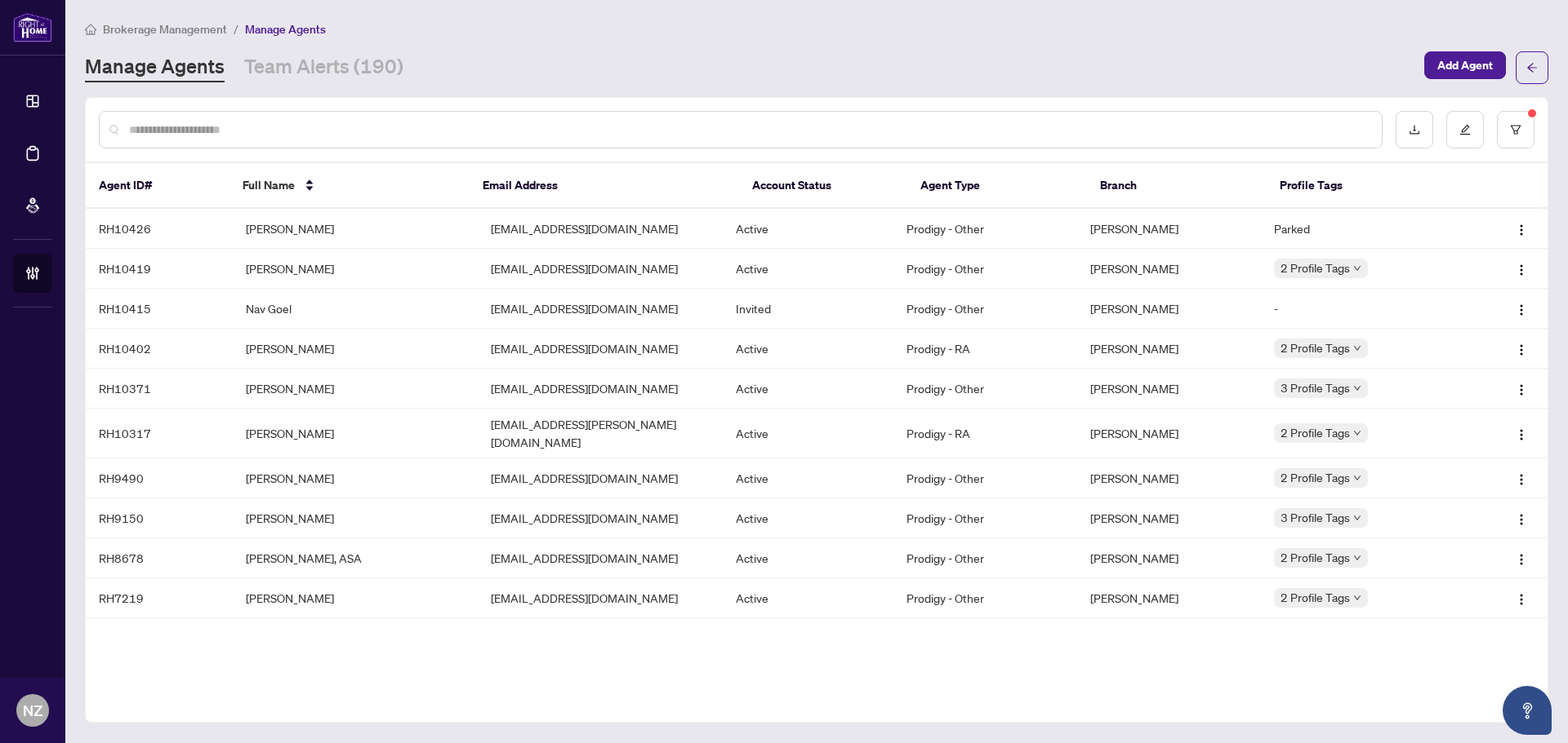
click at [297, 118] on div at bounding box center [741, 130] width 1284 height 37
click at [295, 122] on input "text" at bounding box center [749, 130] width 1240 height 18
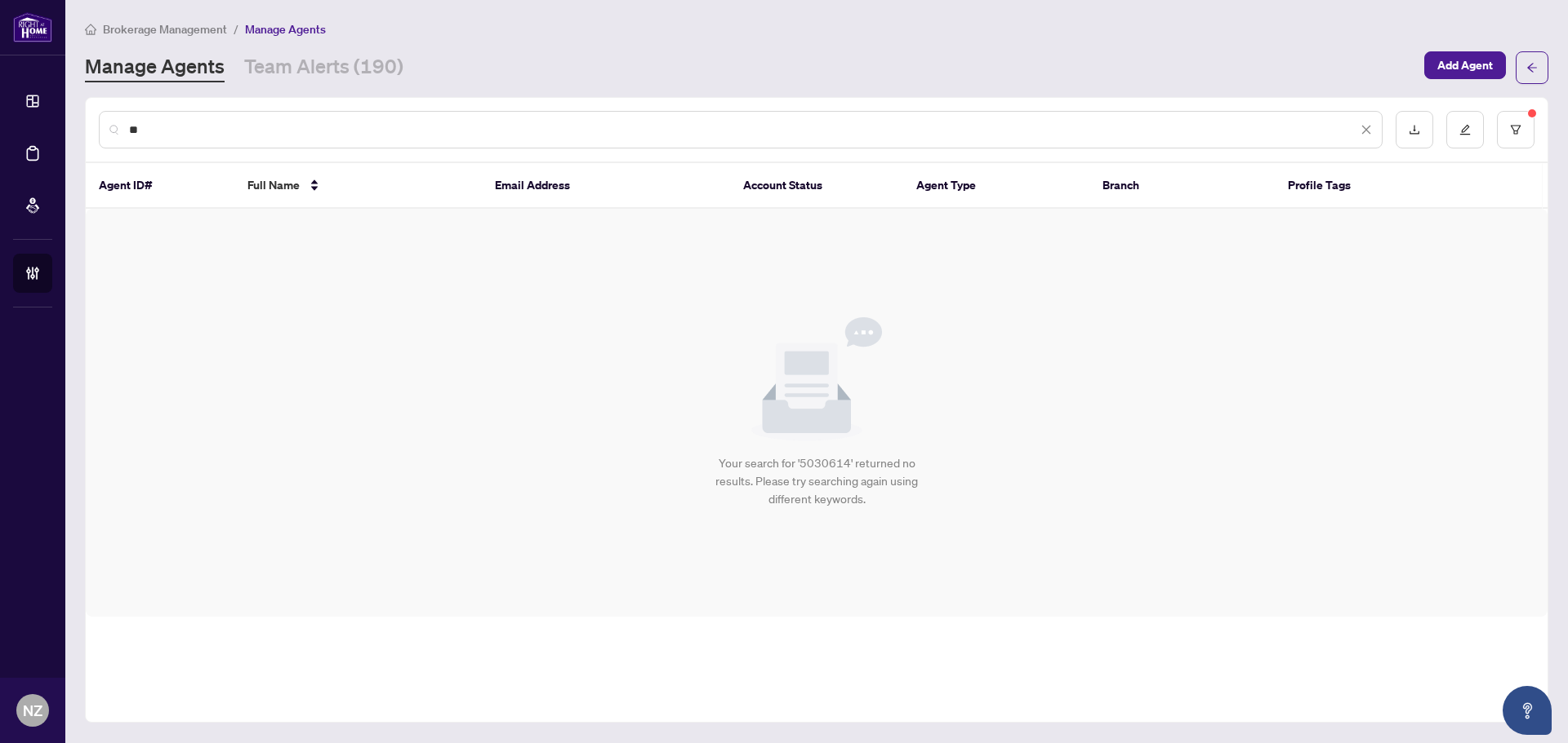
type input "*"
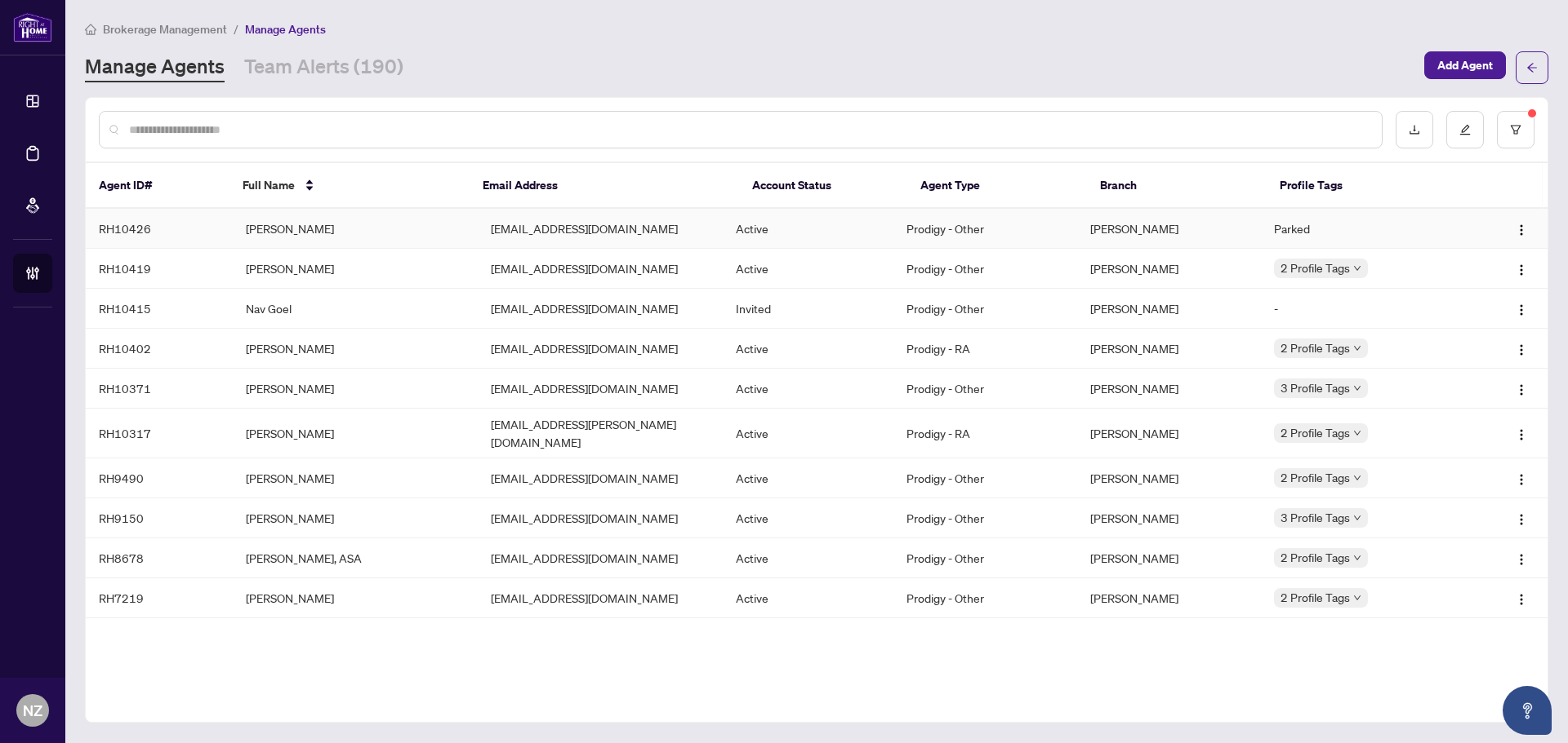
click at [523, 228] on td "[EMAIL_ADDRESS][DOMAIN_NAME]" at bounding box center [599, 228] width 245 height 40
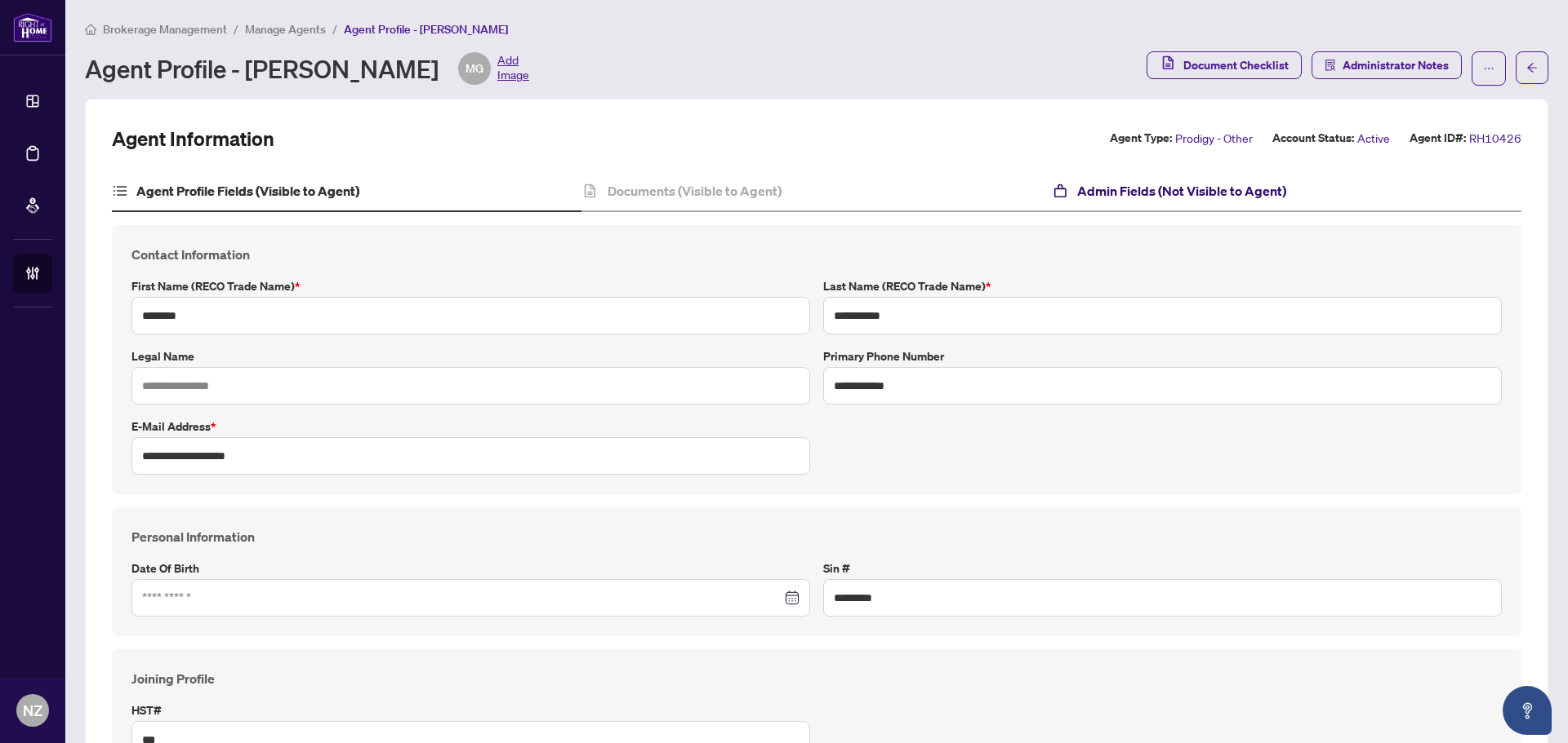
click at [1135, 196] on h4 "Admin Fields (Not Visible to Agent)" at bounding box center [1181, 191] width 209 height 20
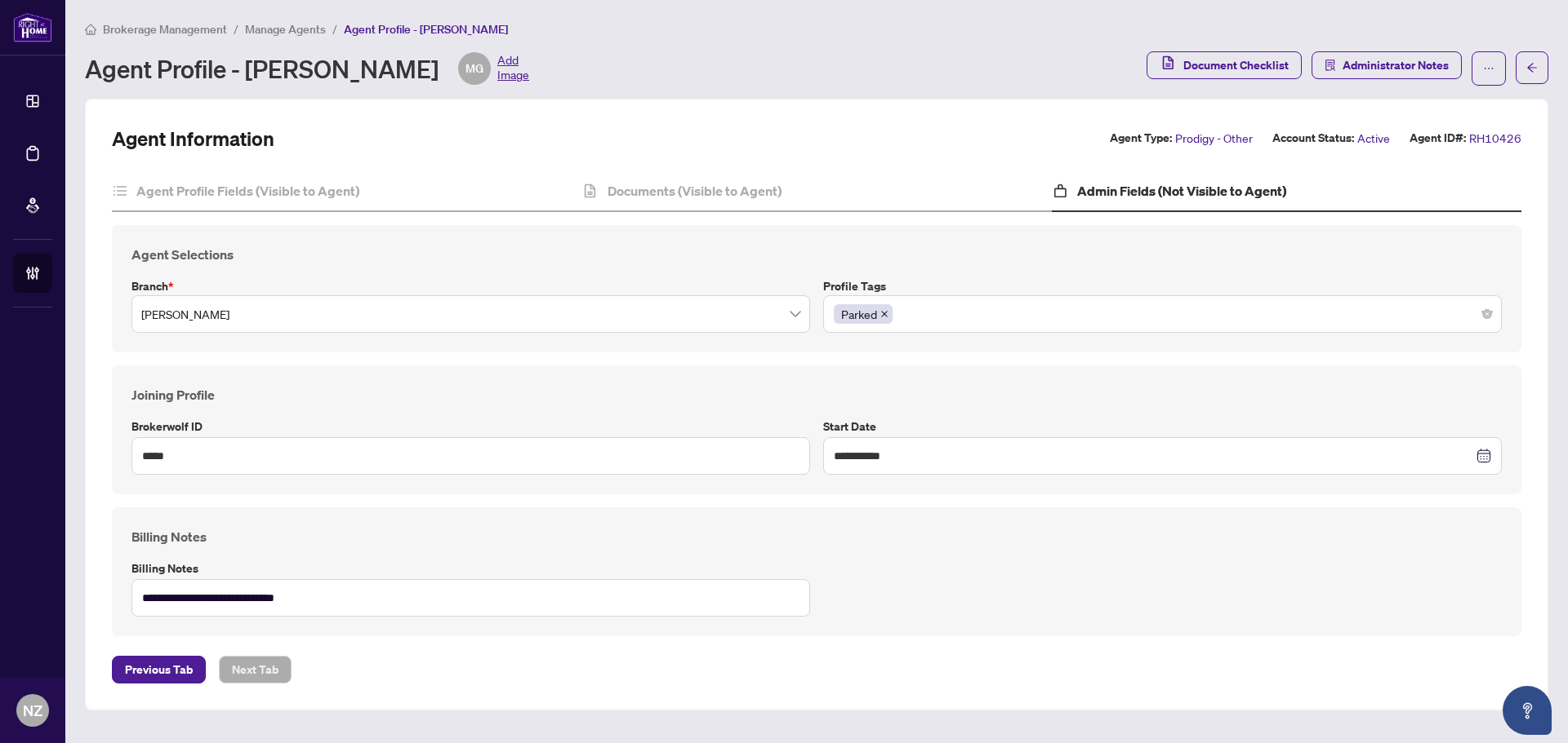
click at [979, 309] on div "Parked" at bounding box center [1162, 314] width 657 height 29
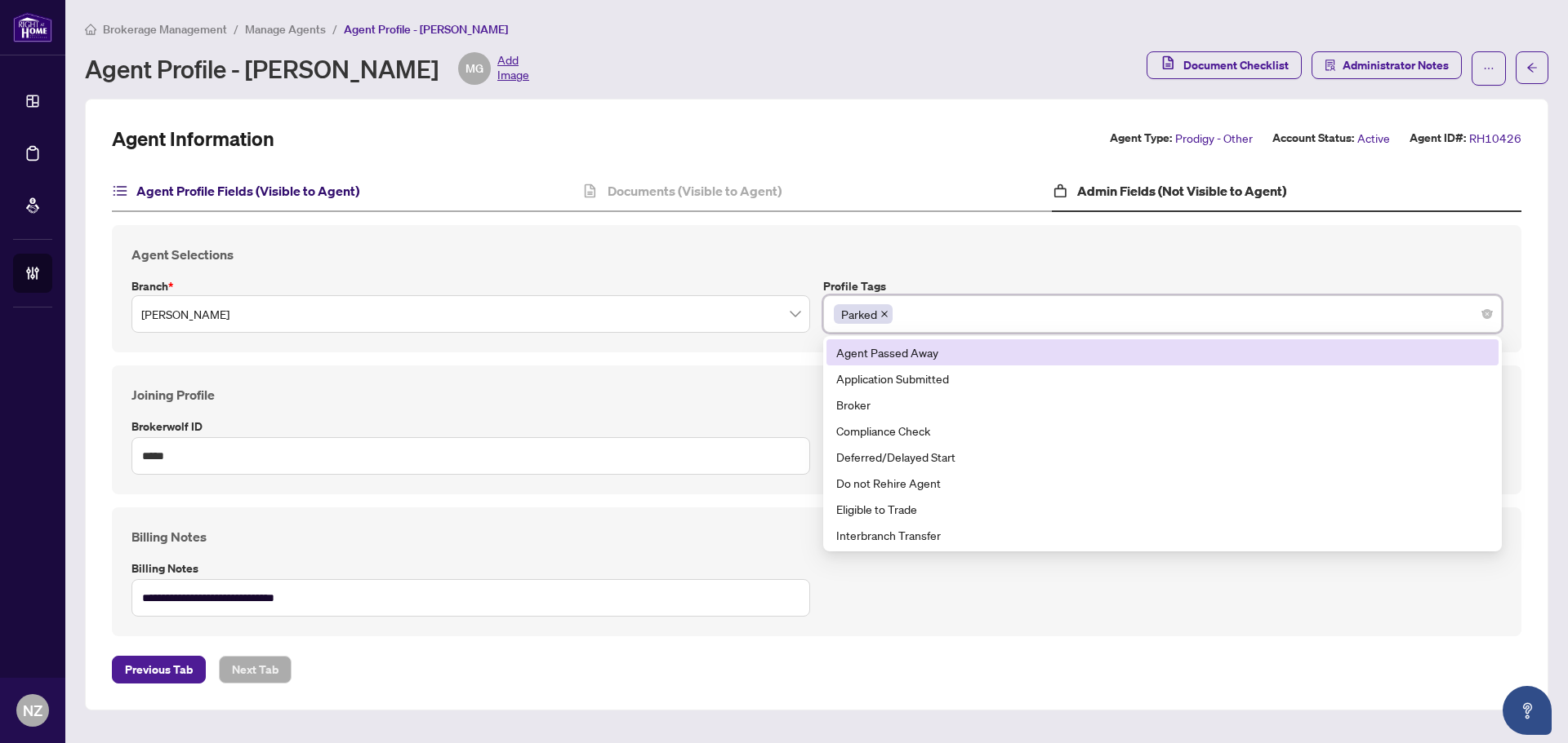
click at [176, 193] on h4 "Agent Profile Fields (Visible to Agent)" at bounding box center [247, 191] width 223 height 20
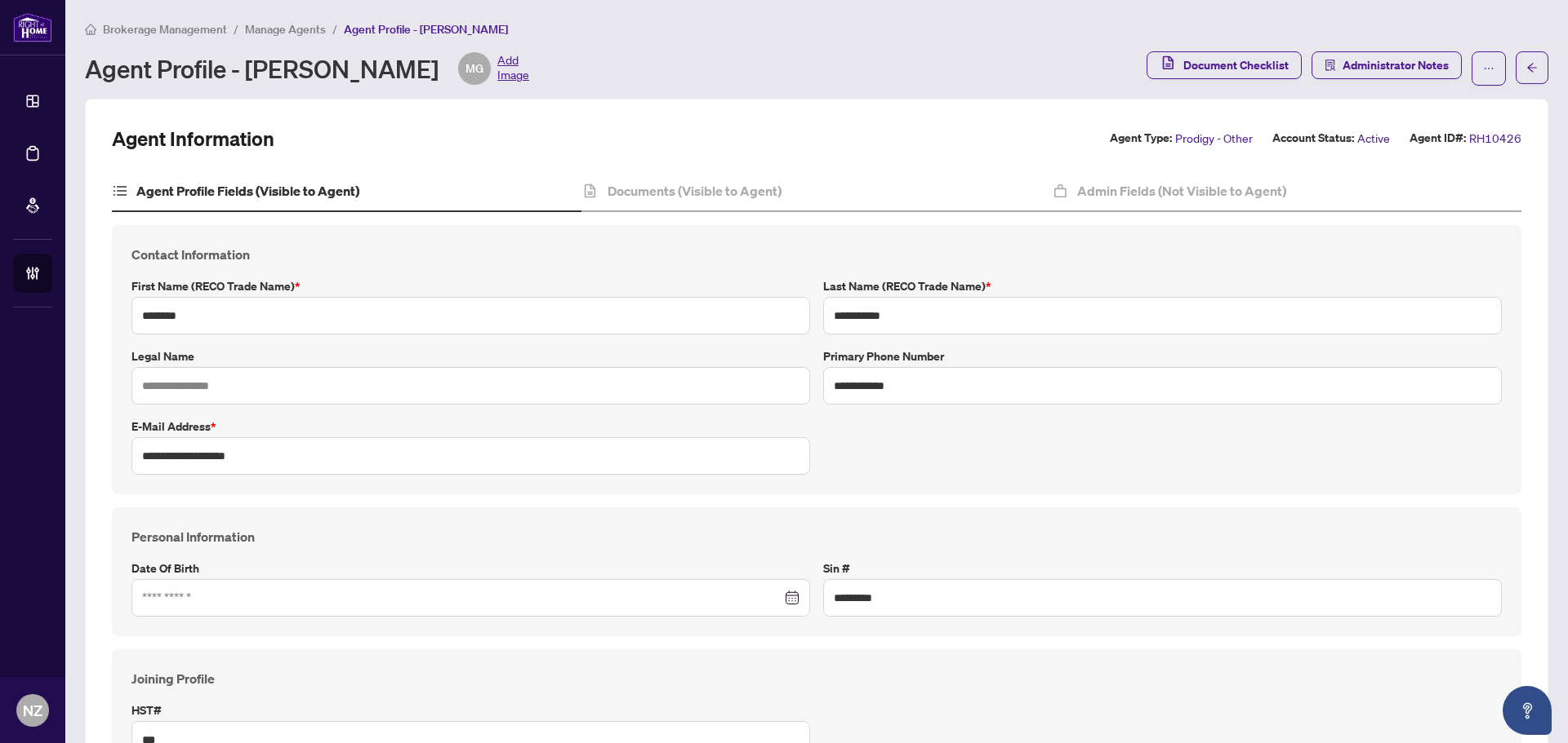
click at [268, 27] on span "Manage Agents" at bounding box center [285, 29] width 81 height 14
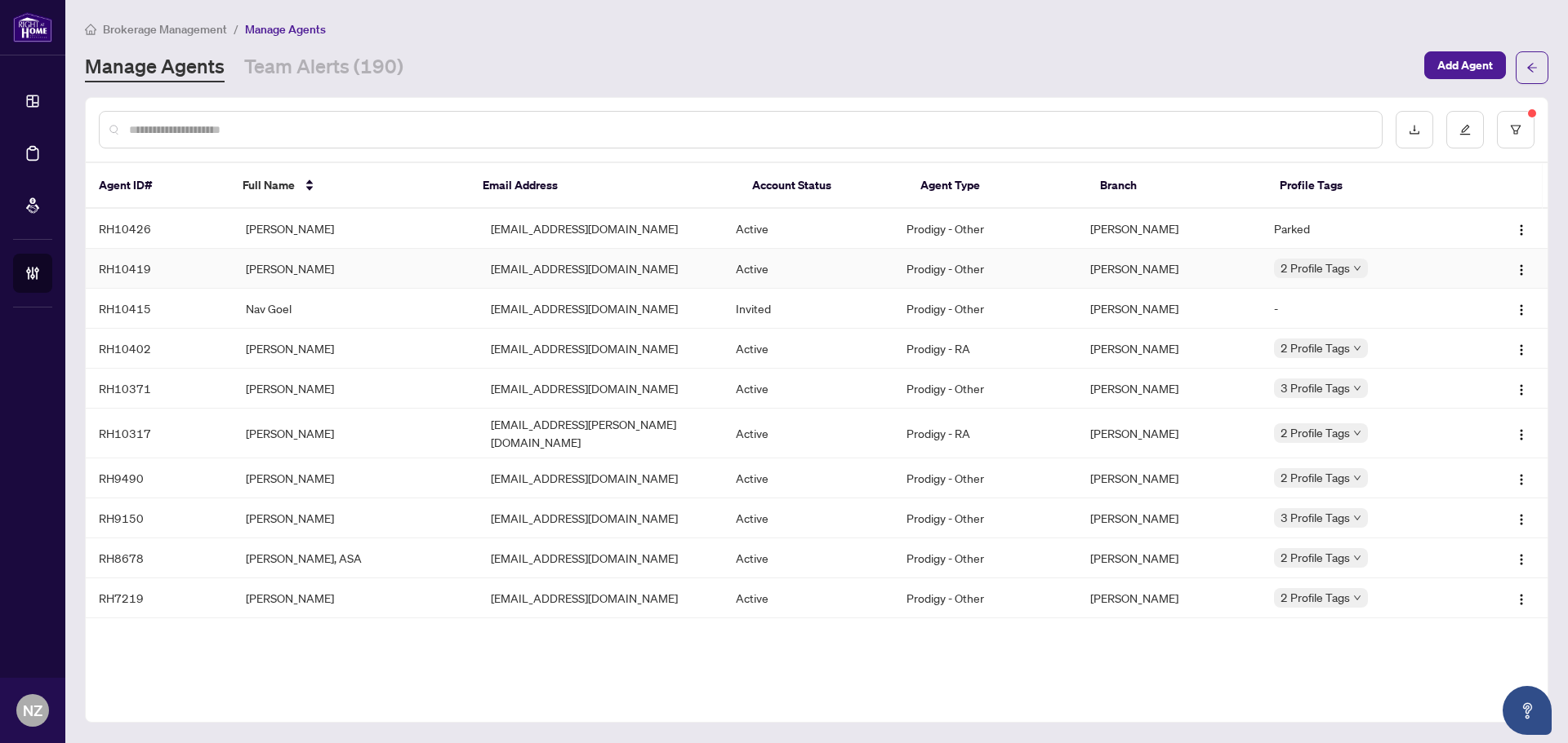
click at [294, 266] on td "[PERSON_NAME]" at bounding box center [355, 268] width 245 height 40
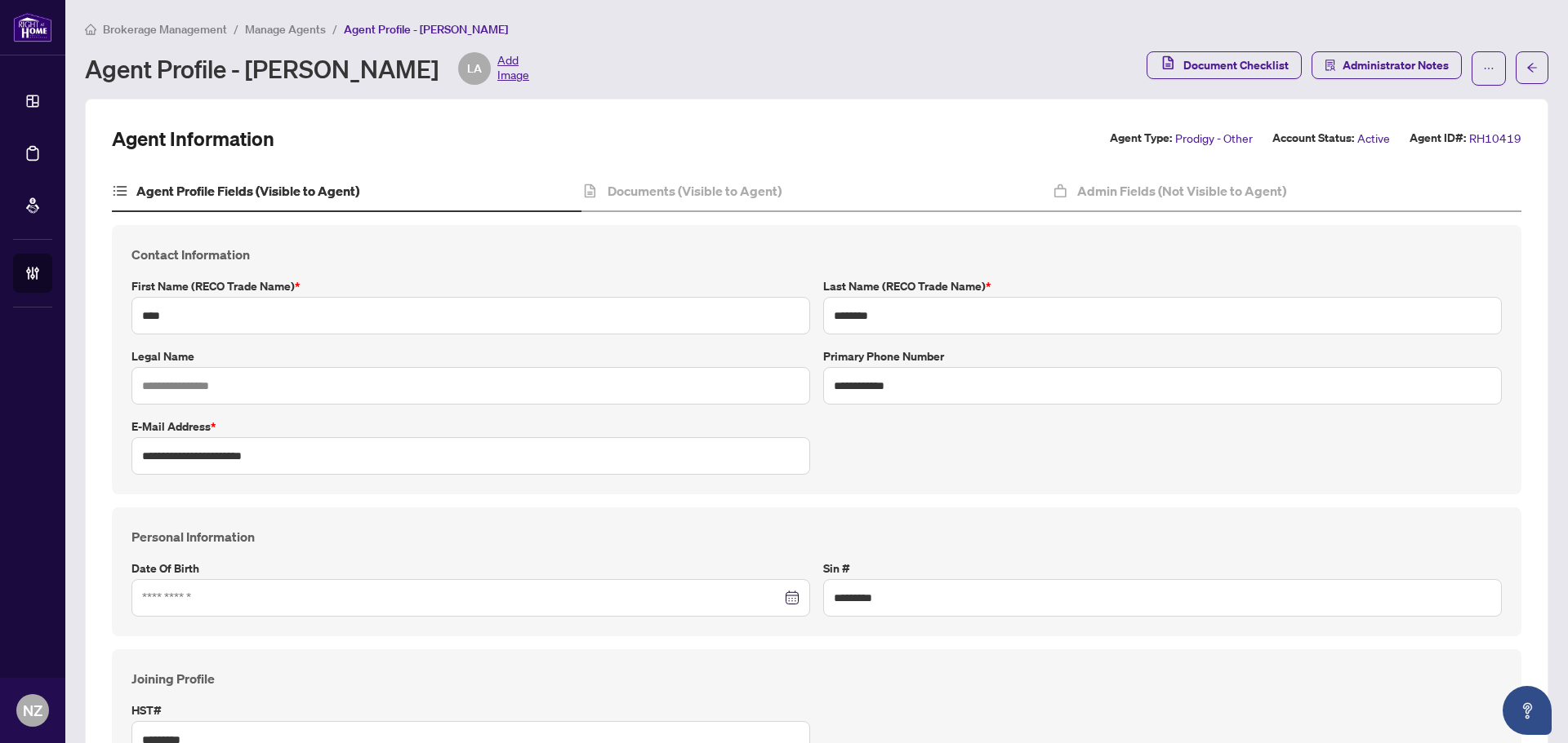
click at [265, 22] on span "Manage Agents" at bounding box center [285, 29] width 81 height 14
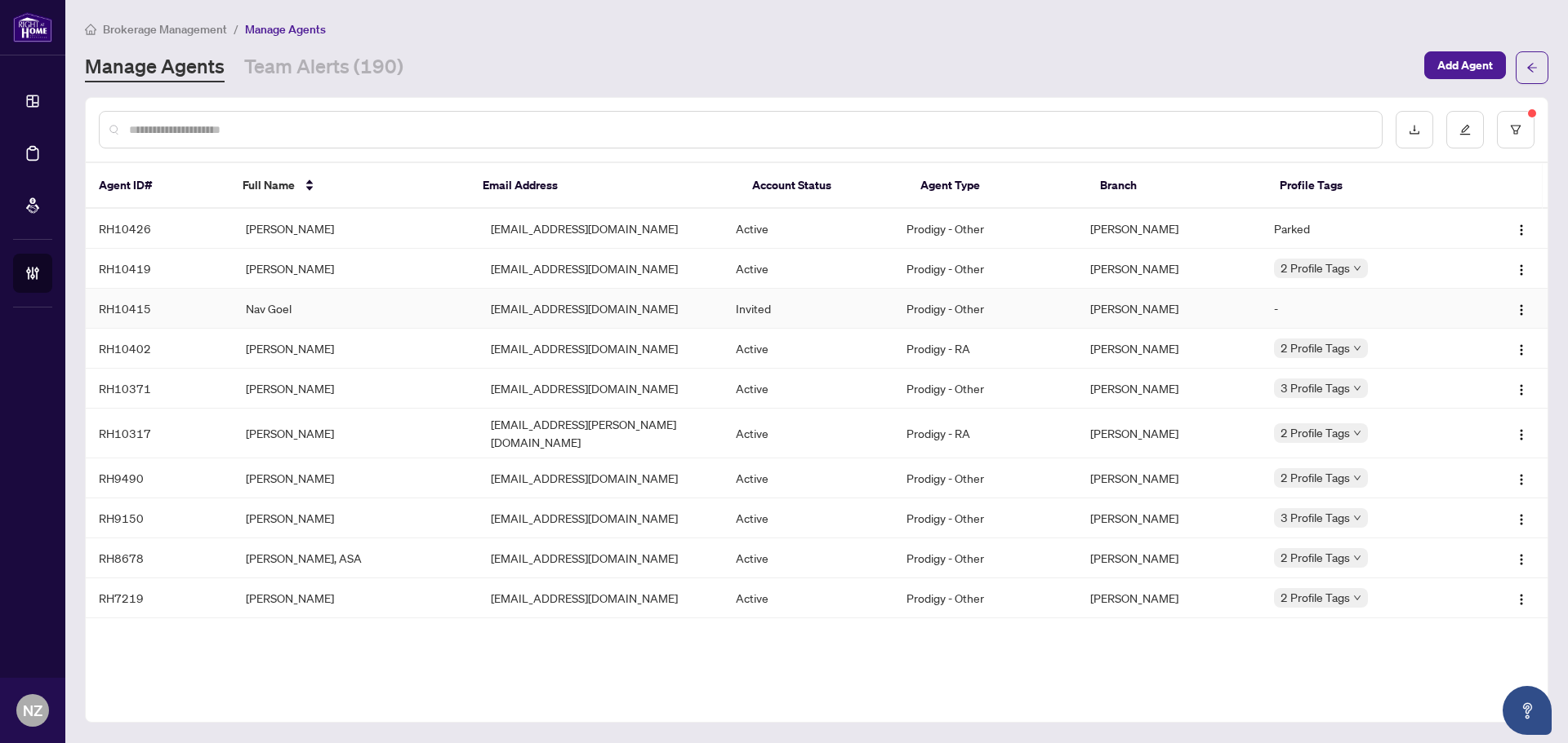
click at [257, 308] on td "Nav Goel" at bounding box center [355, 308] width 245 height 40
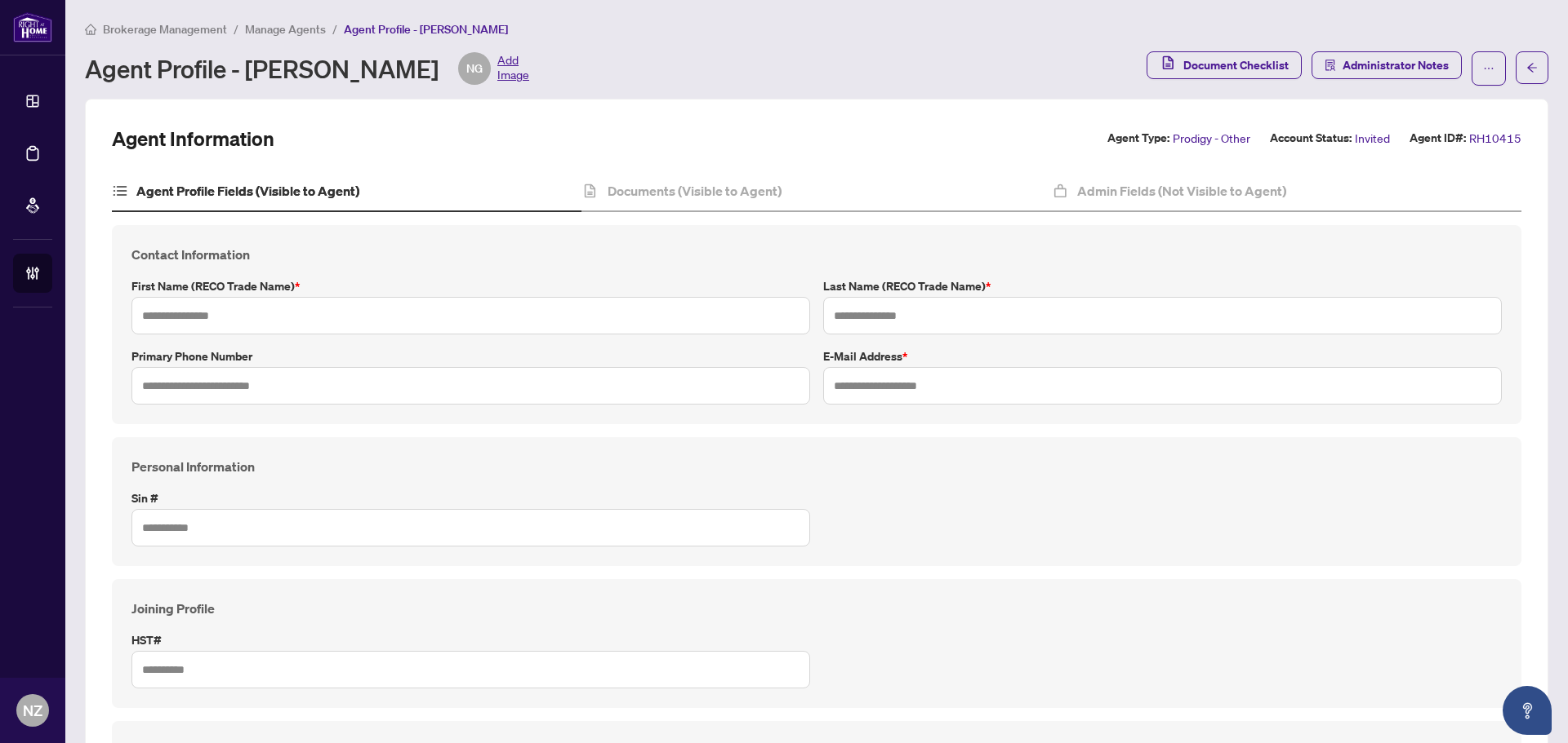
type input "***"
type input "****"
type input "**********"
click at [273, 32] on span "Manage Agents" at bounding box center [285, 29] width 81 height 14
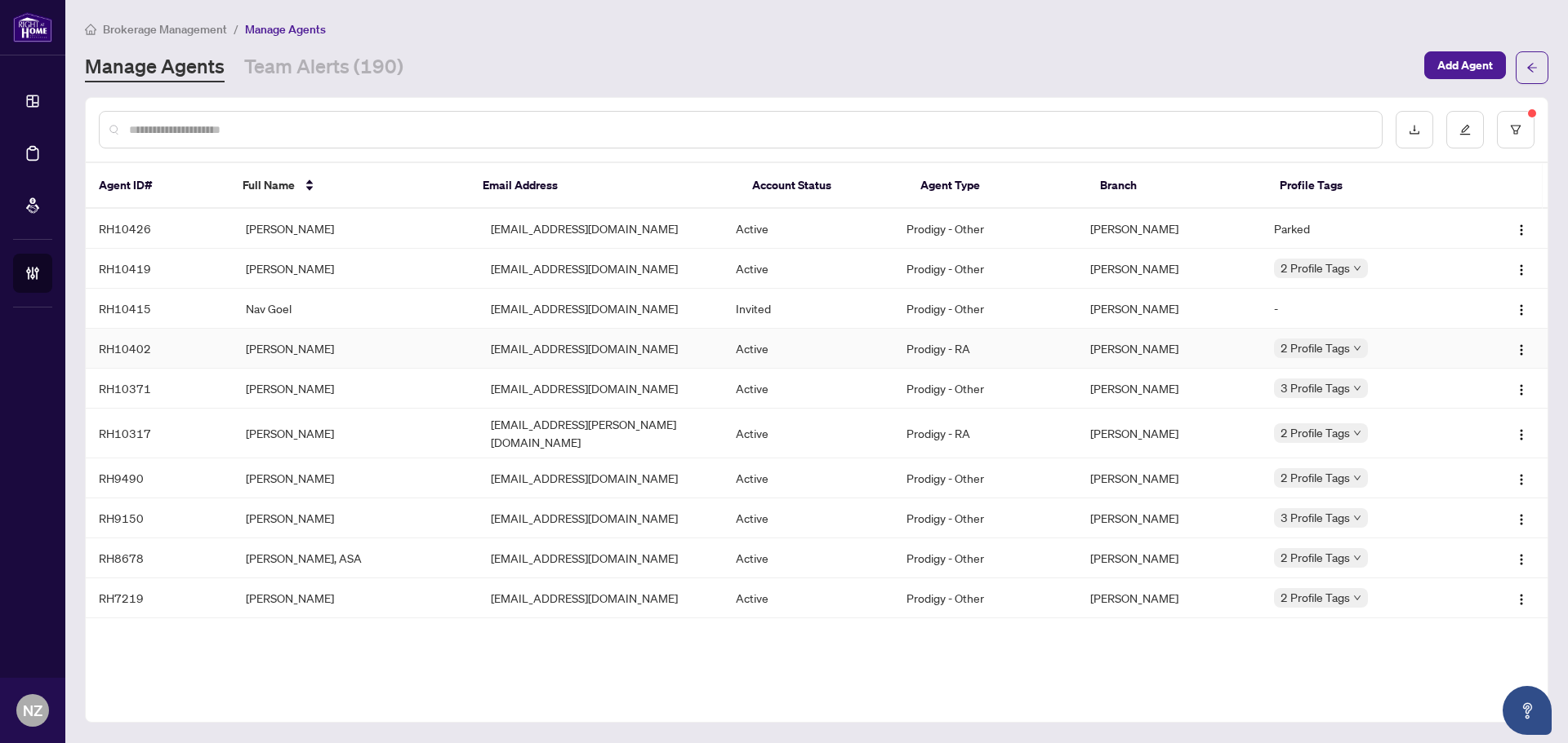
click at [266, 347] on td "[PERSON_NAME]" at bounding box center [355, 348] width 245 height 40
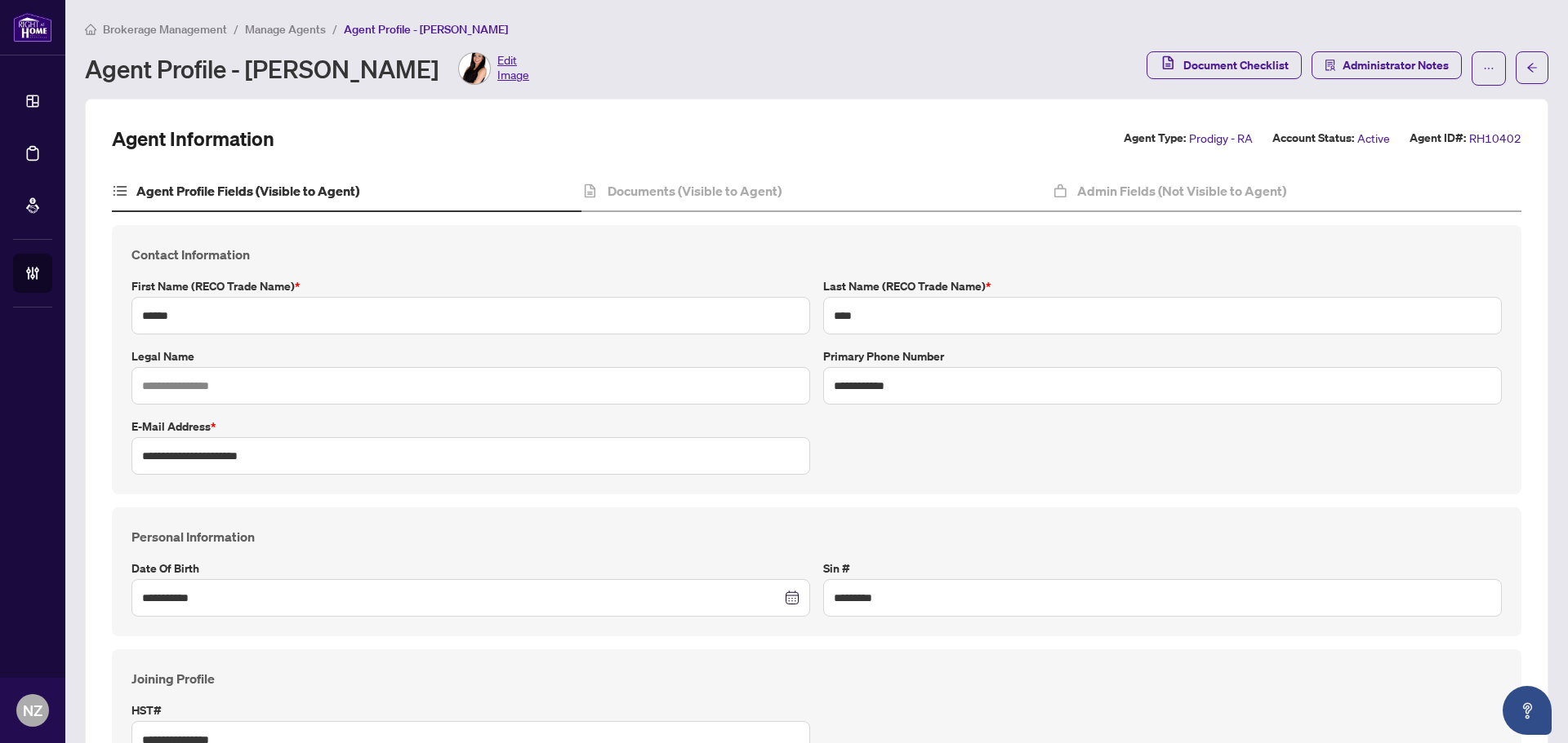
click at [261, 26] on span "Manage Agents" at bounding box center [285, 29] width 81 height 14
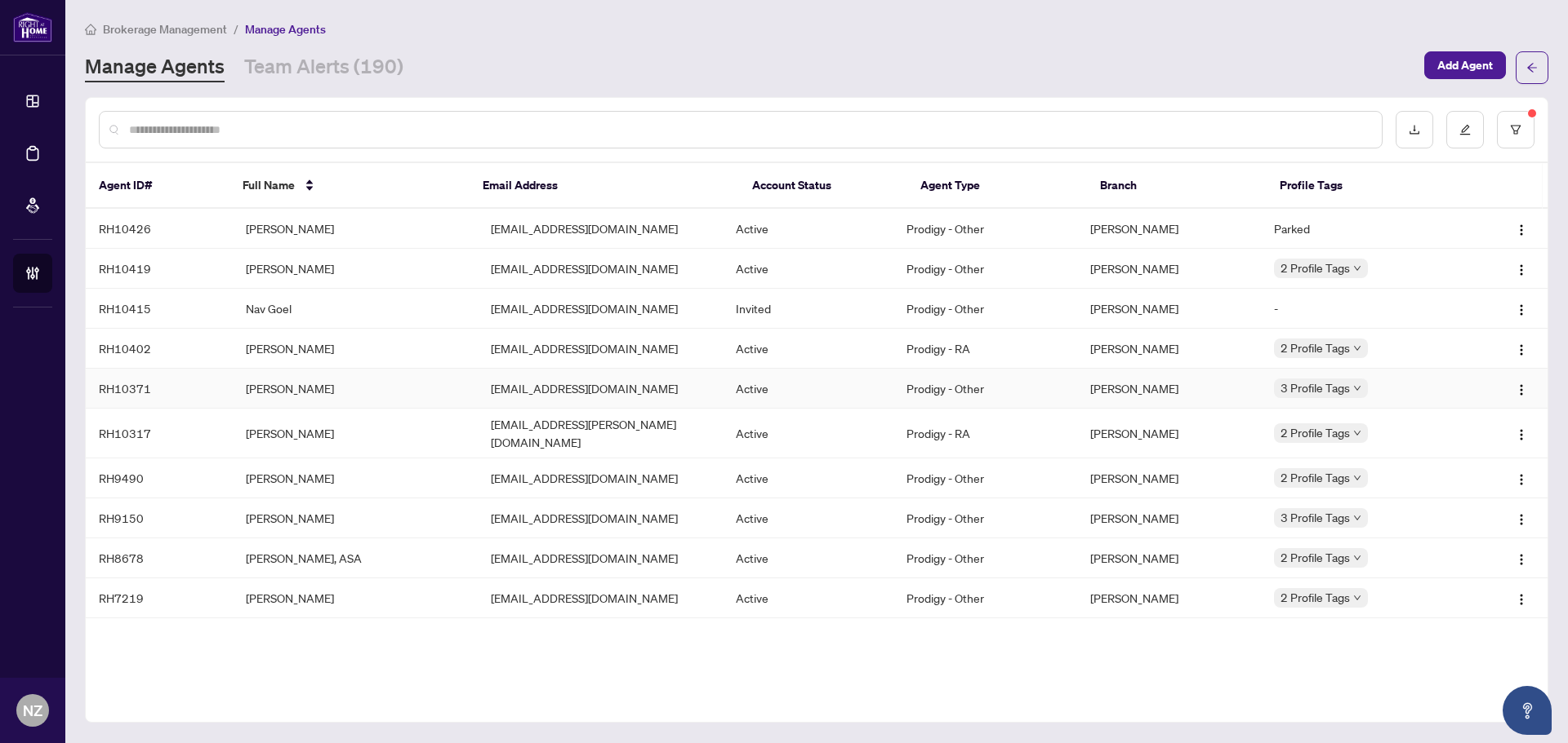
click at [281, 393] on td "[PERSON_NAME]" at bounding box center [355, 389] width 245 height 40
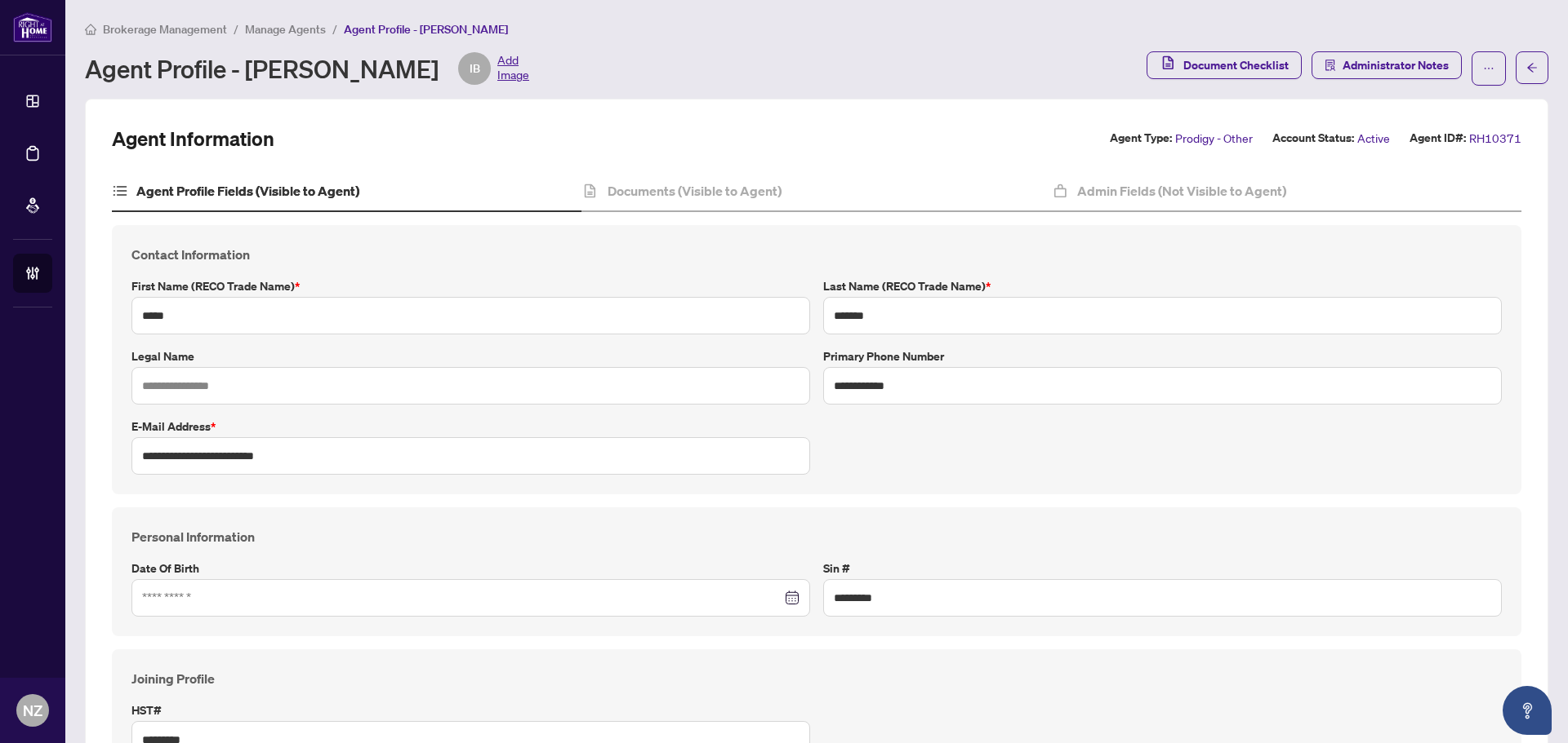
click at [268, 32] on span "Manage Agents" at bounding box center [285, 29] width 81 height 14
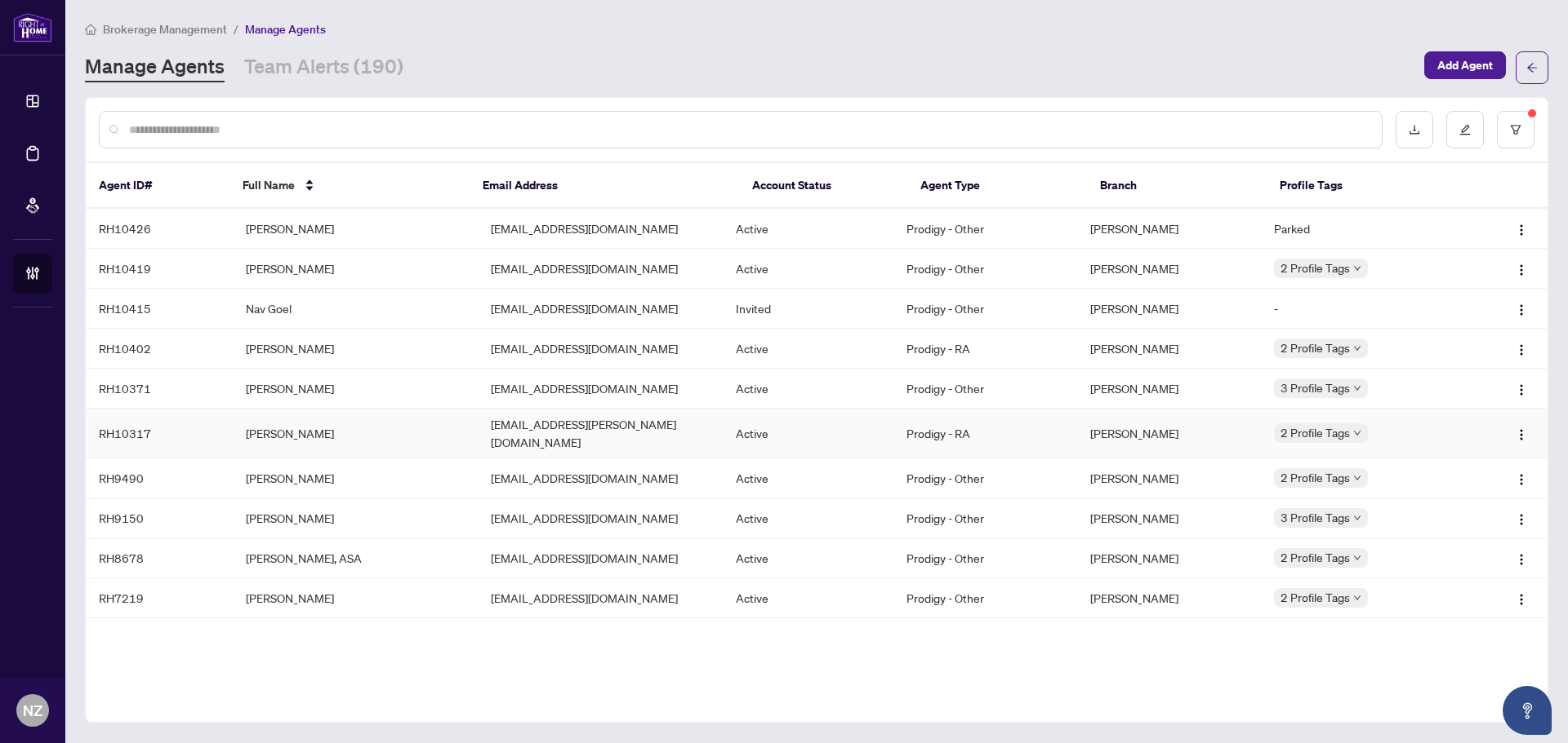
click at [268, 428] on td "[PERSON_NAME]" at bounding box center [355, 434] width 245 height 49
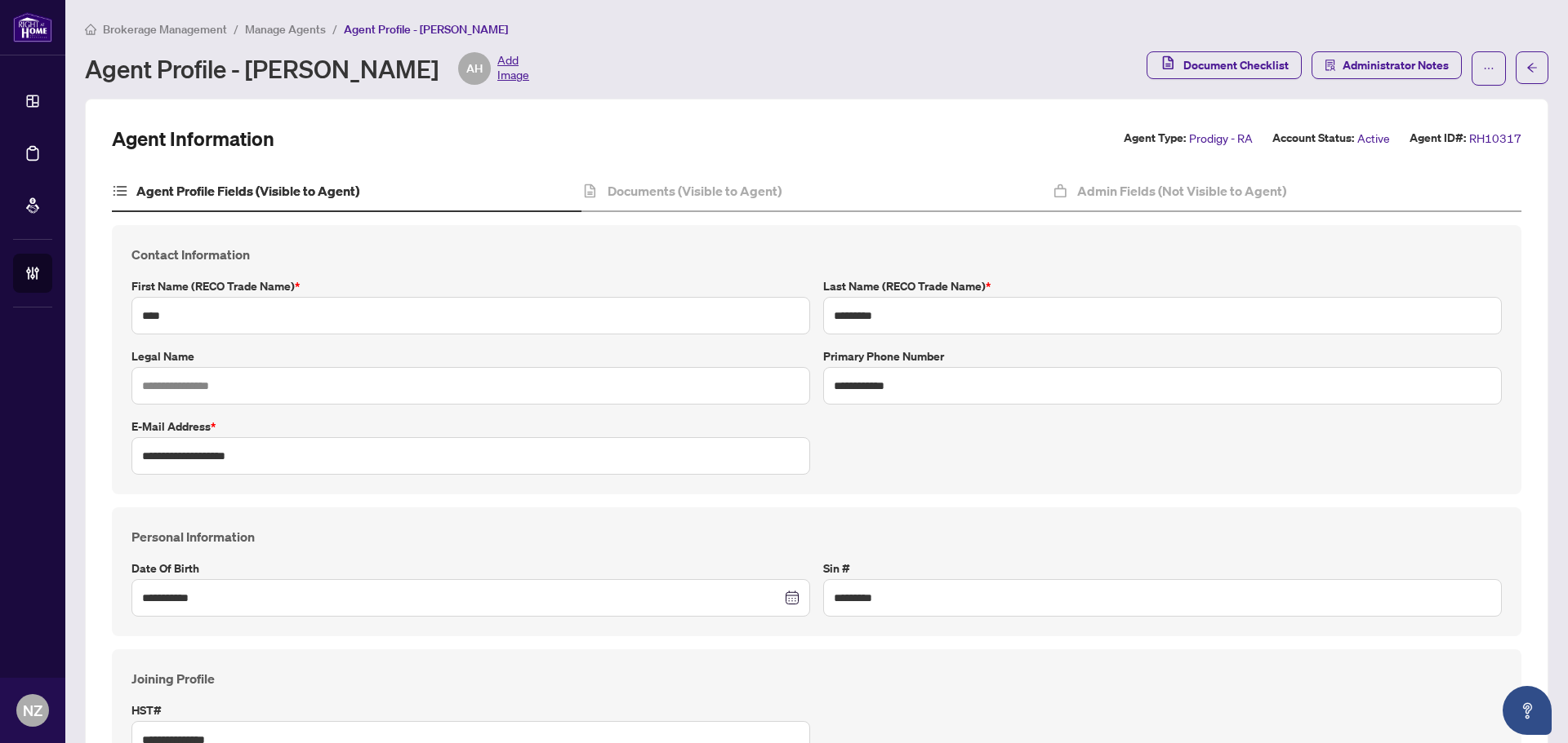
click at [258, 29] on span "Manage Agents" at bounding box center [285, 29] width 81 height 14
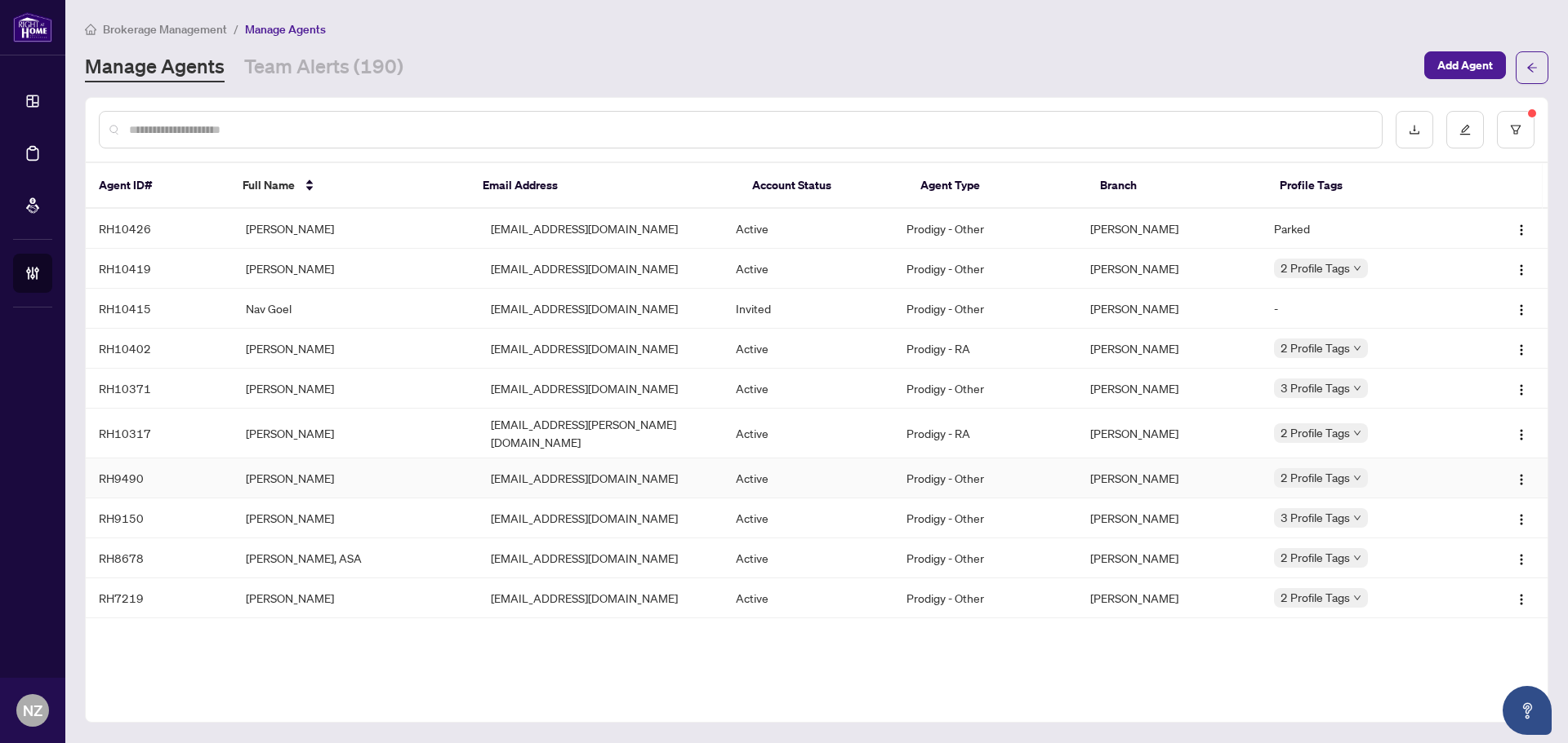
click at [292, 461] on td "[PERSON_NAME]" at bounding box center [355, 478] width 245 height 40
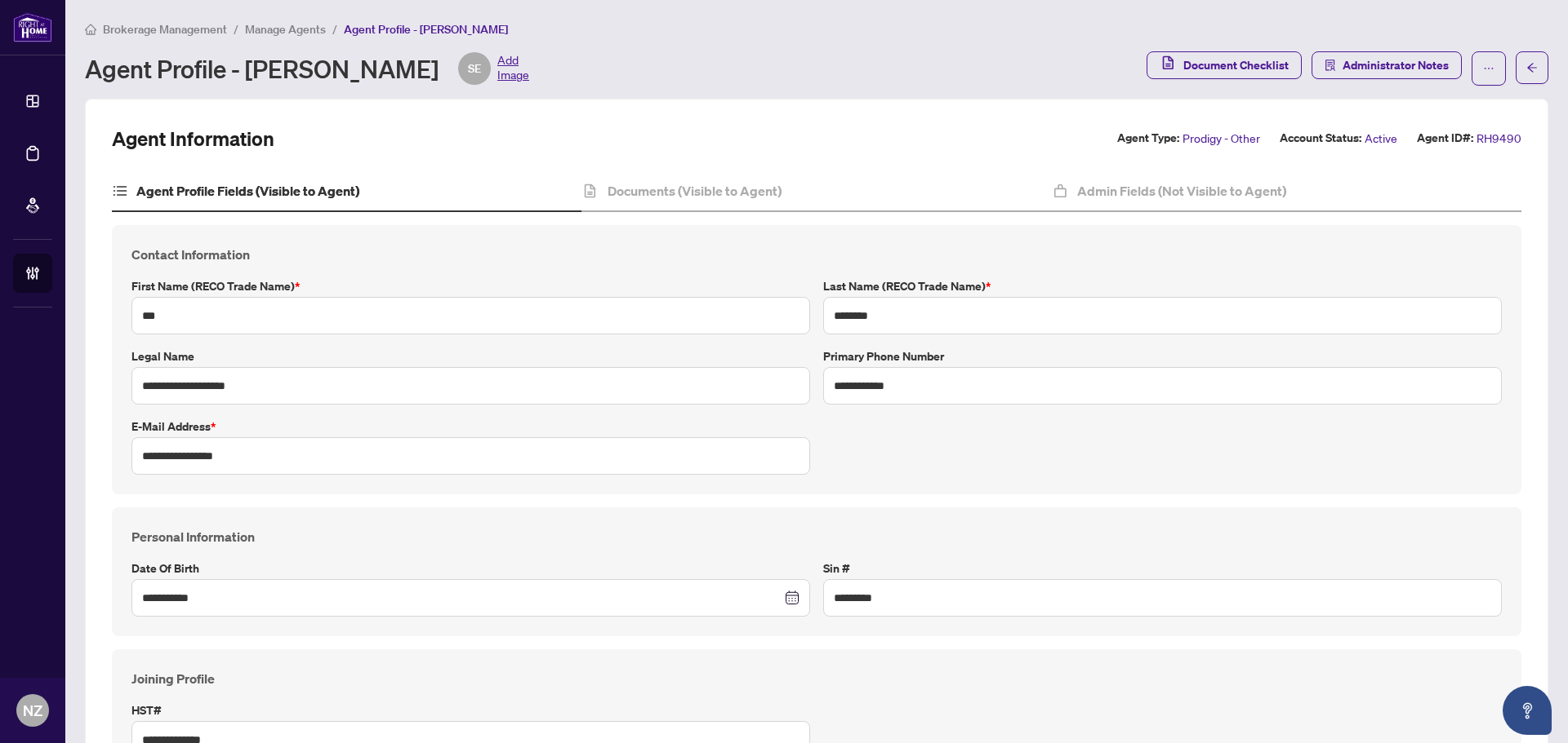
click at [261, 34] on span "Manage Agents" at bounding box center [285, 29] width 81 height 14
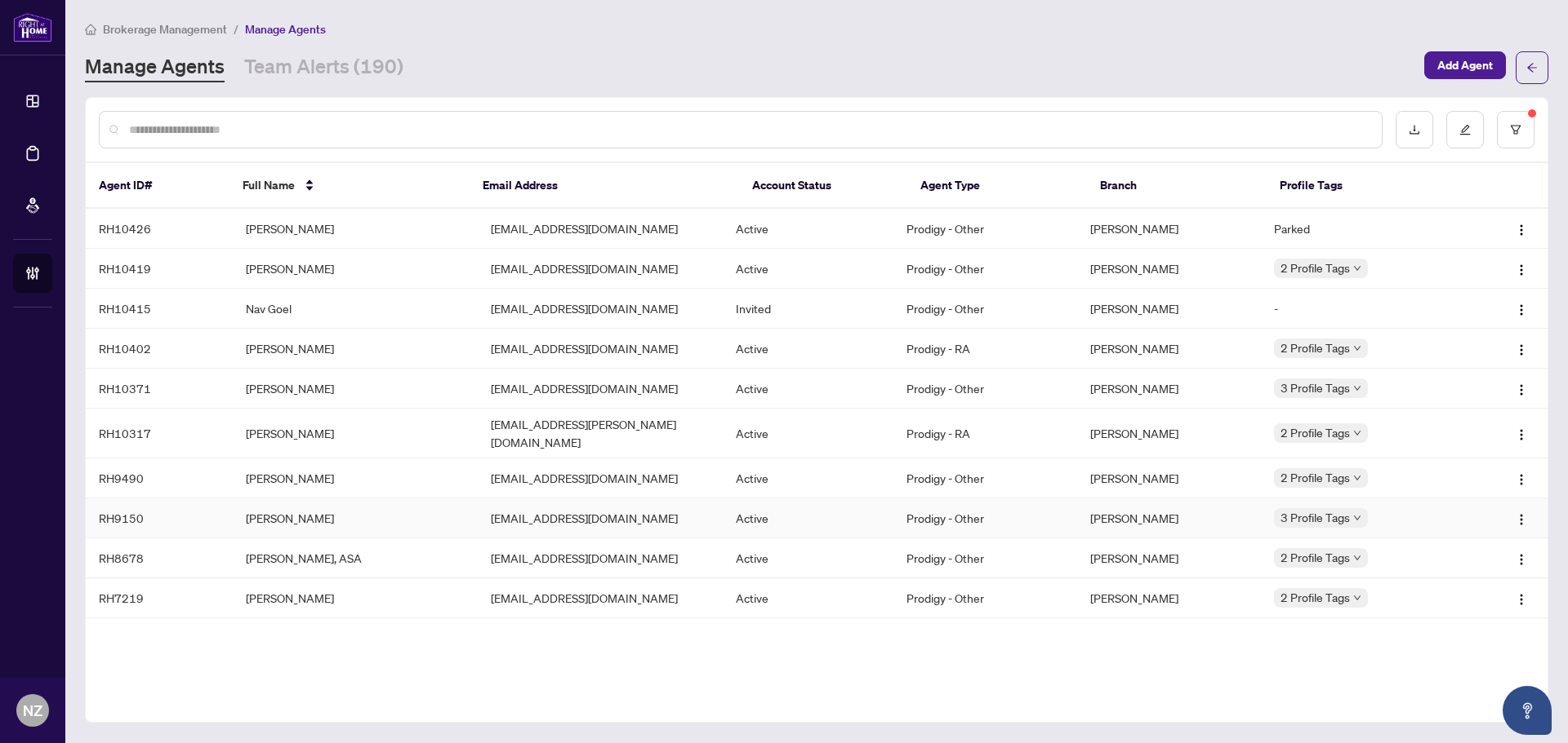
click at [287, 515] on td "[PERSON_NAME]" at bounding box center [355, 518] width 245 height 40
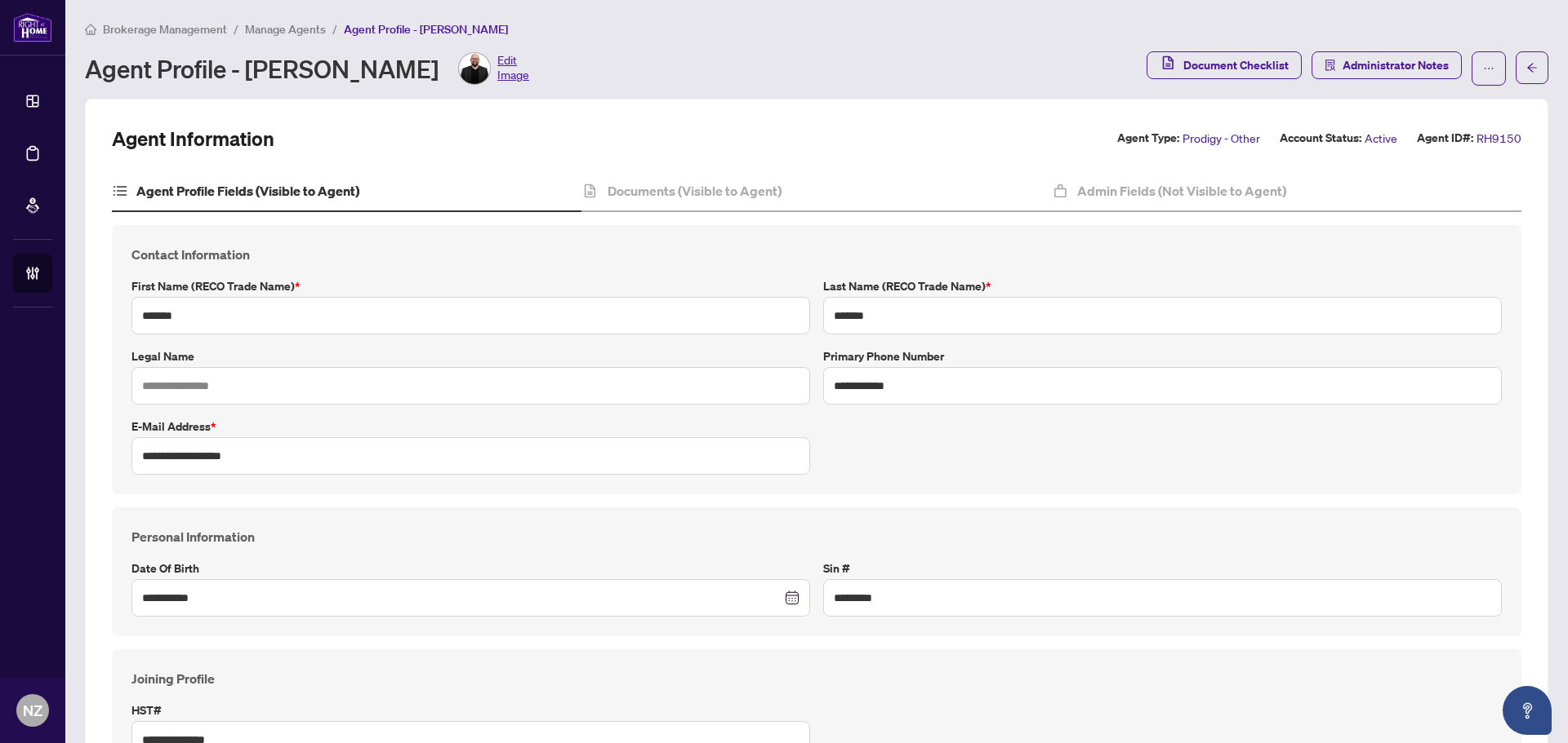
click at [284, 26] on span "Manage Agents" at bounding box center [285, 29] width 81 height 14
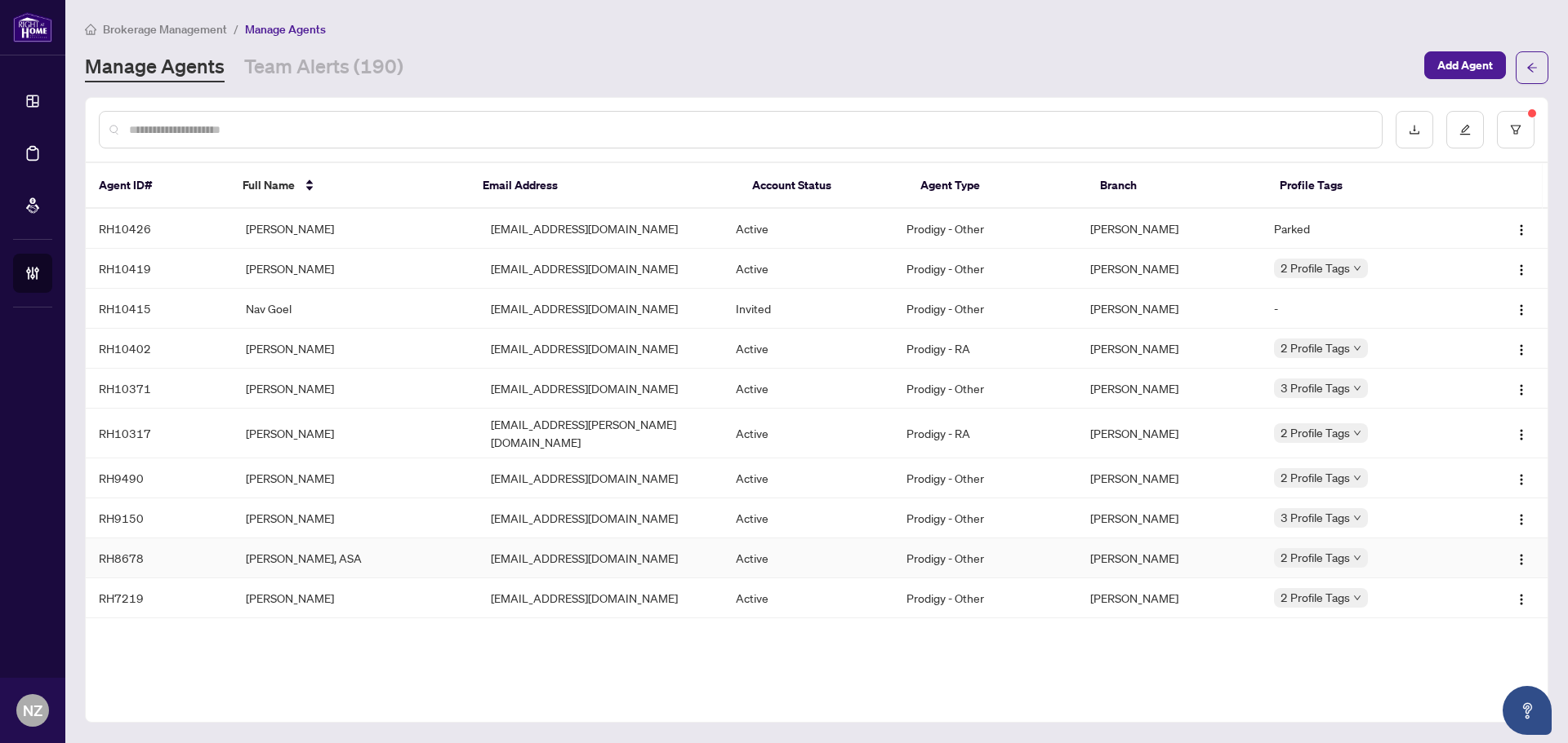
click at [296, 548] on td "[PERSON_NAME], ASA" at bounding box center [355, 558] width 245 height 40
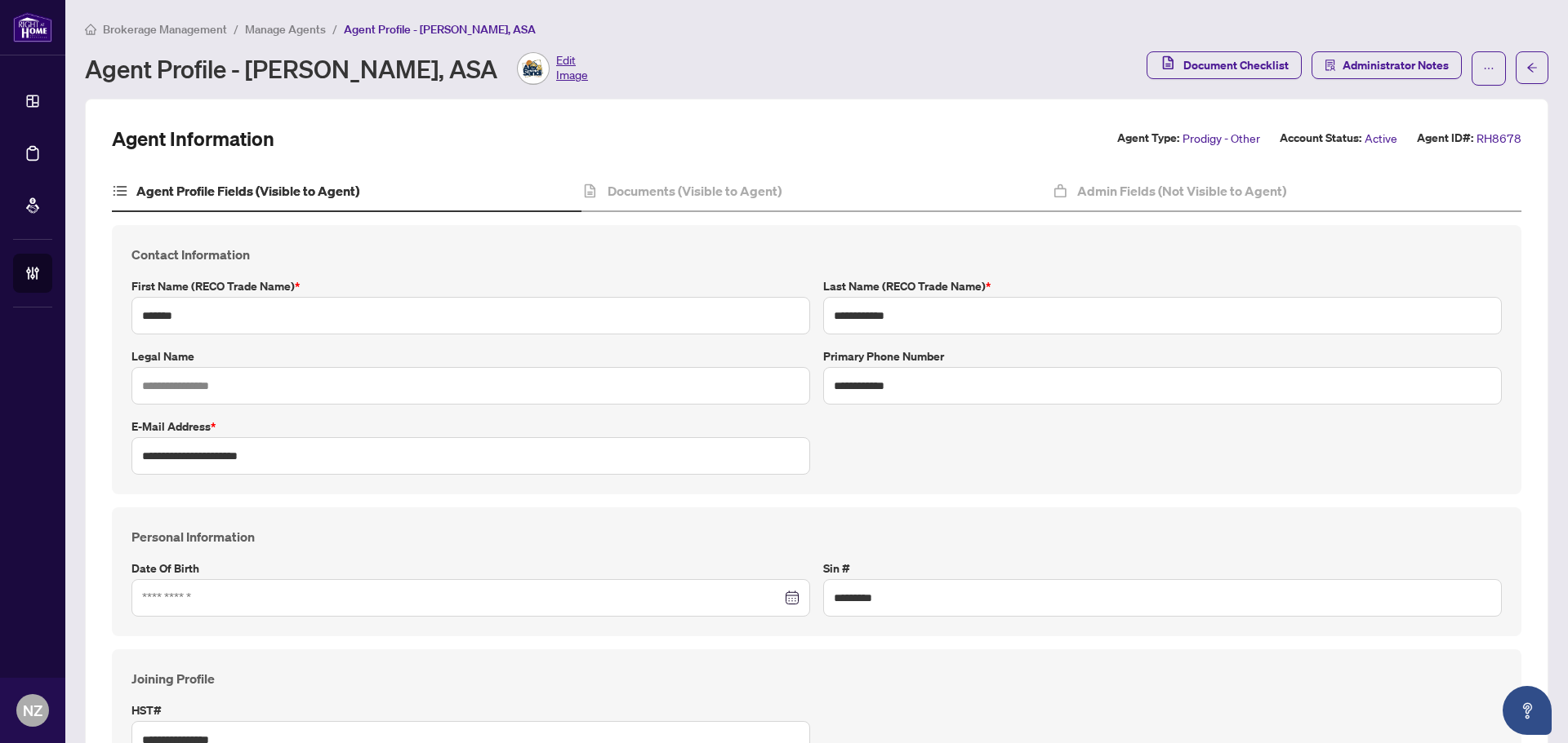
type input "**********"
type input "****"
type input "**********"
click at [271, 37] on li "Manage Agents" at bounding box center [285, 29] width 81 height 19
click at [271, 33] on span "Manage Agents" at bounding box center [285, 29] width 81 height 14
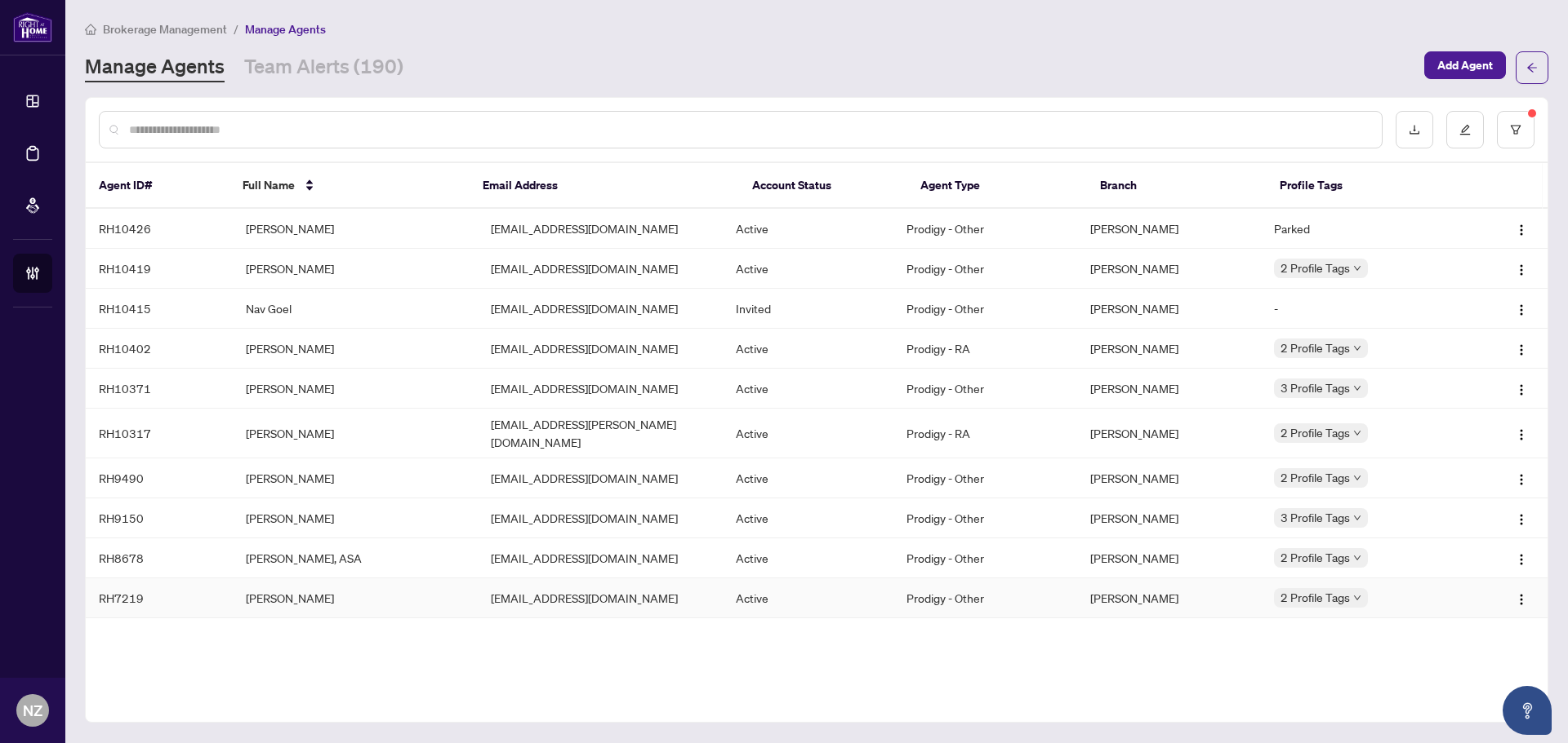
click at [257, 598] on td "[PERSON_NAME]" at bounding box center [355, 598] width 245 height 40
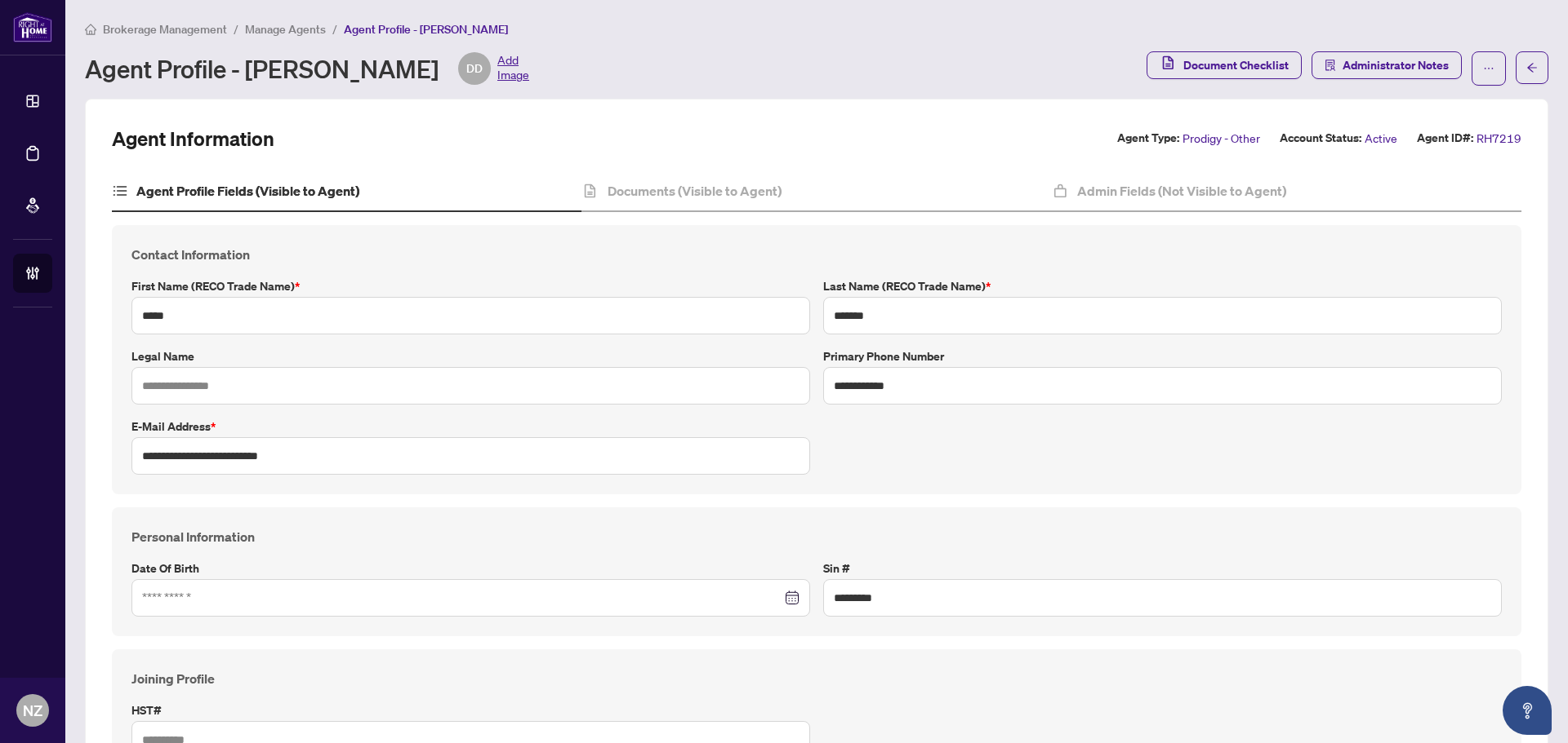
click at [286, 32] on span "Manage Agents" at bounding box center [285, 29] width 81 height 14
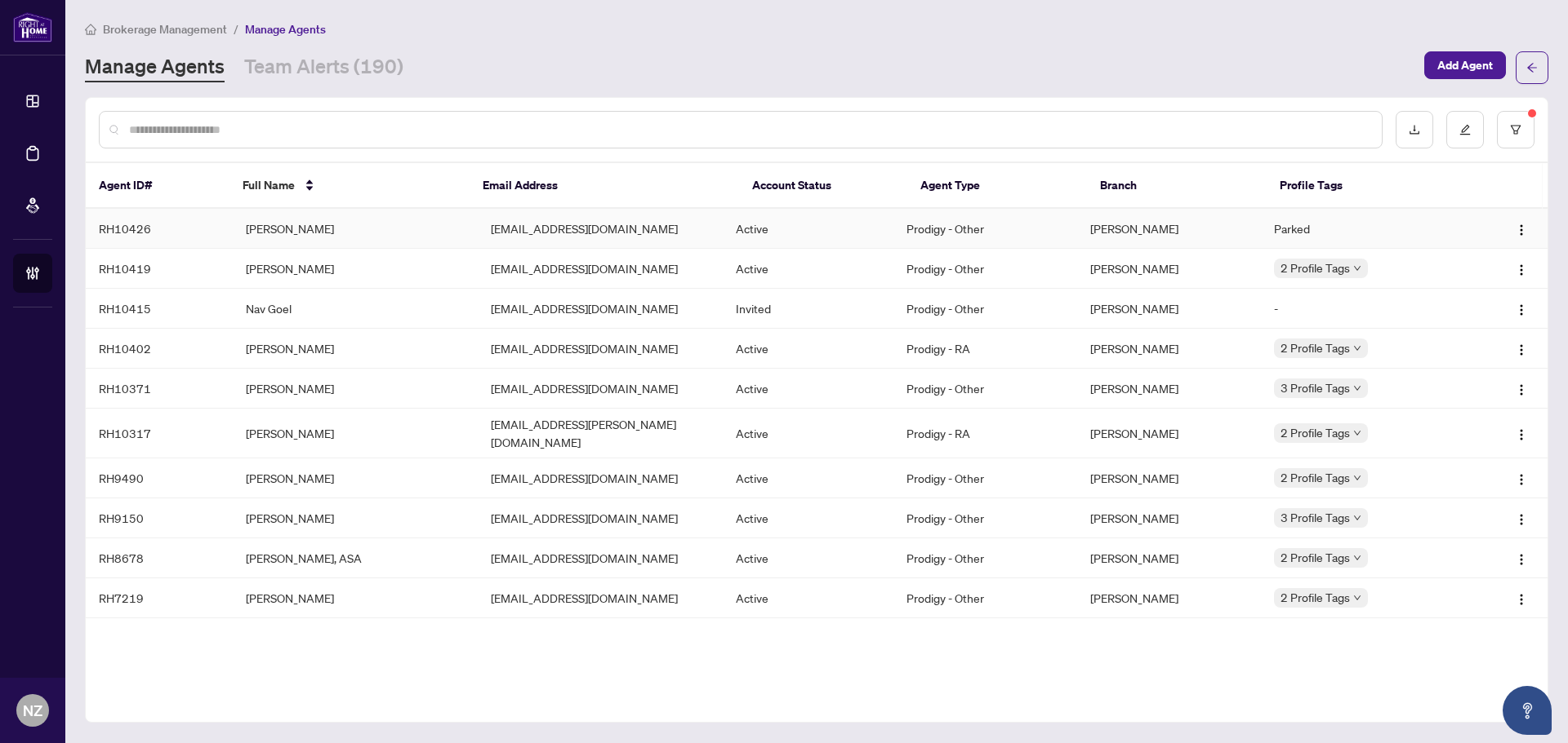
drag, startPoint x: 347, startPoint y: 234, endPoint x: 544, endPoint y: 301, distance: 208.1
click at [347, 234] on td "[PERSON_NAME]" at bounding box center [355, 228] width 245 height 40
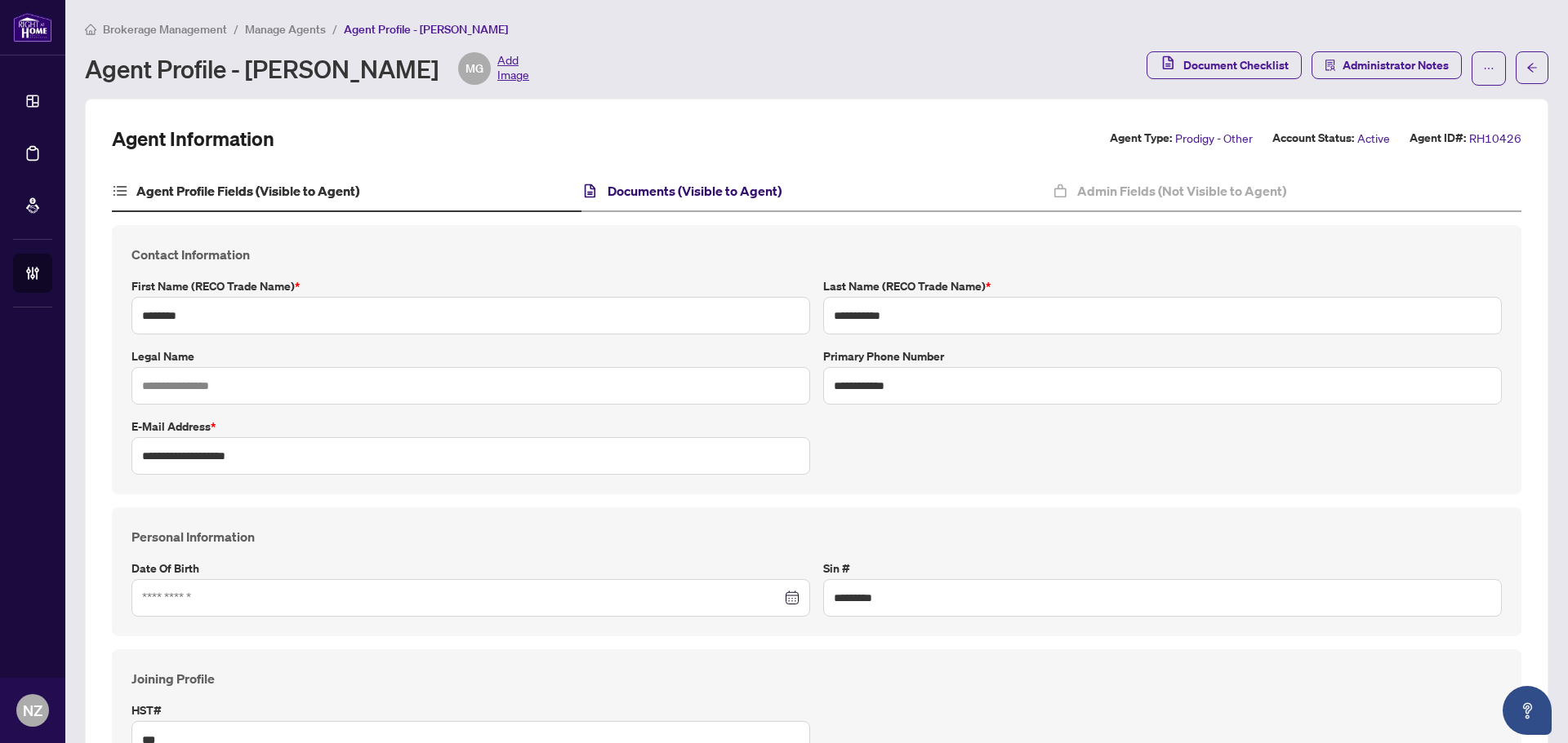
click at [646, 189] on h4 "Documents (Visible to Agent)" at bounding box center [695, 191] width 174 height 20
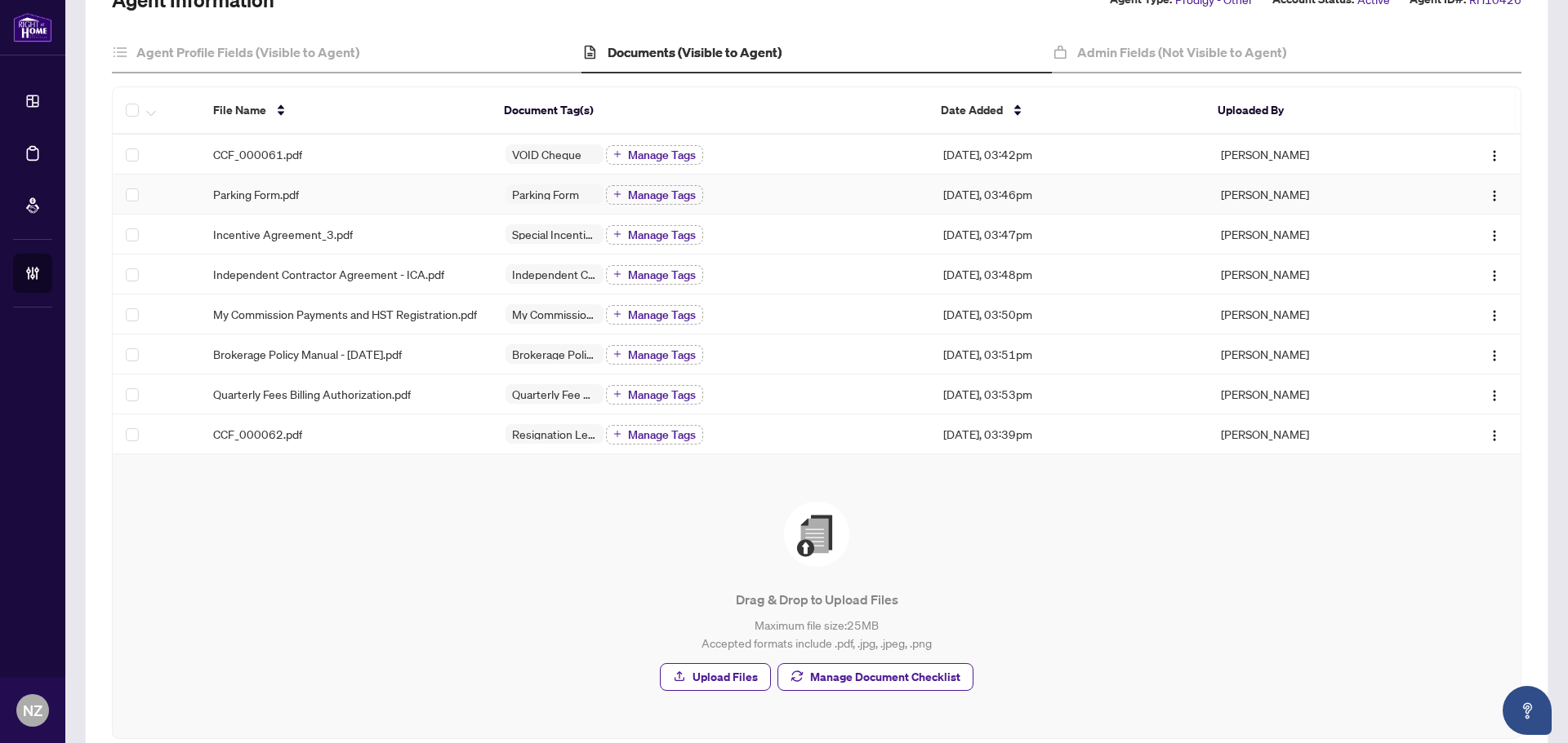
scroll to position [238, 0]
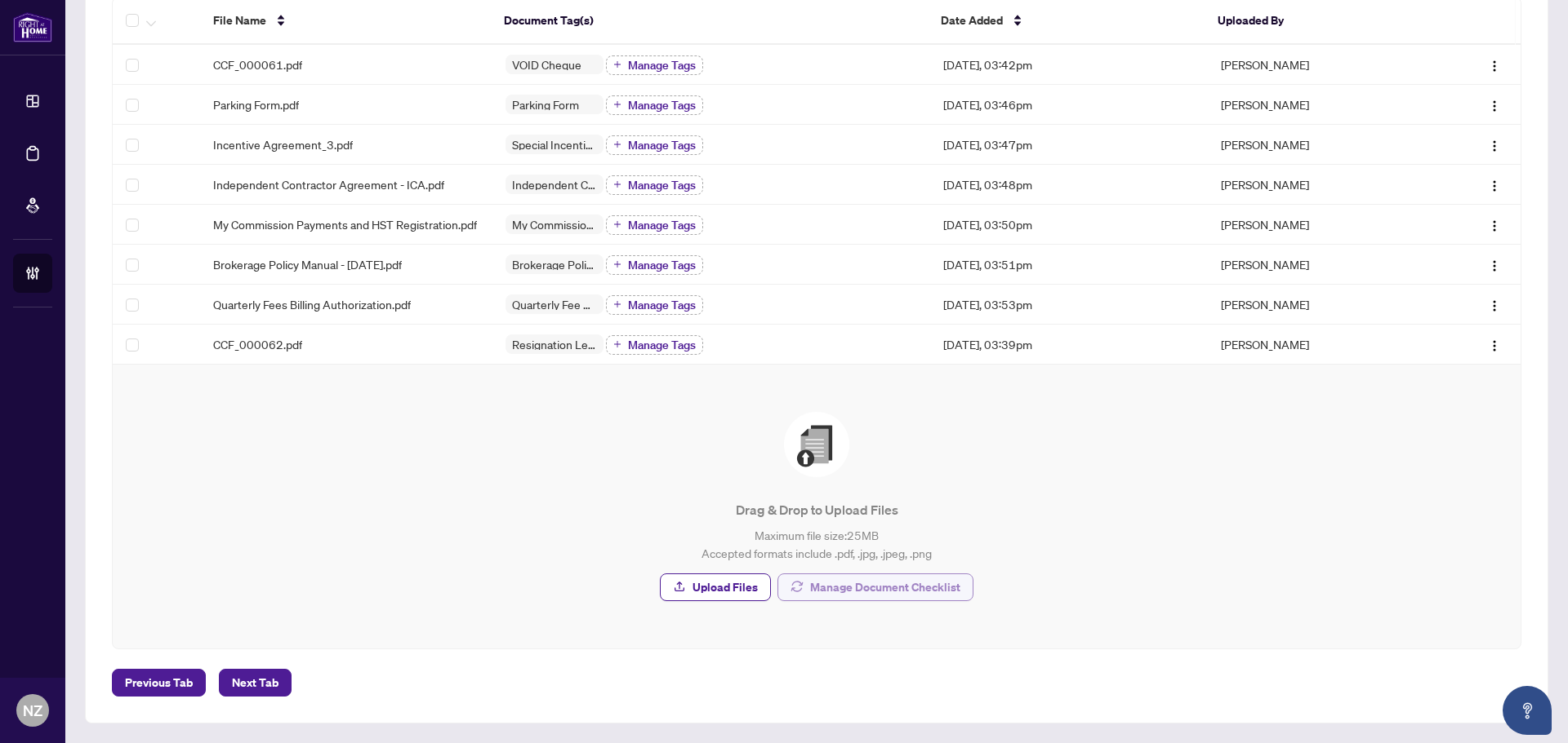
click at [879, 580] on span "Manage Document Checklist" at bounding box center [885, 587] width 150 height 26
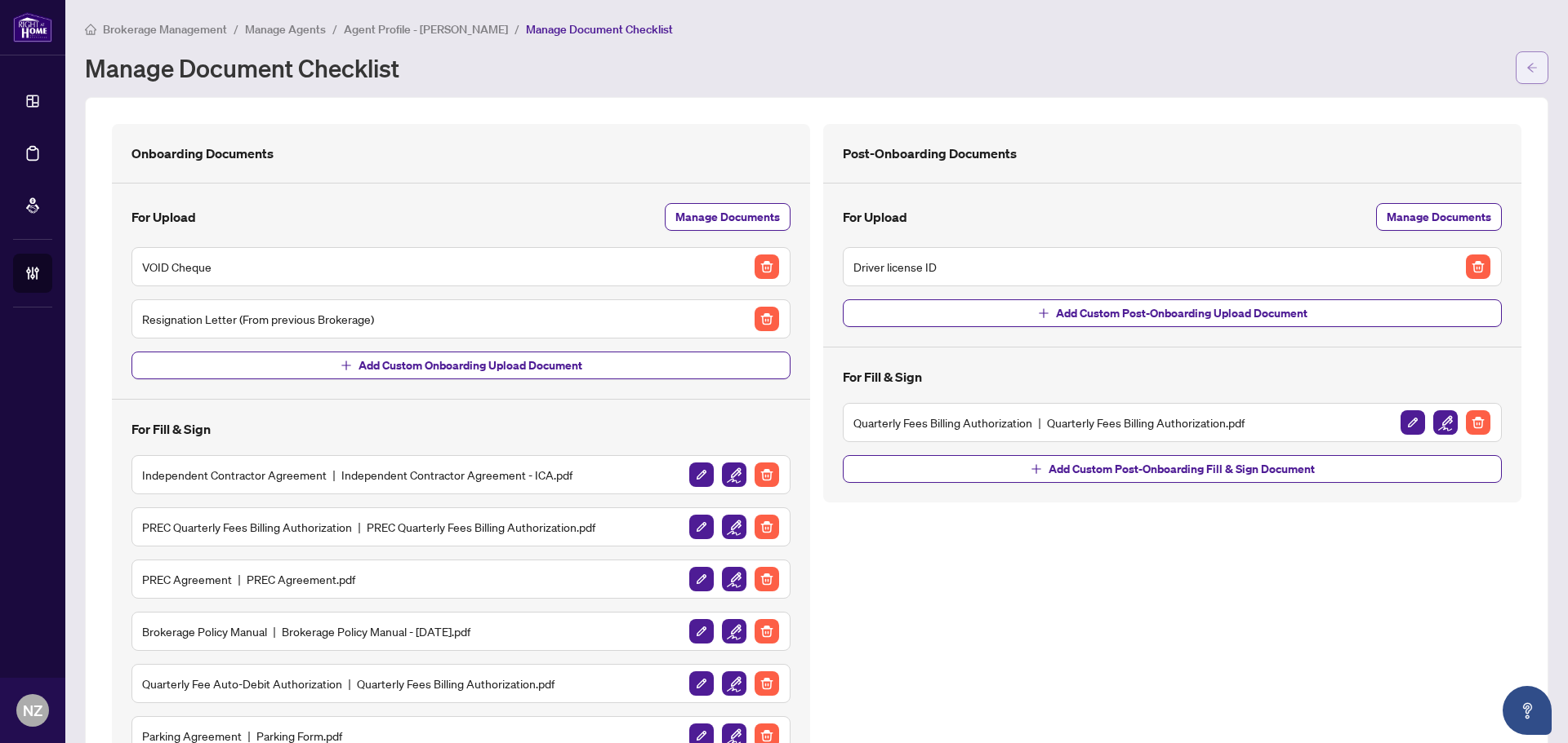
click at [1526, 64] on icon "arrow-left" at bounding box center [1531, 67] width 11 height 11
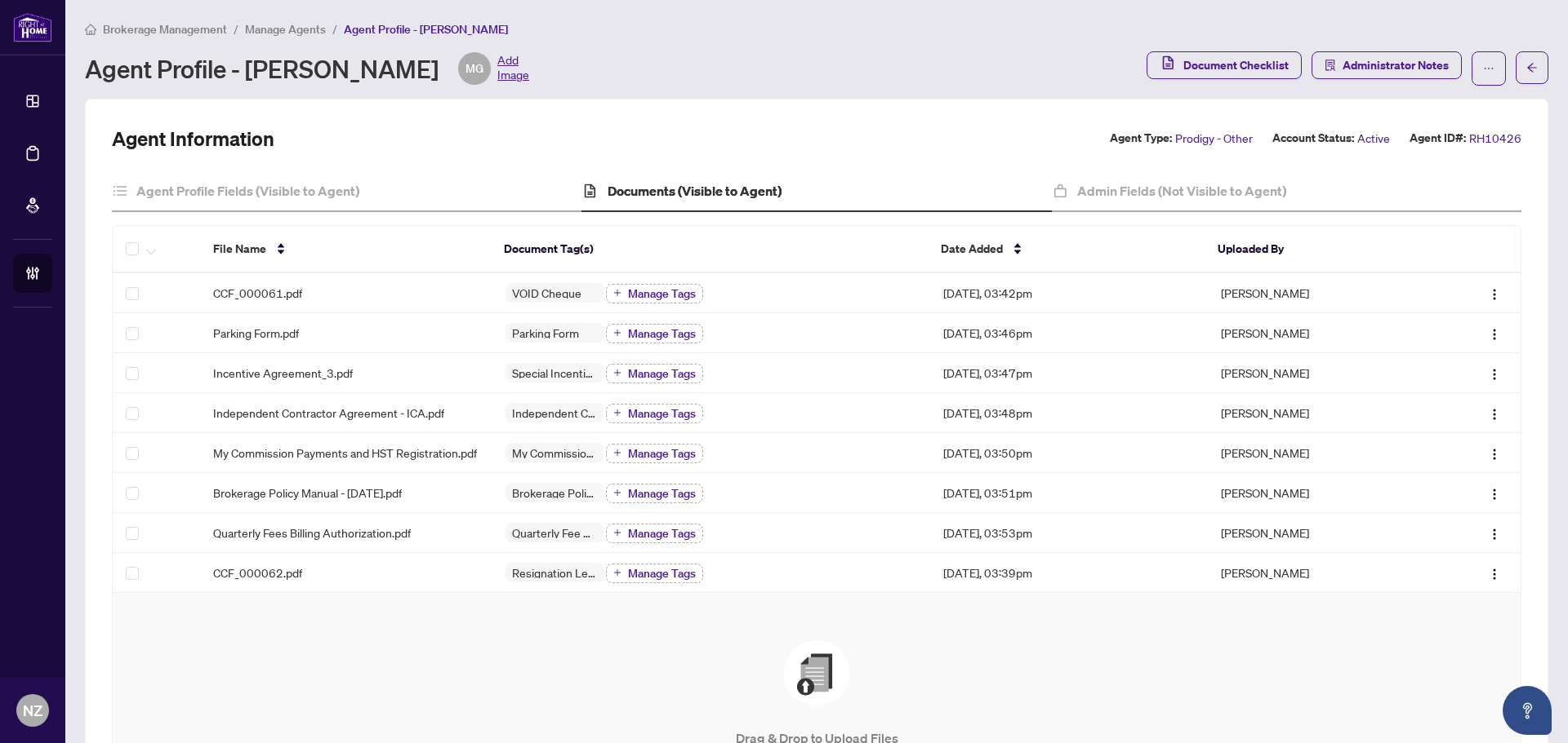
click at [290, 37] on div "Brokerage Management / Manage Agents / Agent Profile - [PERSON_NAME] Agent Prof…" at bounding box center [817, 53] width 1463 height 66
click at [294, 24] on span "Manage Agents" at bounding box center [285, 29] width 81 height 14
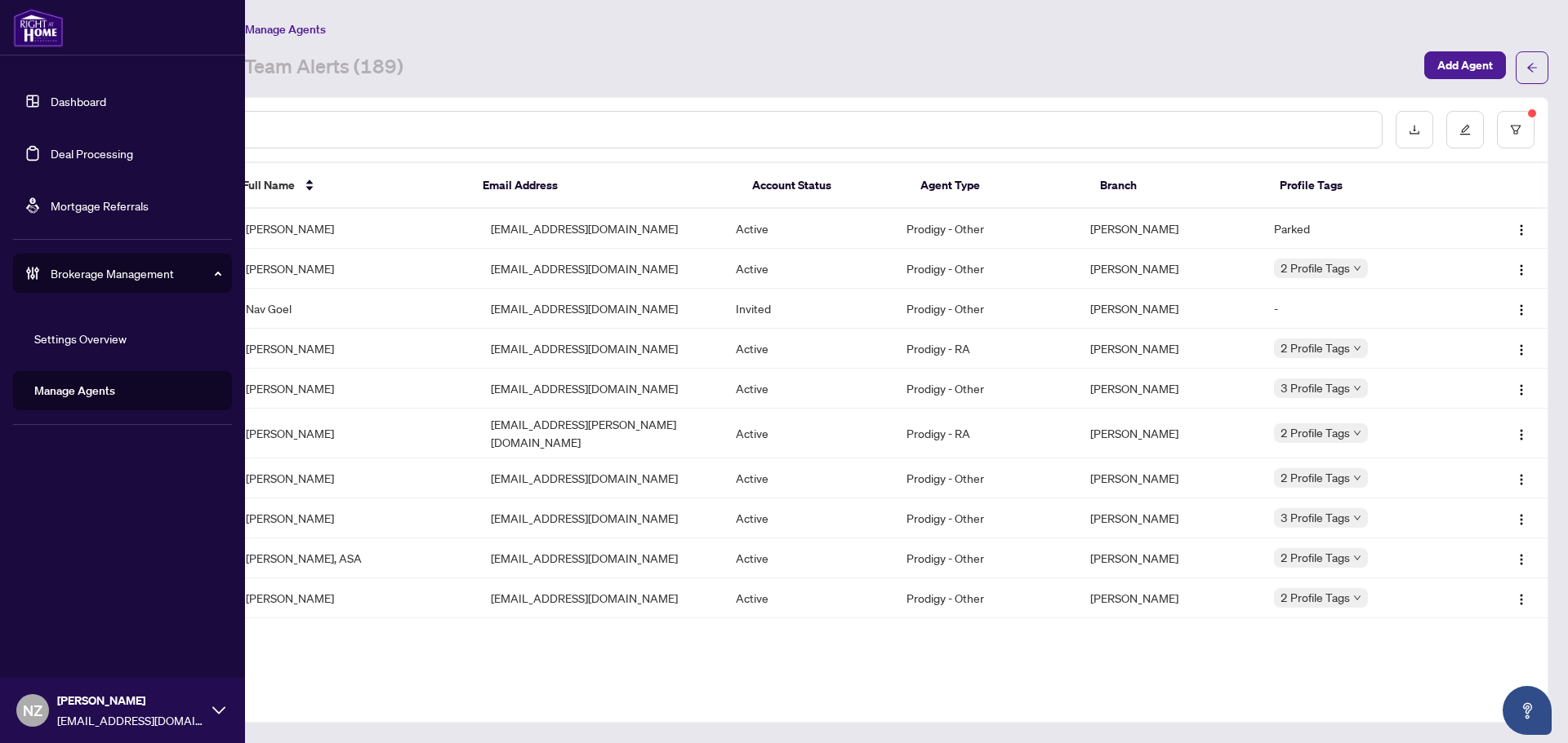
click at [69, 153] on link "Deal Processing" at bounding box center [91, 153] width 83 height 14
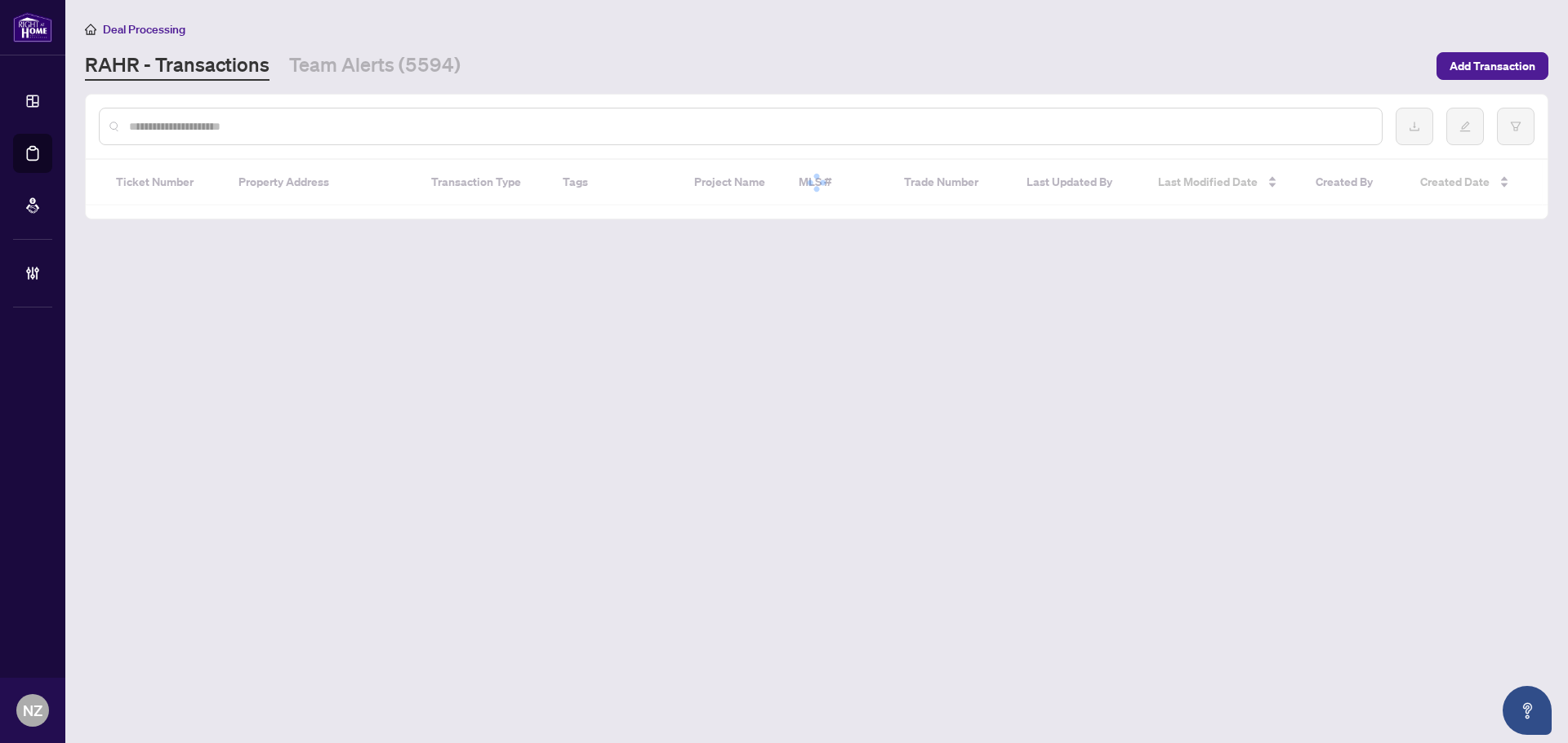
click at [245, 129] on input "text" at bounding box center [749, 126] width 1240 height 18
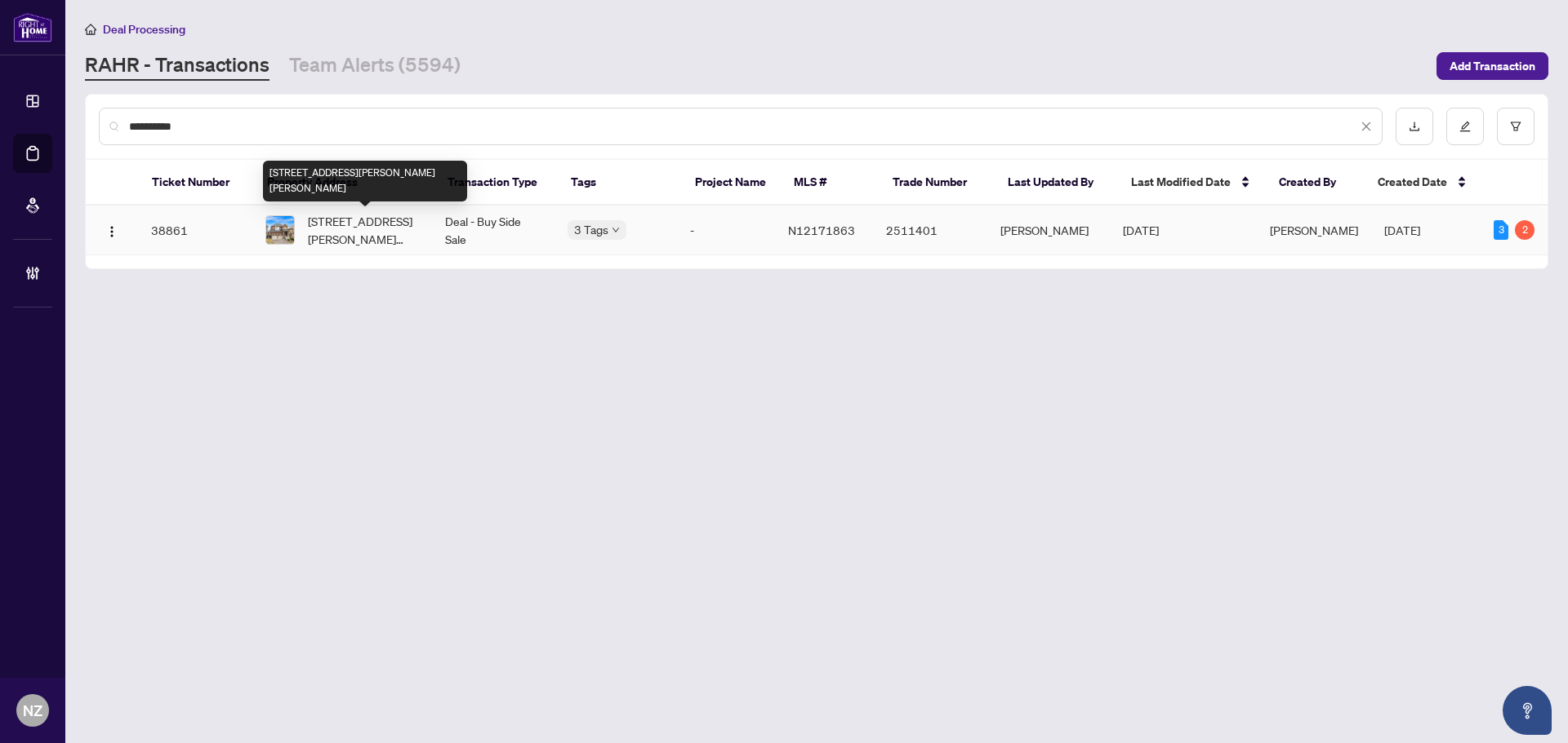
type input "**********"
click at [336, 240] on span "[STREET_ADDRESS][PERSON_NAME][PERSON_NAME]" at bounding box center [363, 230] width 111 height 36
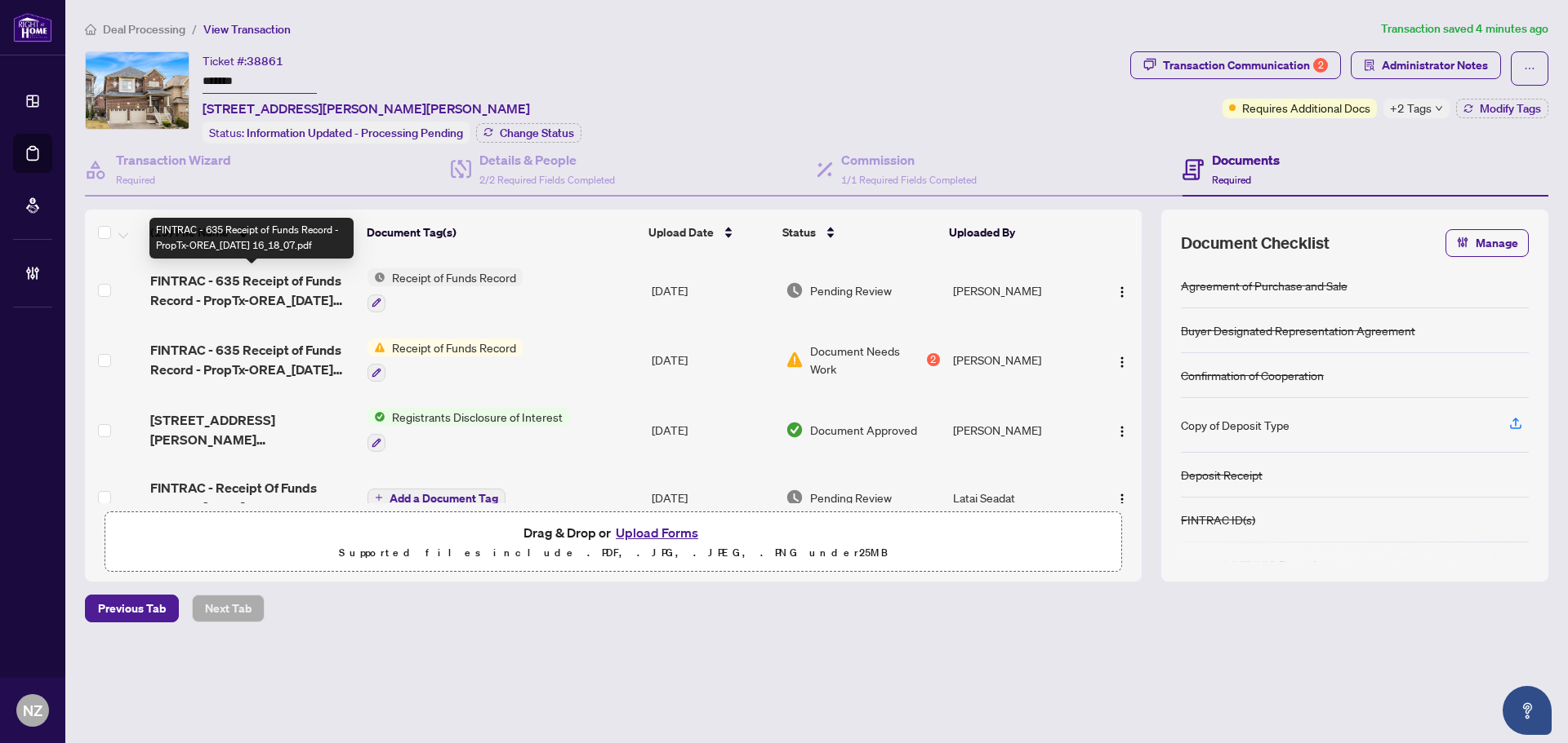
click at [245, 294] on span "FINTRAC - 635 Receipt of Funds Record - PropTx-OREA_[DATE] 16_18_07.pdf" at bounding box center [252, 291] width 204 height 39
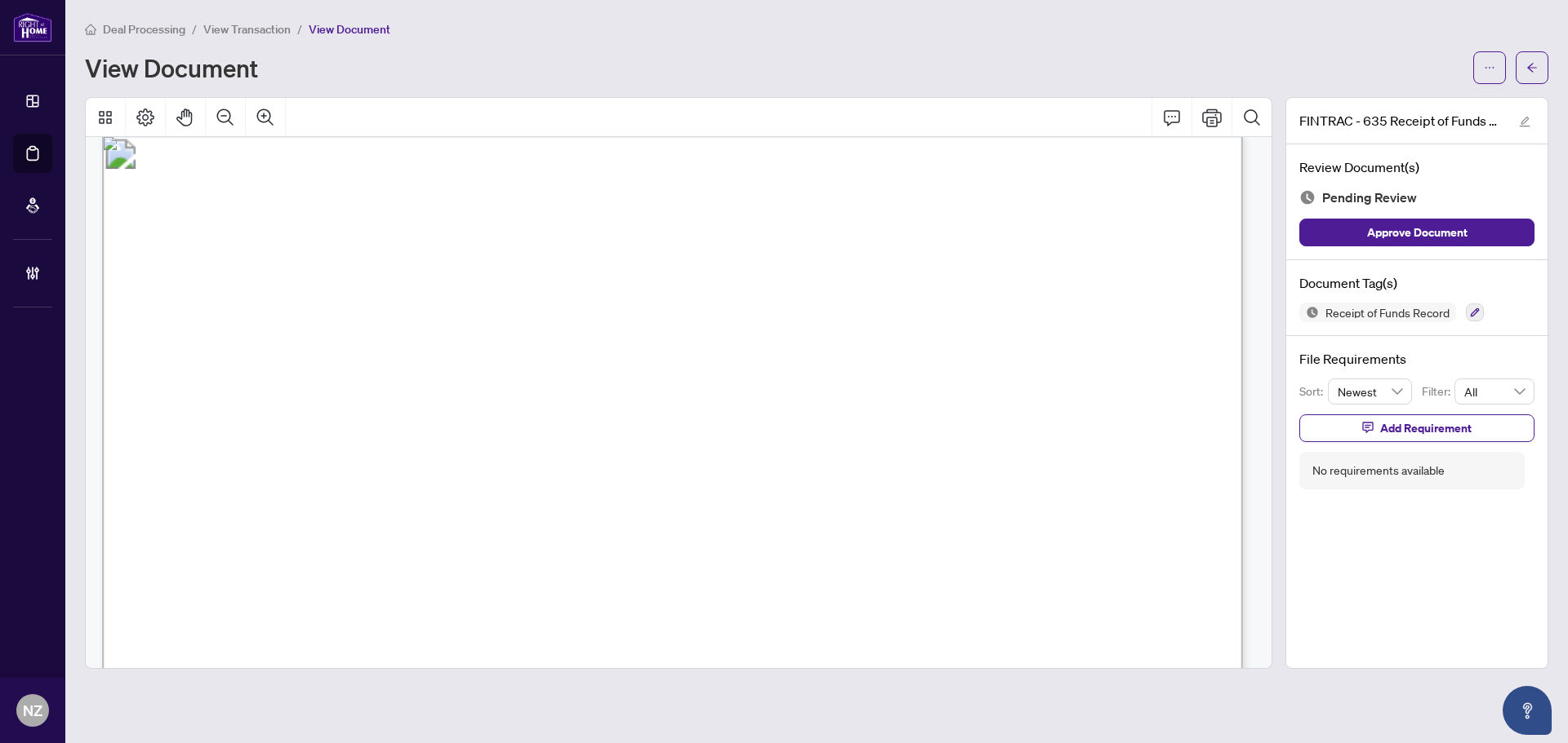
scroll to position [1795, 0]
click at [1539, 60] on button "button" at bounding box center [1532, 67] width 32 height 32
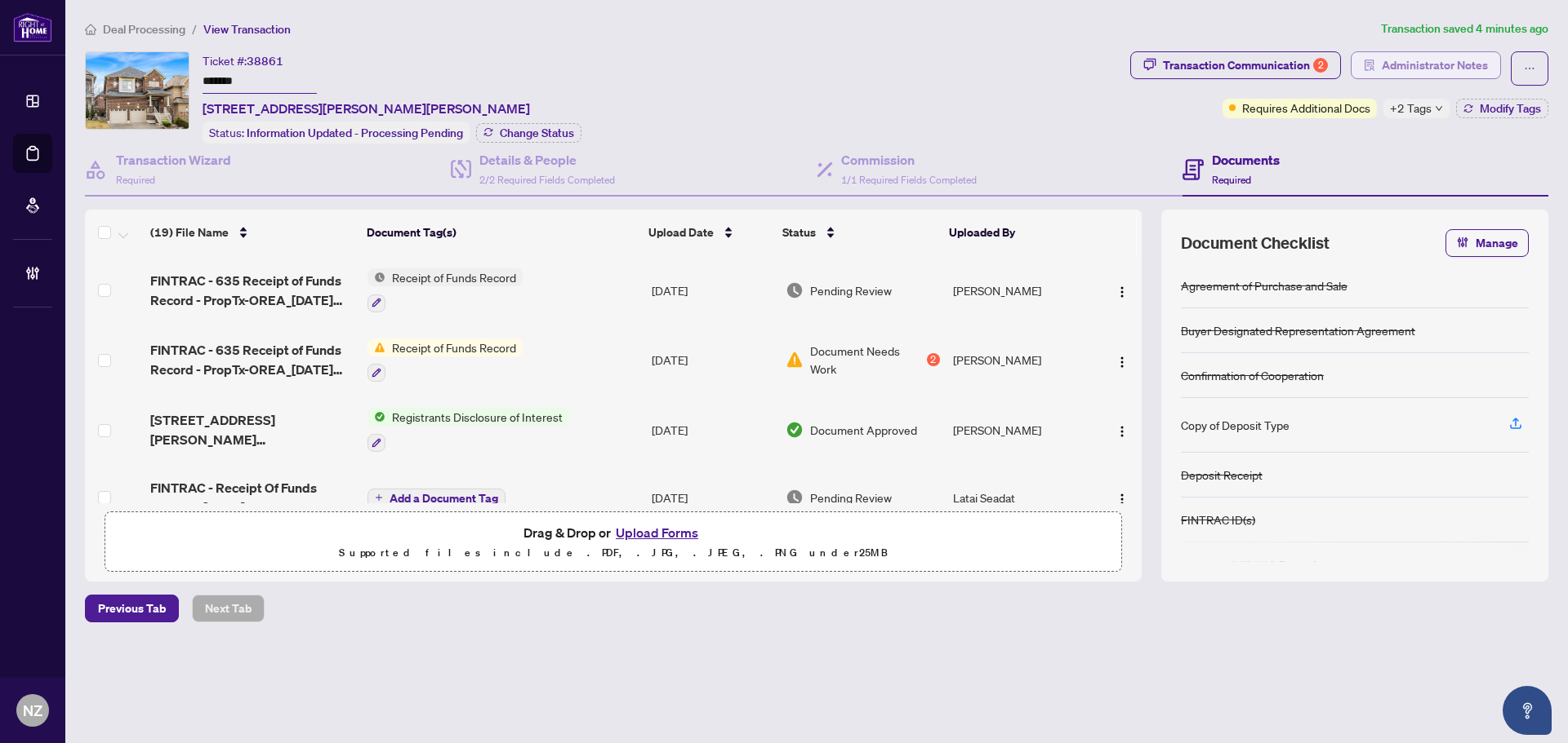
click at [1432, 63] on span "Administrator Notes" at bounding box center [1434, 65] width 107 height 26
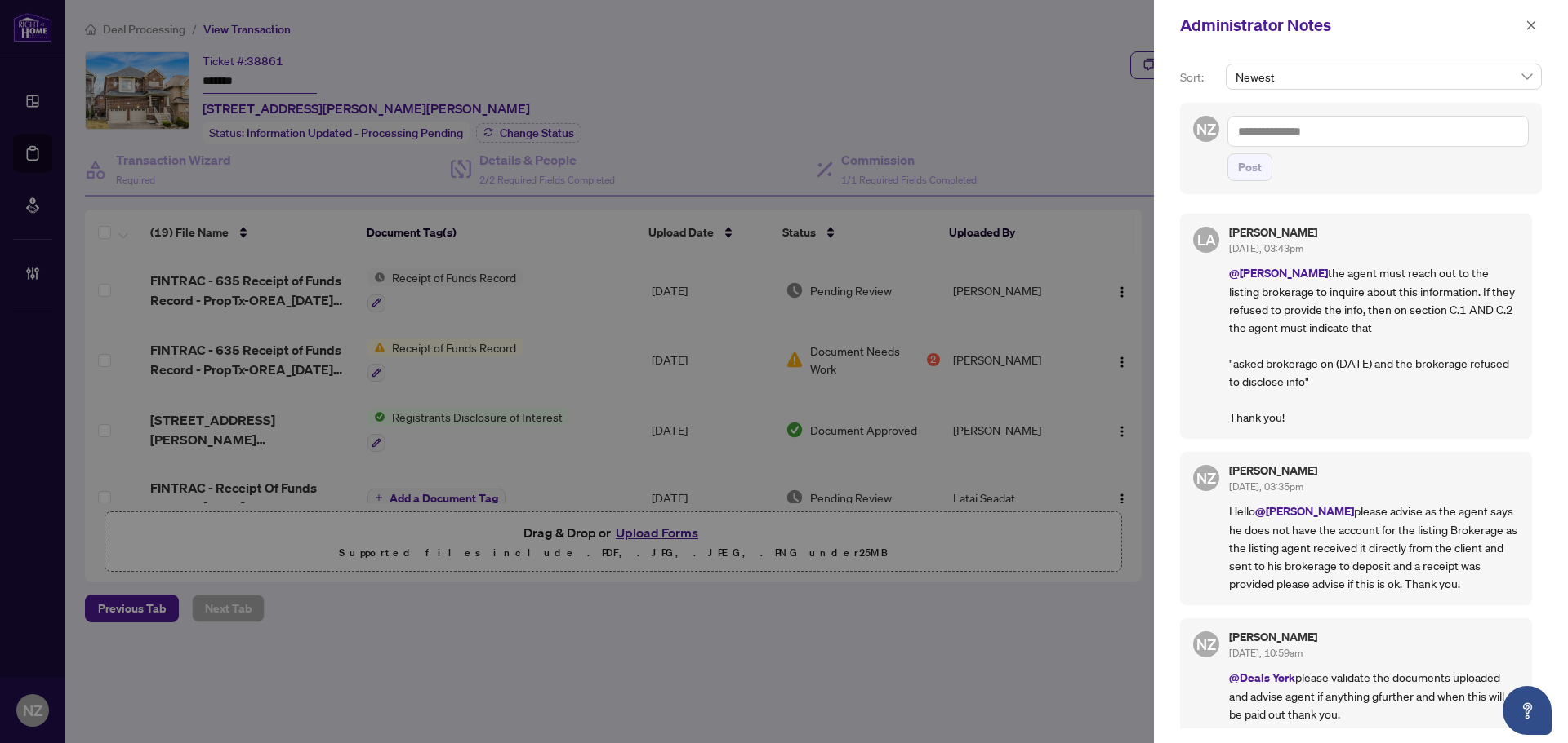
click at [1307, 77] on span "Newest" at bounding box center [1384, 77] width 297 height 25
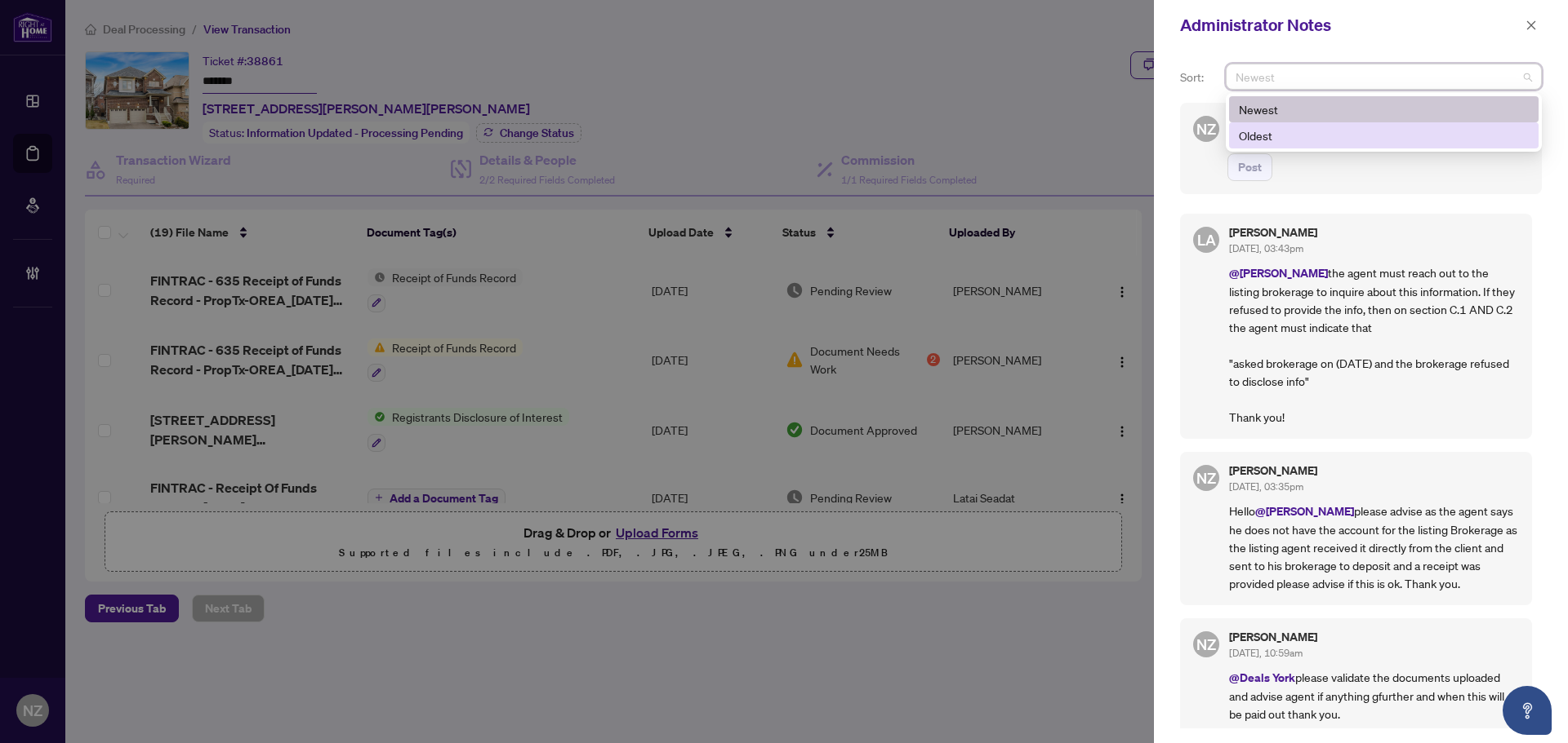
click at [1323, 165] on span "Post" at bounding box center [1377, 167] width 301 height 28
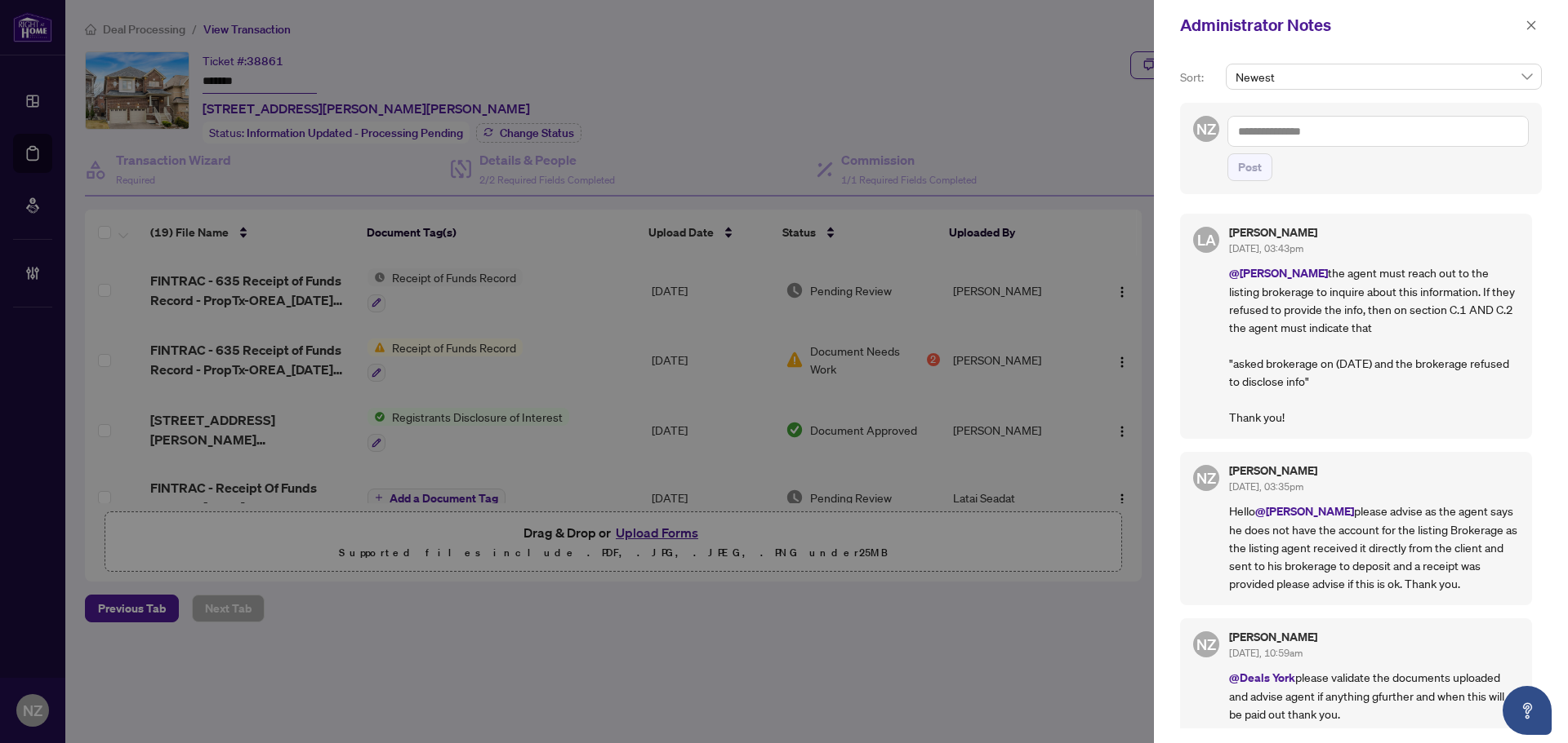
click at [1269, 125] on textarea at bounding box center [1377, 131] width 301 height 31
click at [1301, 146] on b "[PERSON_NAME]" at bounding box center [1342, 142] width 88 height 14
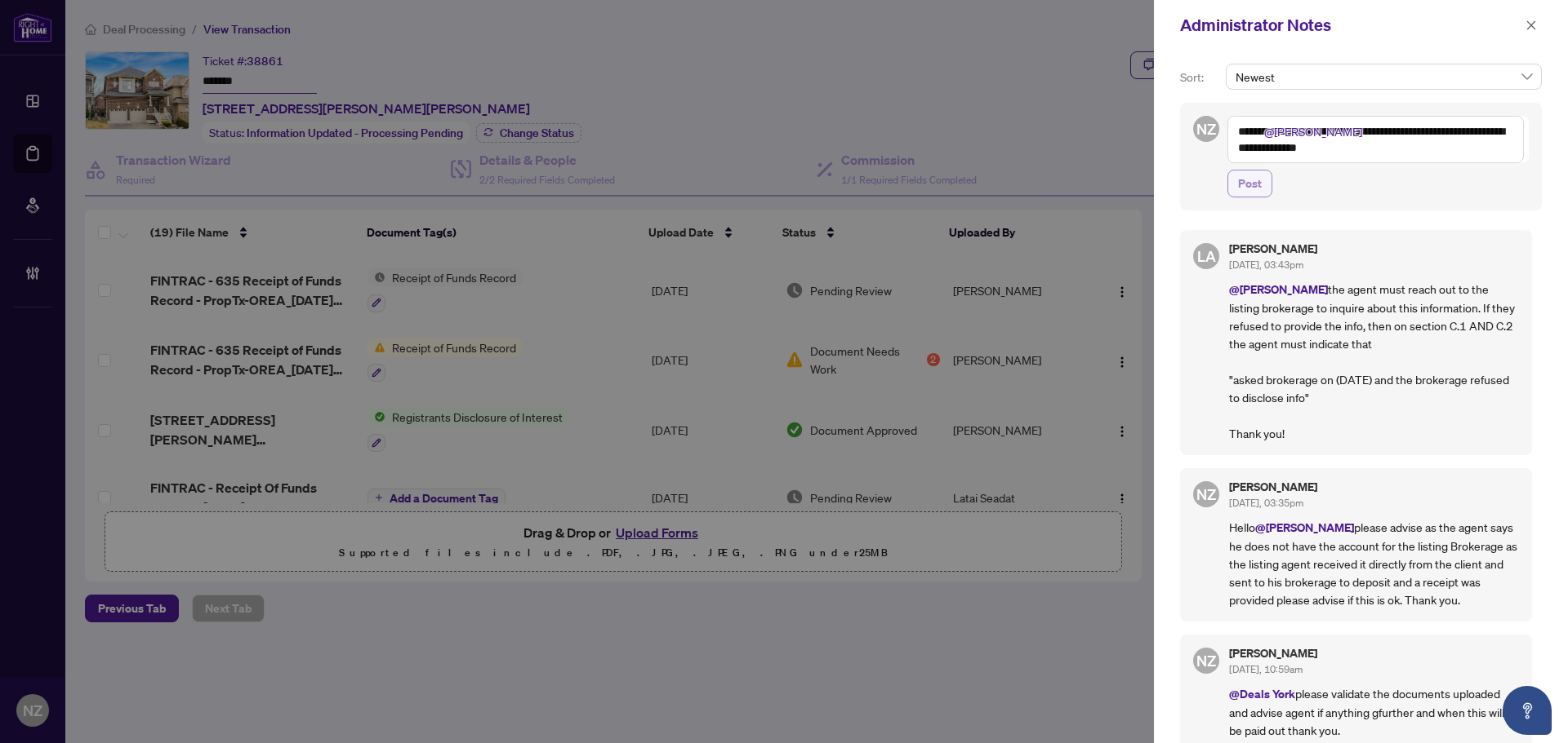
type textarea "**********"
click at [1253, 178] on span "Post" at bounding box center [1250, 183] width 24 height 26
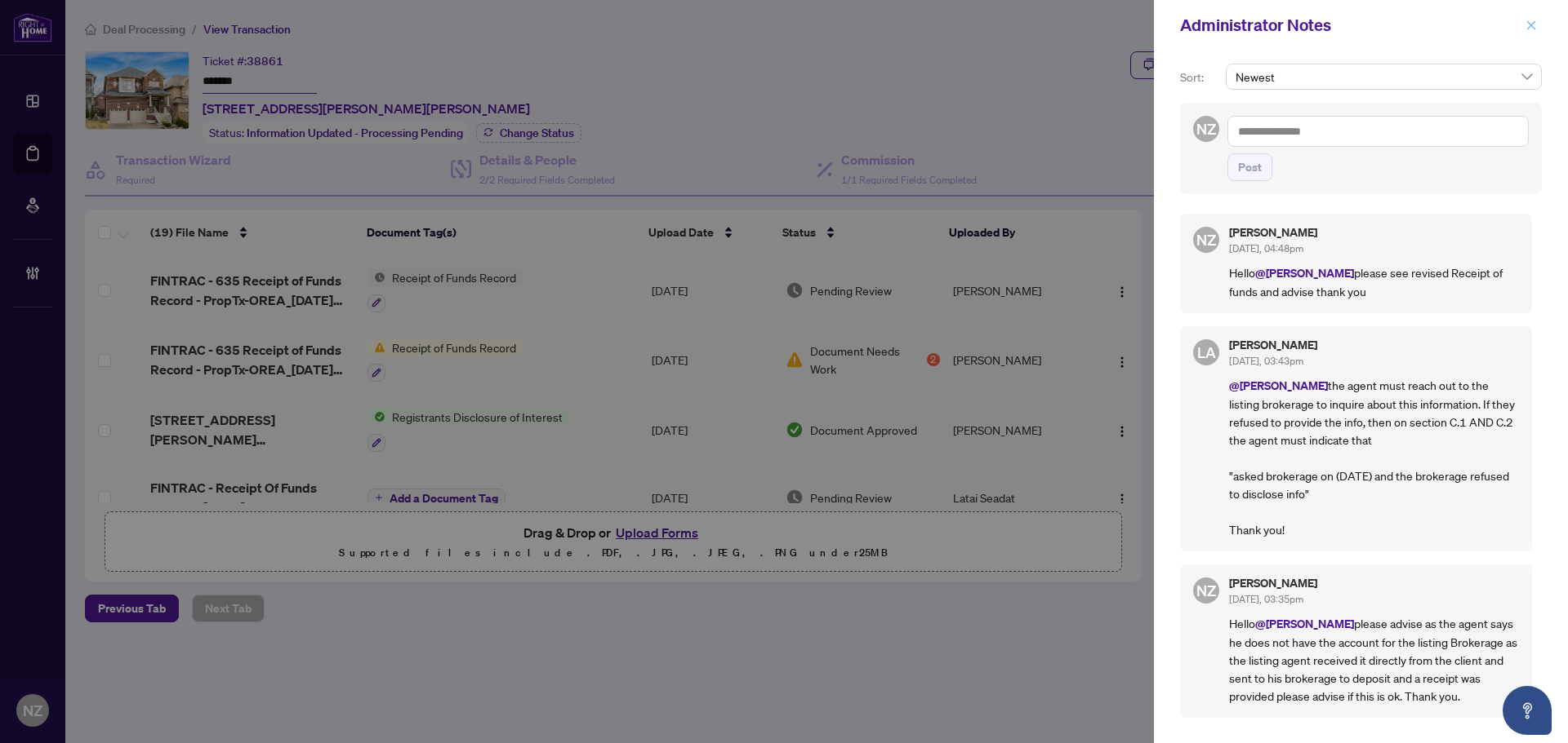
click at [1530, 24] on icon "close" at bounding box center [1530, 25] width 11 height 11
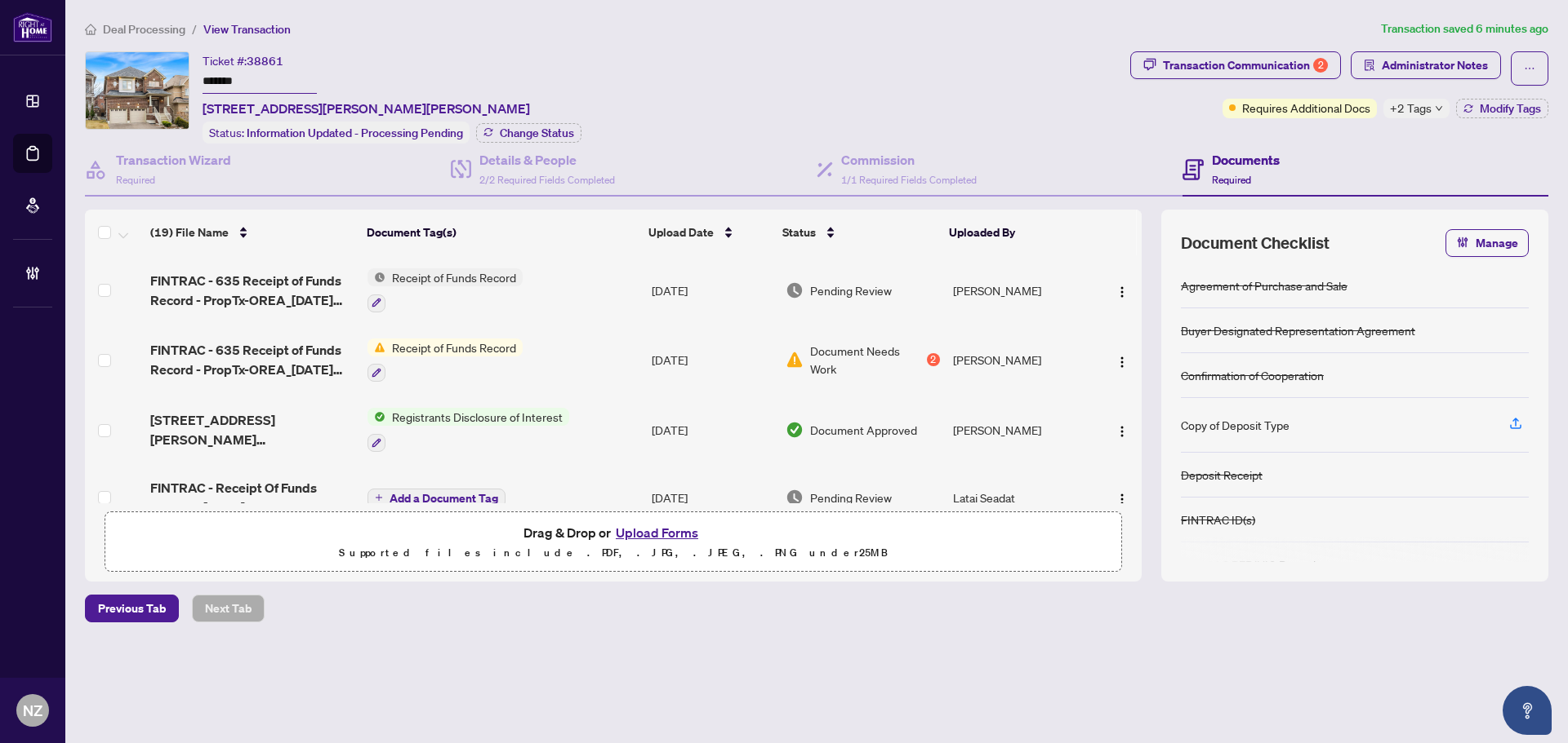
click at [153, 29] on span "Deal Processing" at bounding box center [144, 29] width 83 height 14
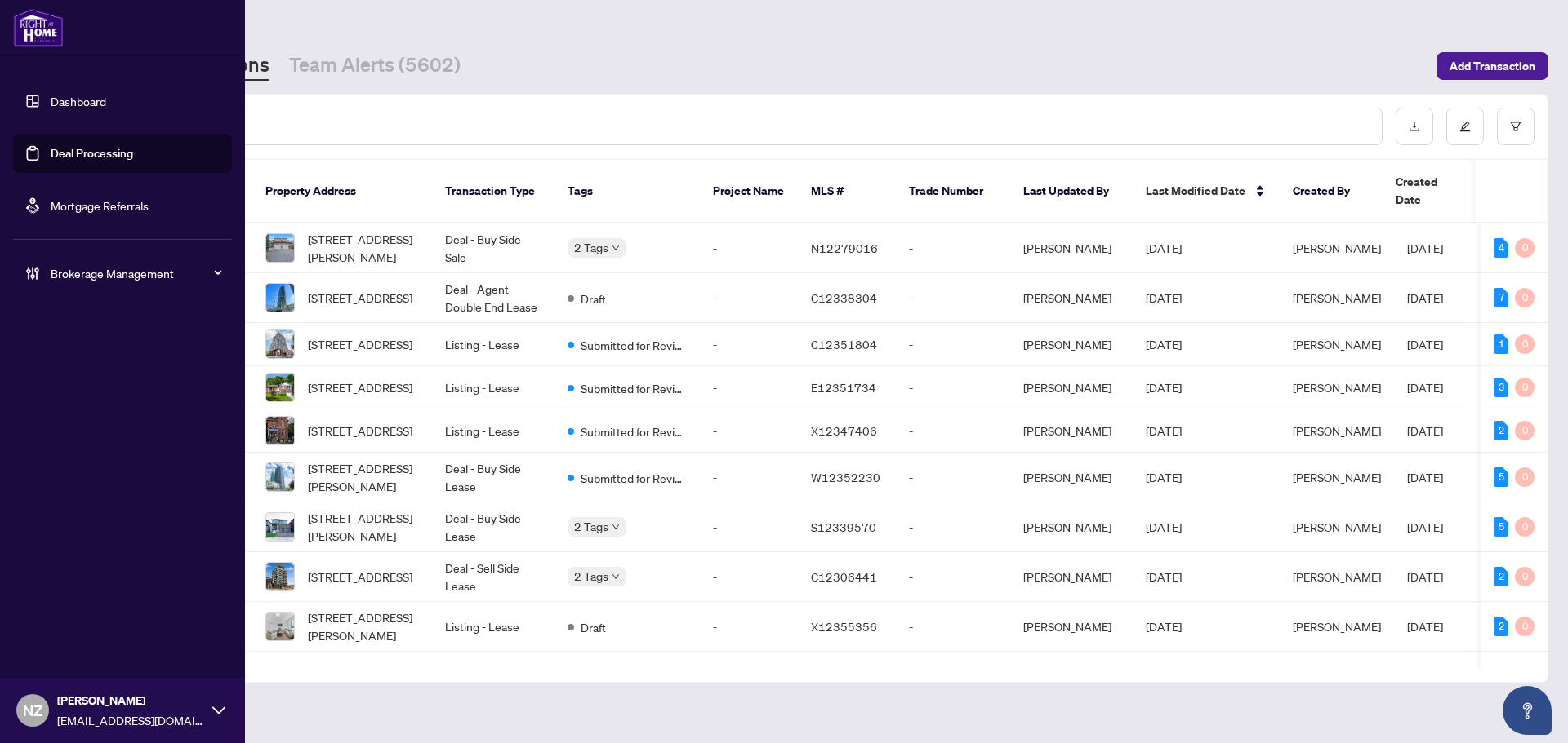
click at [80, 148] on link "Deal Processing" at bounding box center [91, 153] width 83 height 14
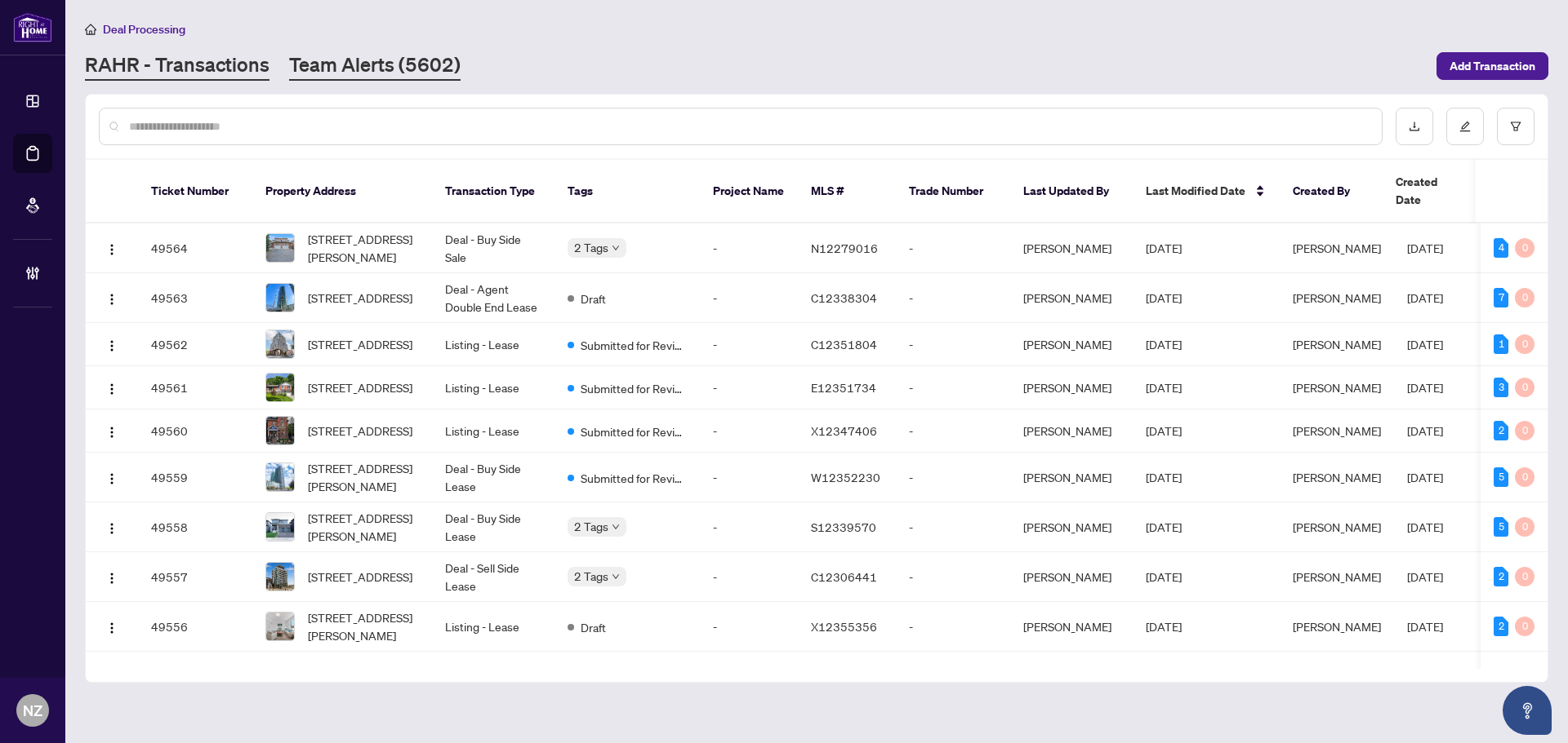
click at [402, 66] on link "Team Alerts (5602)" at bounding box center [374, 66] width 171 height 29
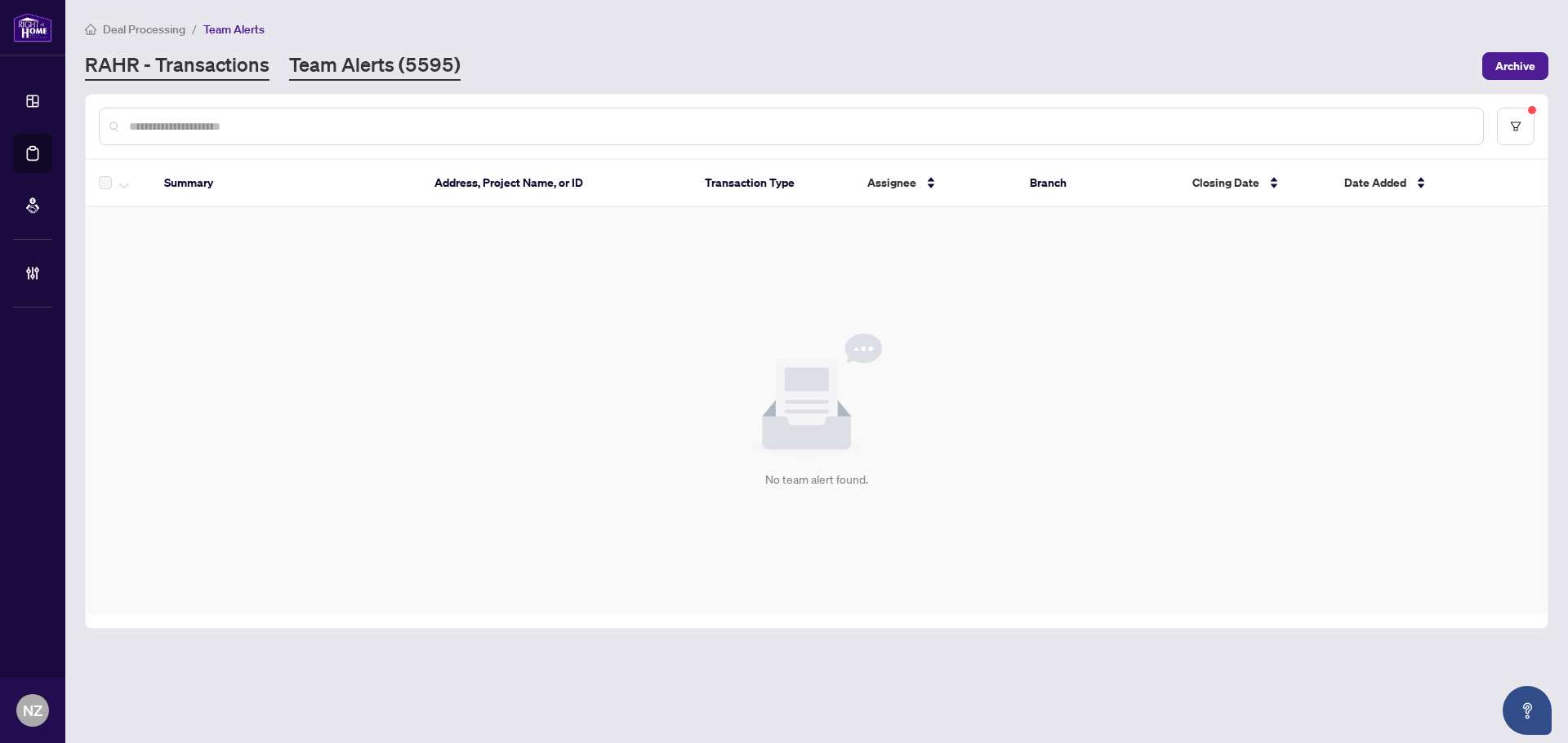
click at [197, 62] on link "RAHR - Transactions" at bounding box center [177, 66] width 184 height 29
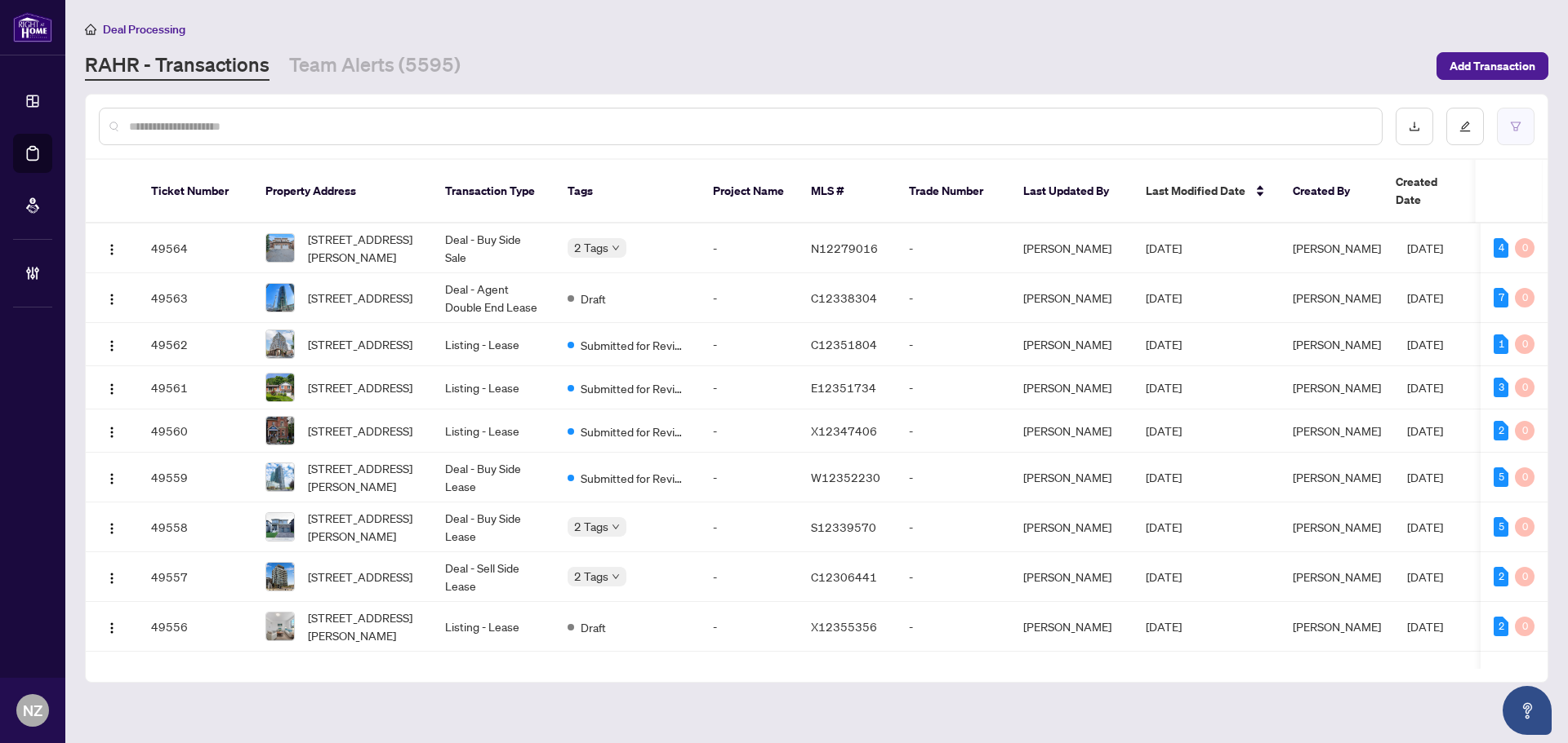
click at [1513, 125] on icon "filter" at bounding box center [1515, 126] width 9 height 9
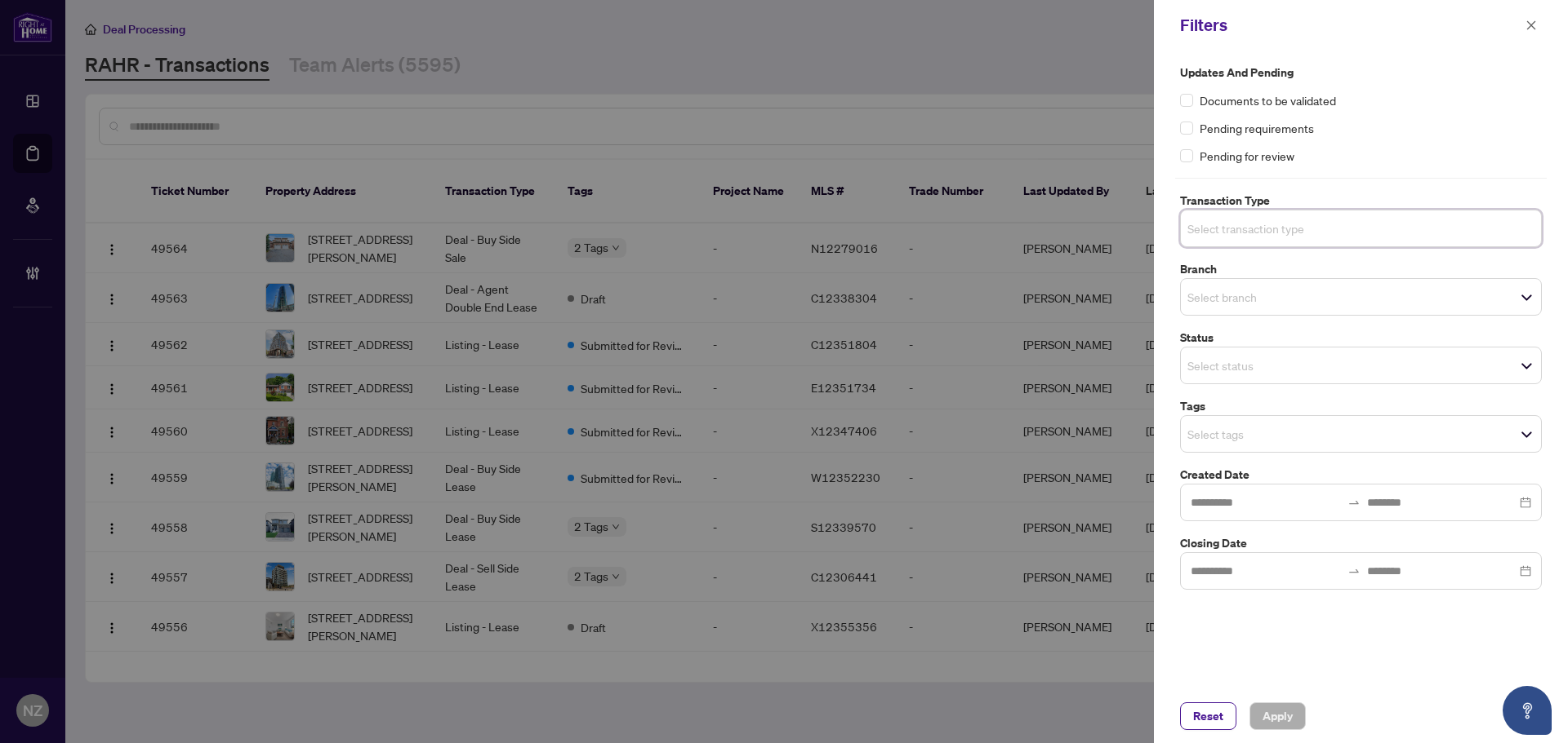
click at [1261, 222] on input "search" at bounding box center [1245, 228] width 114 height 20
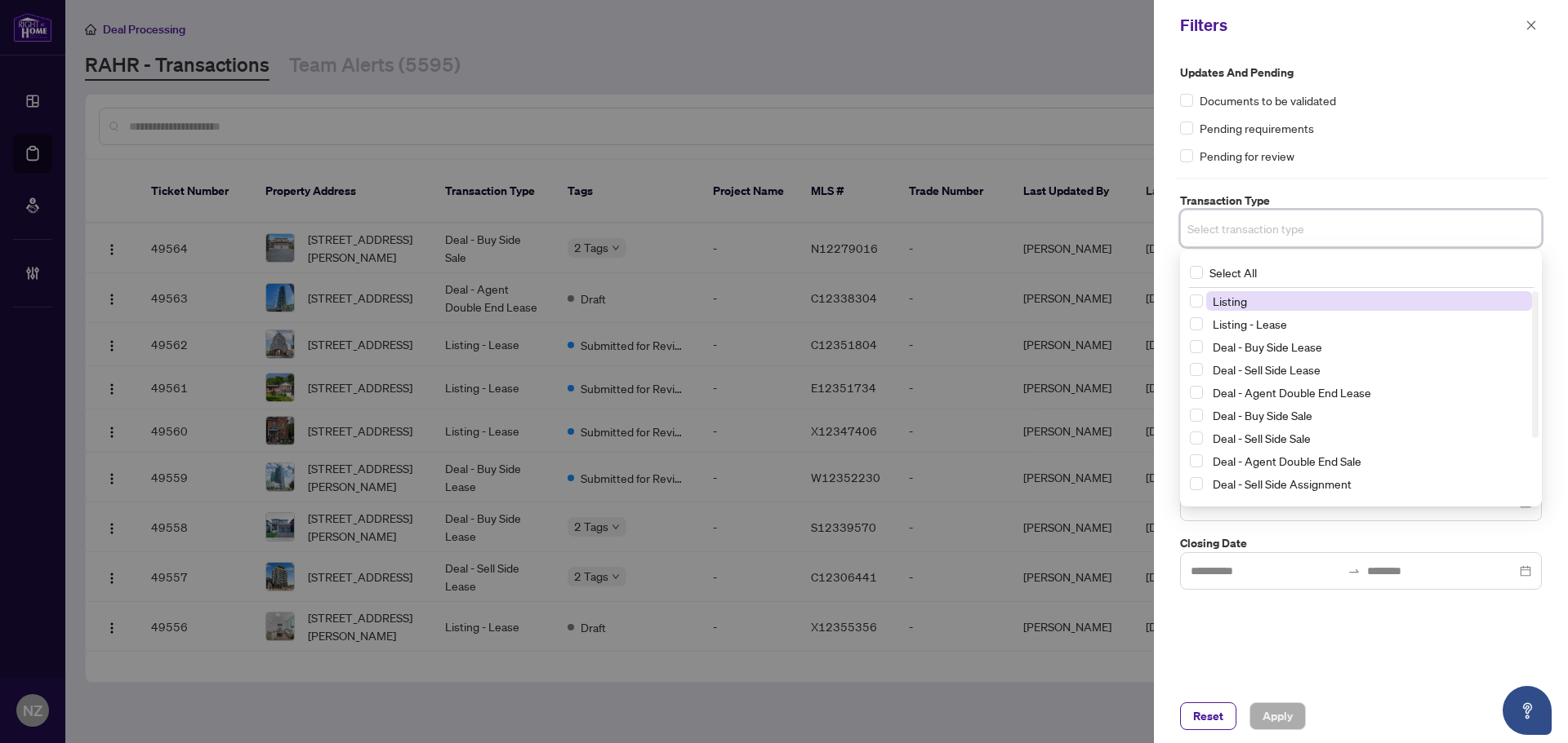
click at [1263, 306] on span "Listing" at bounding box center [1369, 301] width 326 height 20
click at [1267, 328] on span "Listing - Lease" at bounding box center [1249, 326] width 74 height 14
click at [1425, 94] on div "Documents to be validated" at bounding box center [1361, 100] width 362 height 18
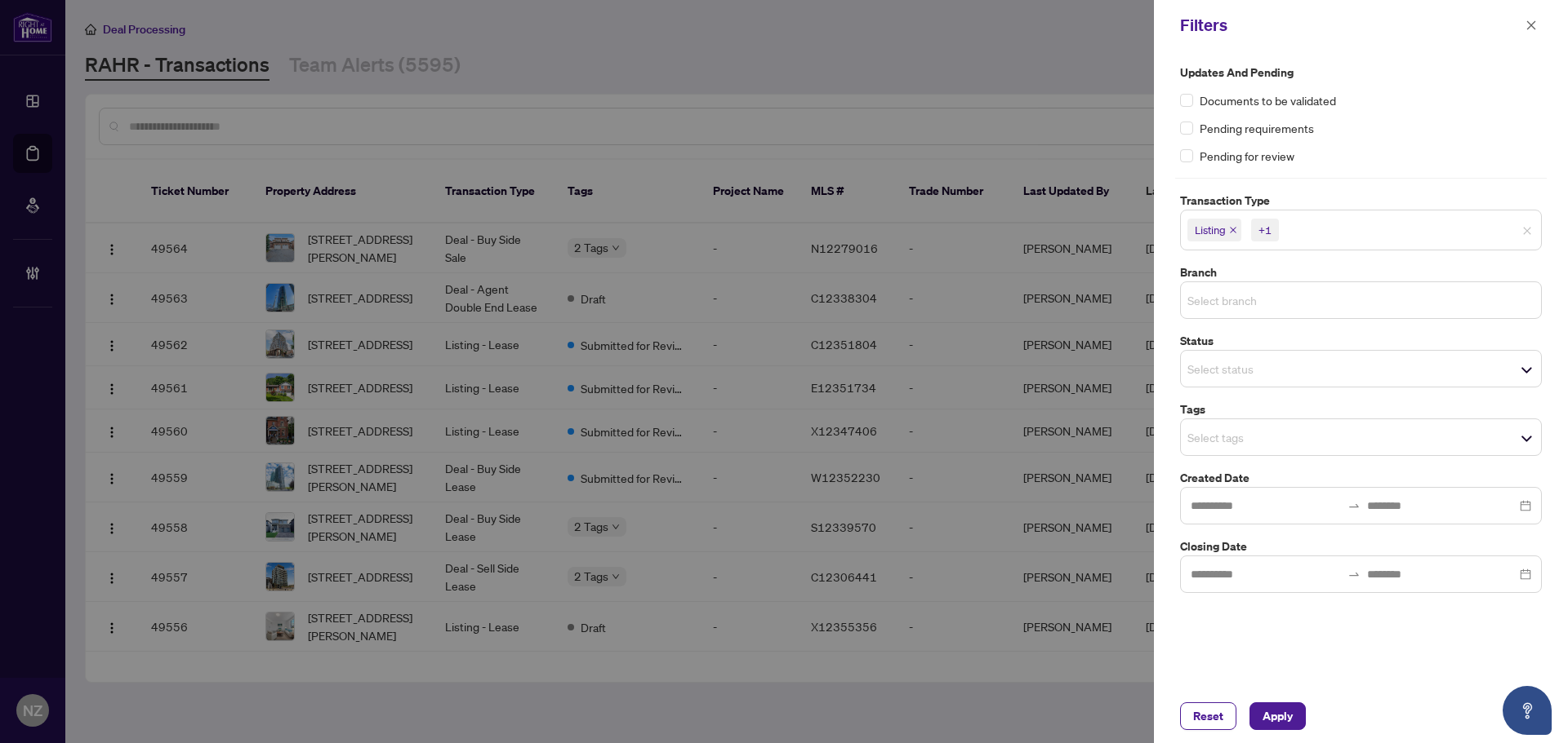
click at [1247, 298] on input "search" at bounding box center [1245, 300] width 114 height 20
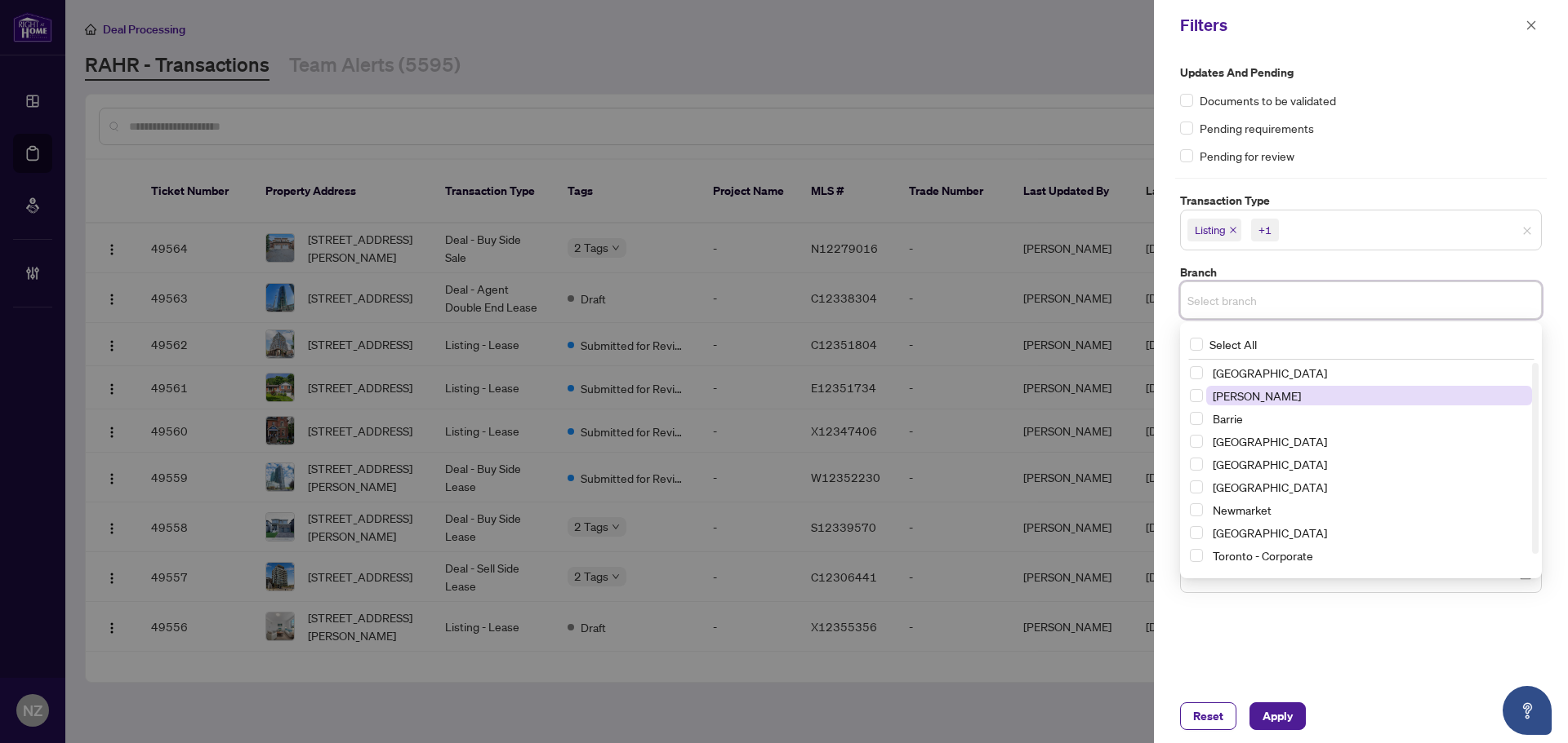
click at [1238, 399] on span "[PERSON_NAME]" at bounding box center [1256, 395] width 88 height 14
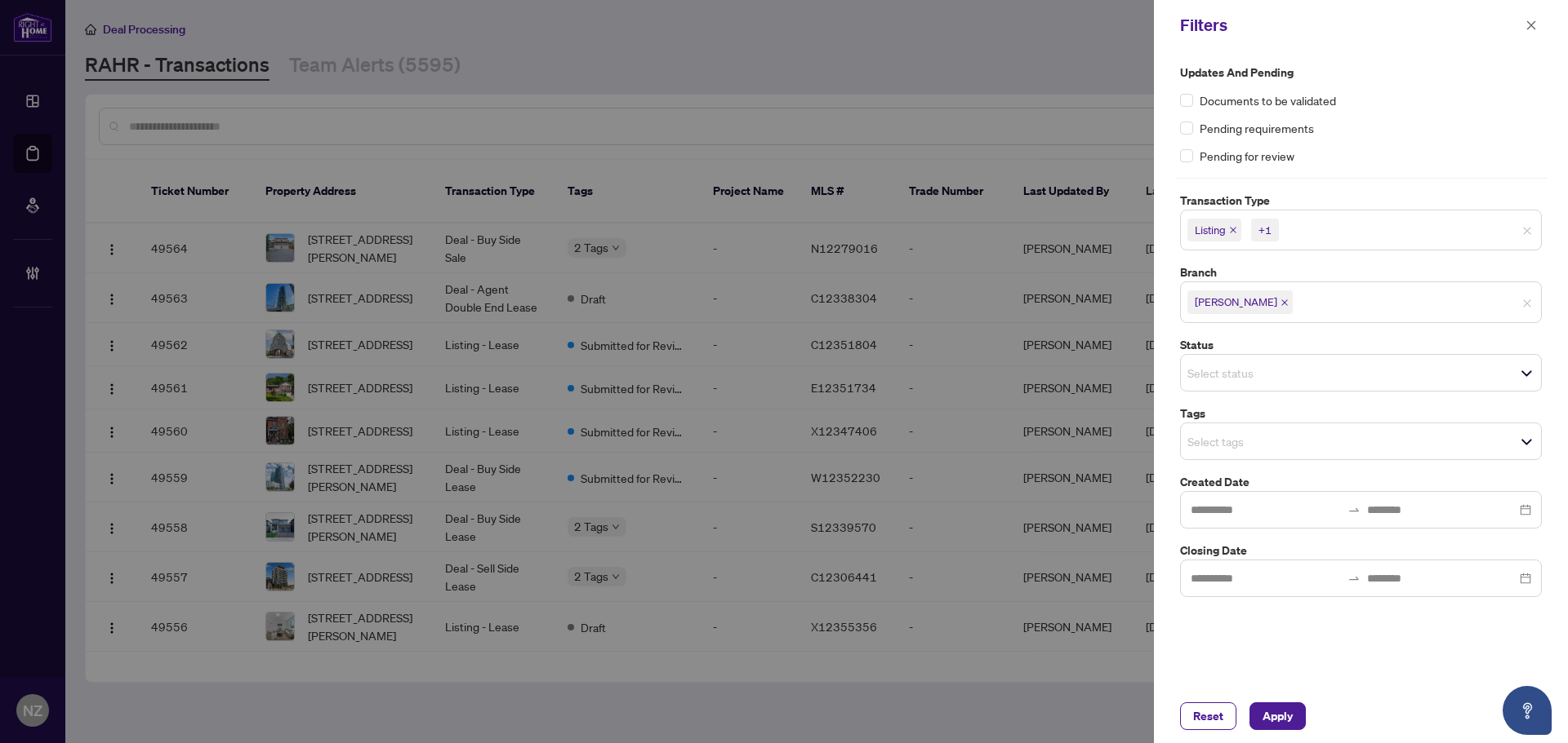
click at [1363, 101] on div "Documents to be validated" at bounding box center [1361, 100] width 362 height 18
click at [1224, 365] on input "search" at bounding box center [1245, 372] width 114 height 20
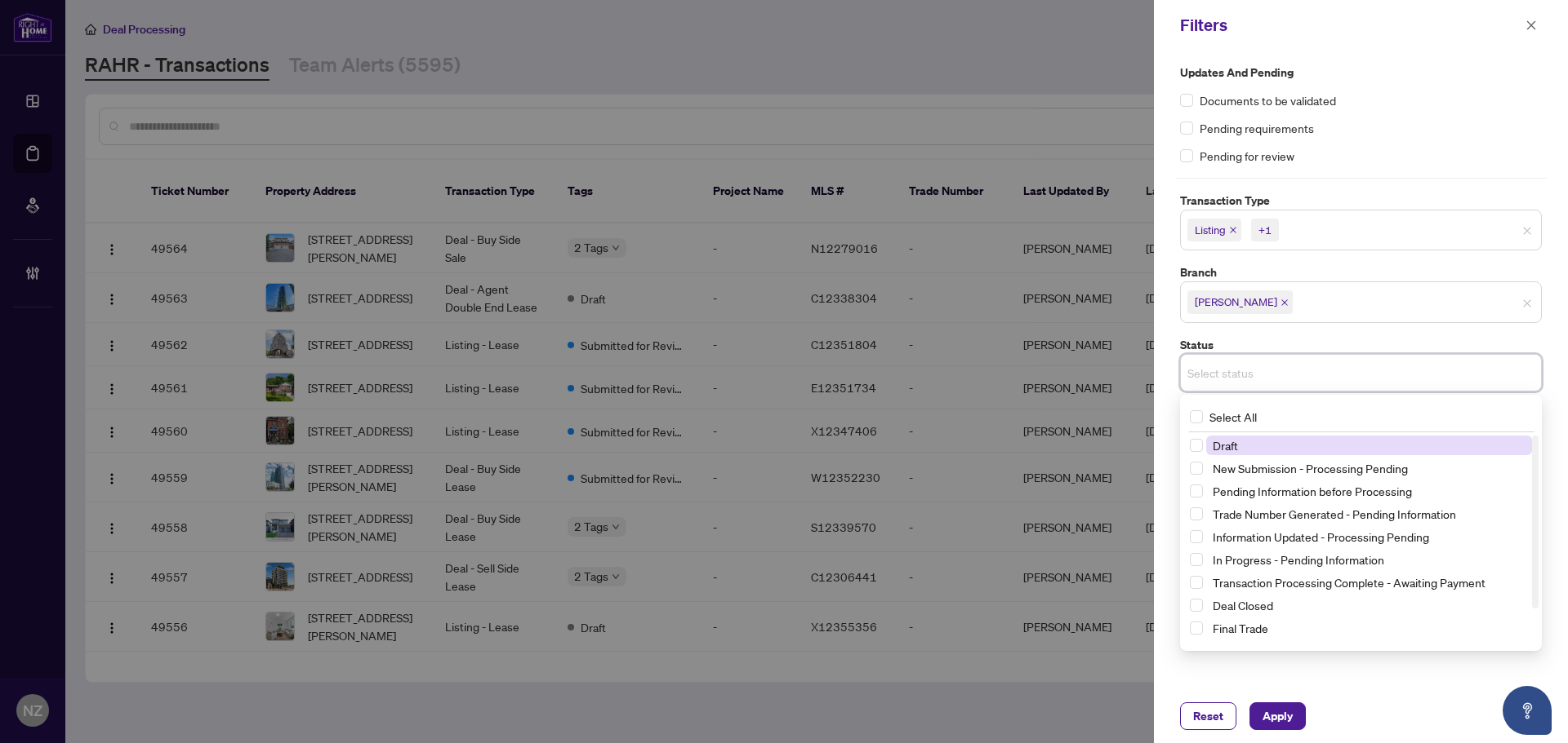
click at [1238, 371] on input "search" at bounding box center [1245, 372] width 114 height 20
click at [1305, 343] on label "Status" at bounding box center [1361, 345] width 362 height 18
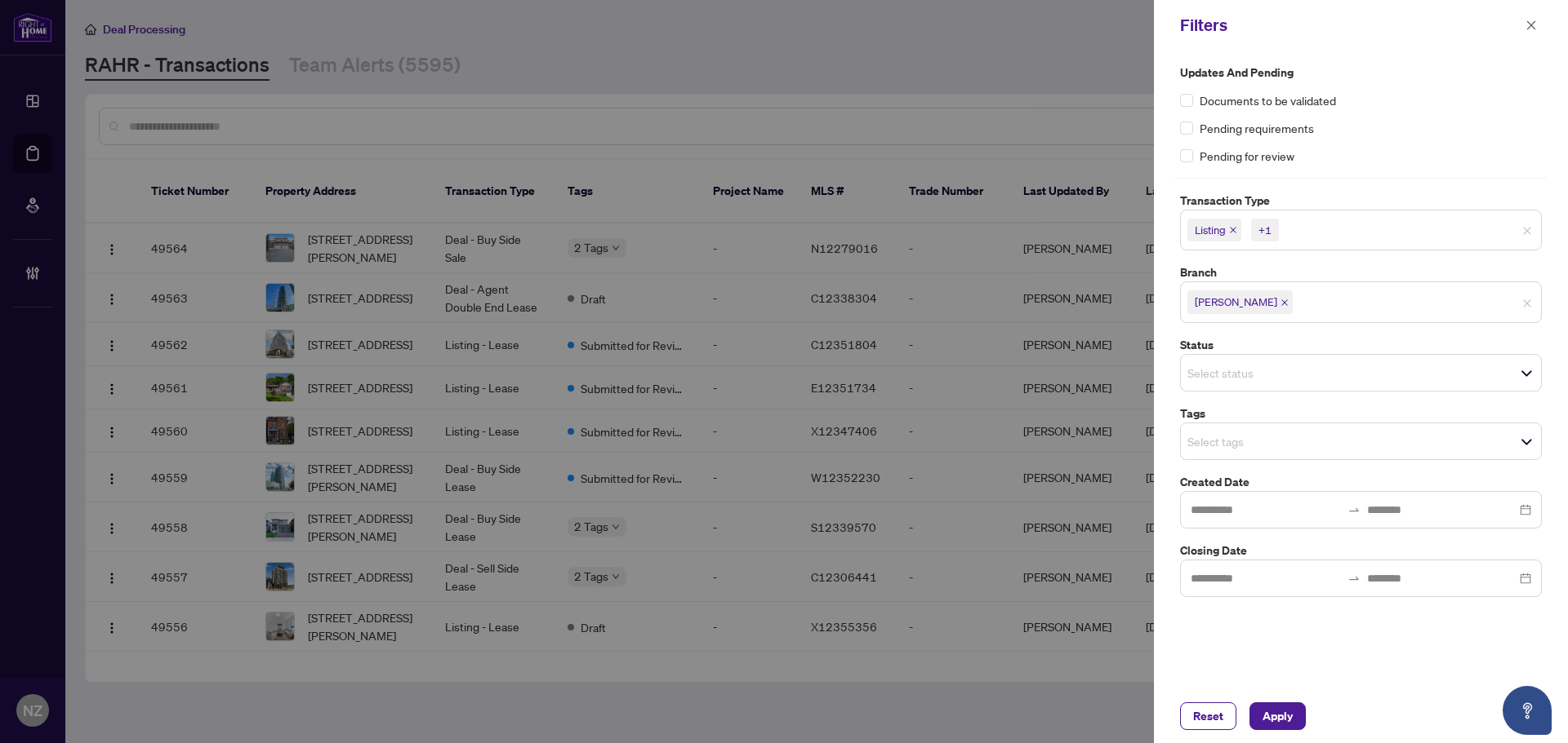
click at [1253, 448] on input "search" at bounding box center [1245, 441] width 114 height 20
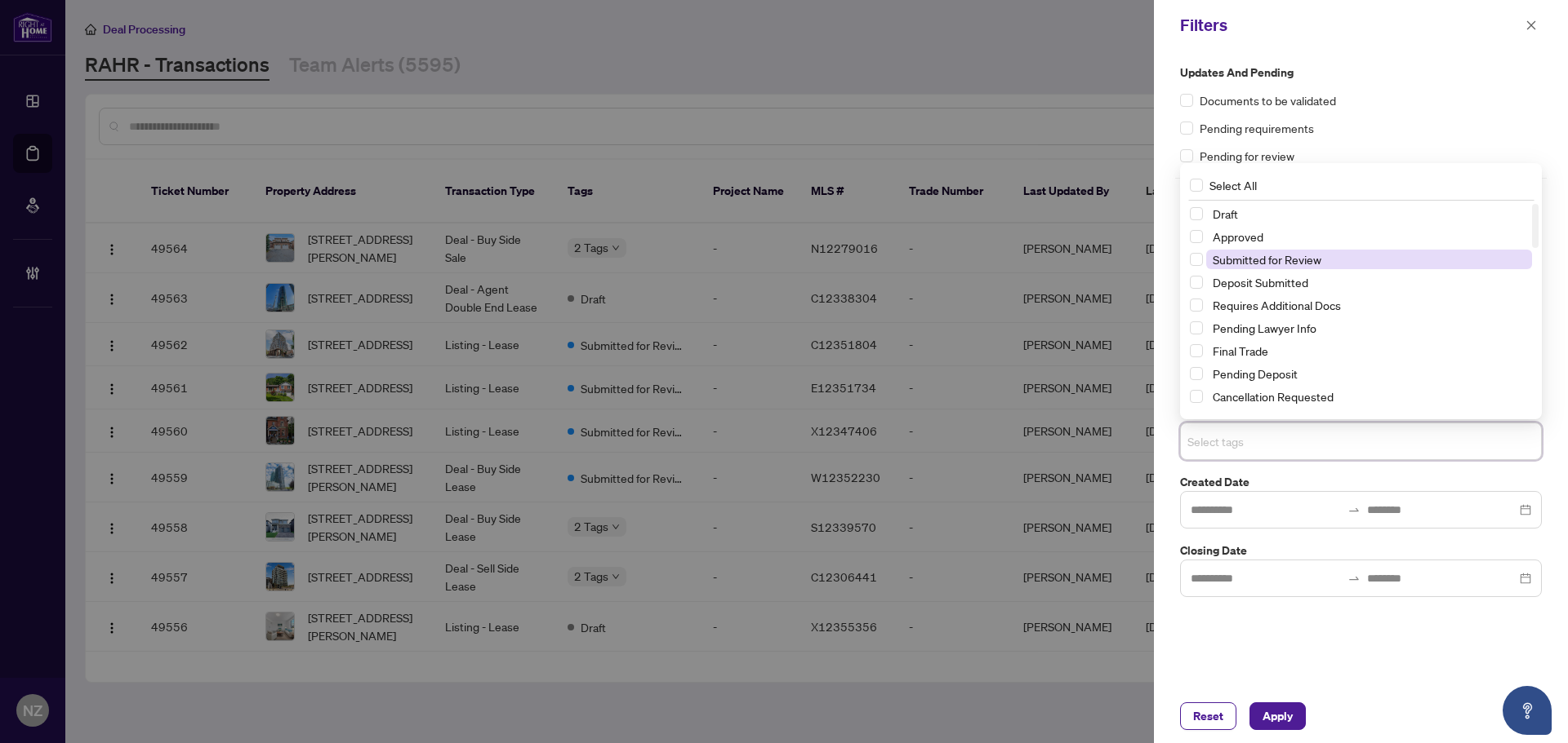
click at [1280, 266] on span "Submitted for Review" at bounding box center [1266, 259] width 108 height 14
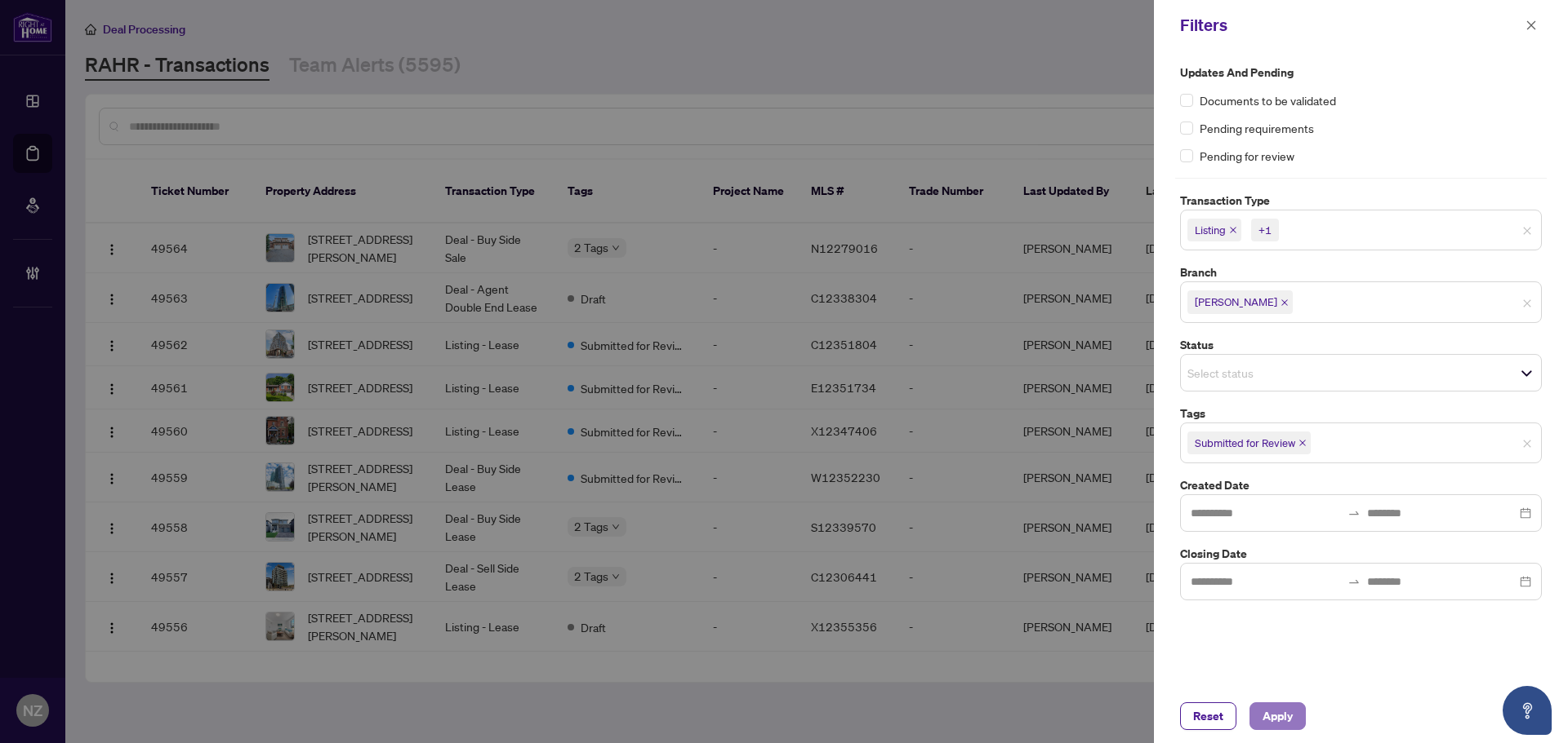
click at [1268, 712] on span "Apply" at bounding box center [1277, 717] width 30 height 26
